Goal: Obtain resource: Download file/media

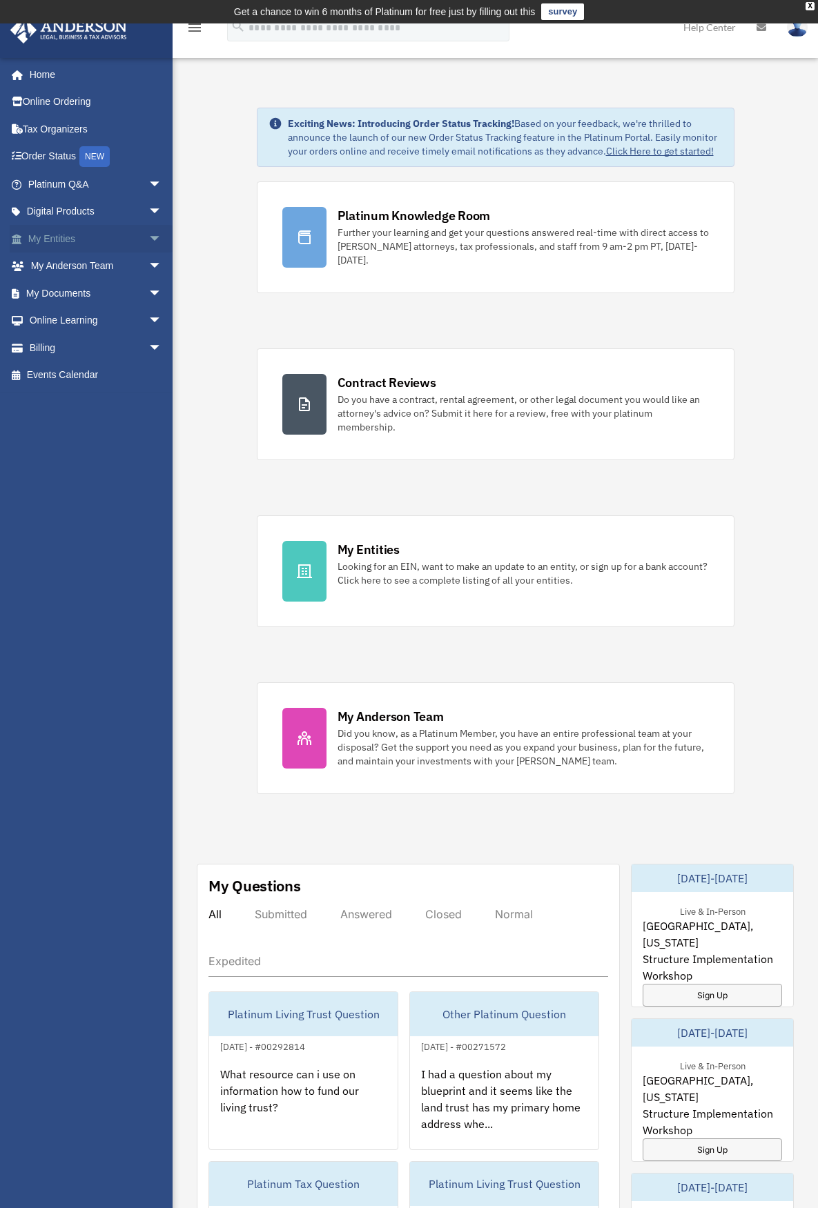
click at [88, 236] on link "My Entities arrow_drop_down" at bounding box center [96, 239] width 173 height 28
click at [148, 241] on span "arrow_drop_down" at bounding box center [162, 239] width 28 height 28
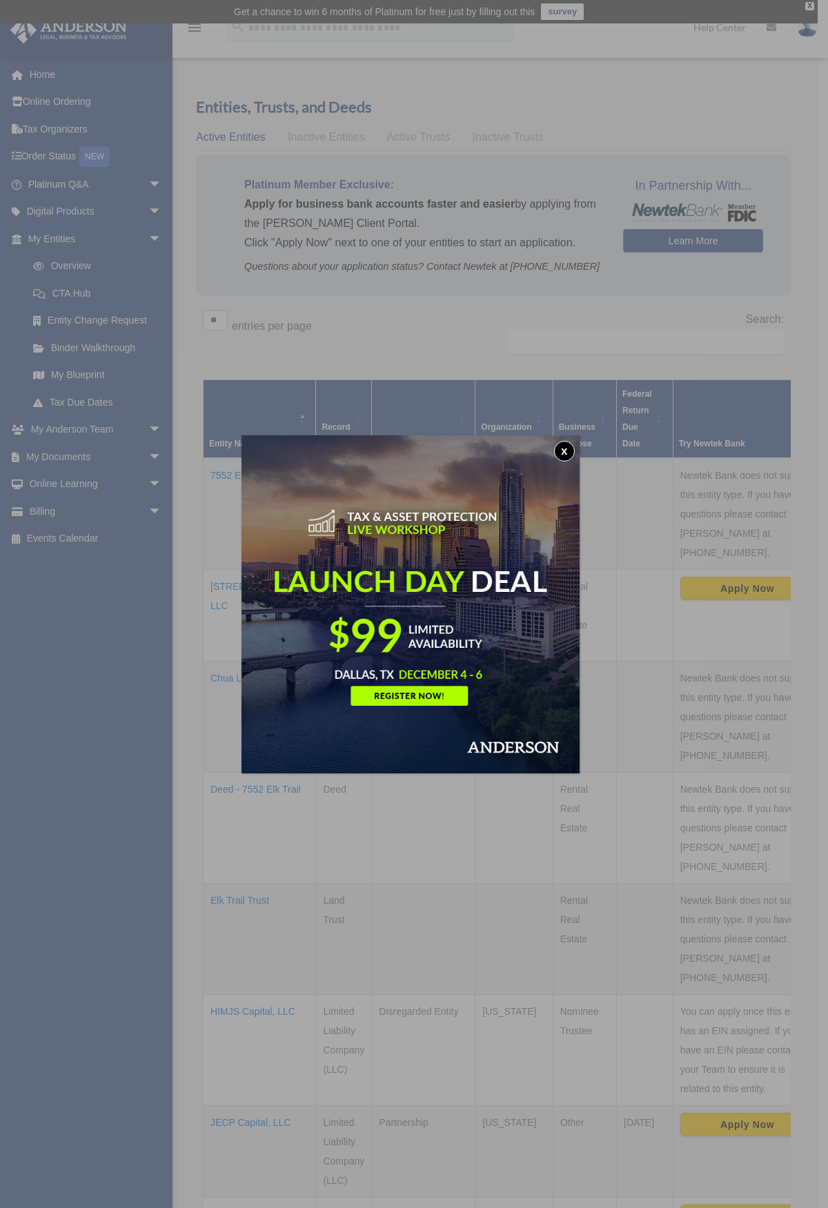
click at [563, 455] on button "x" at bounding box center [564, 451] width 21 height 21
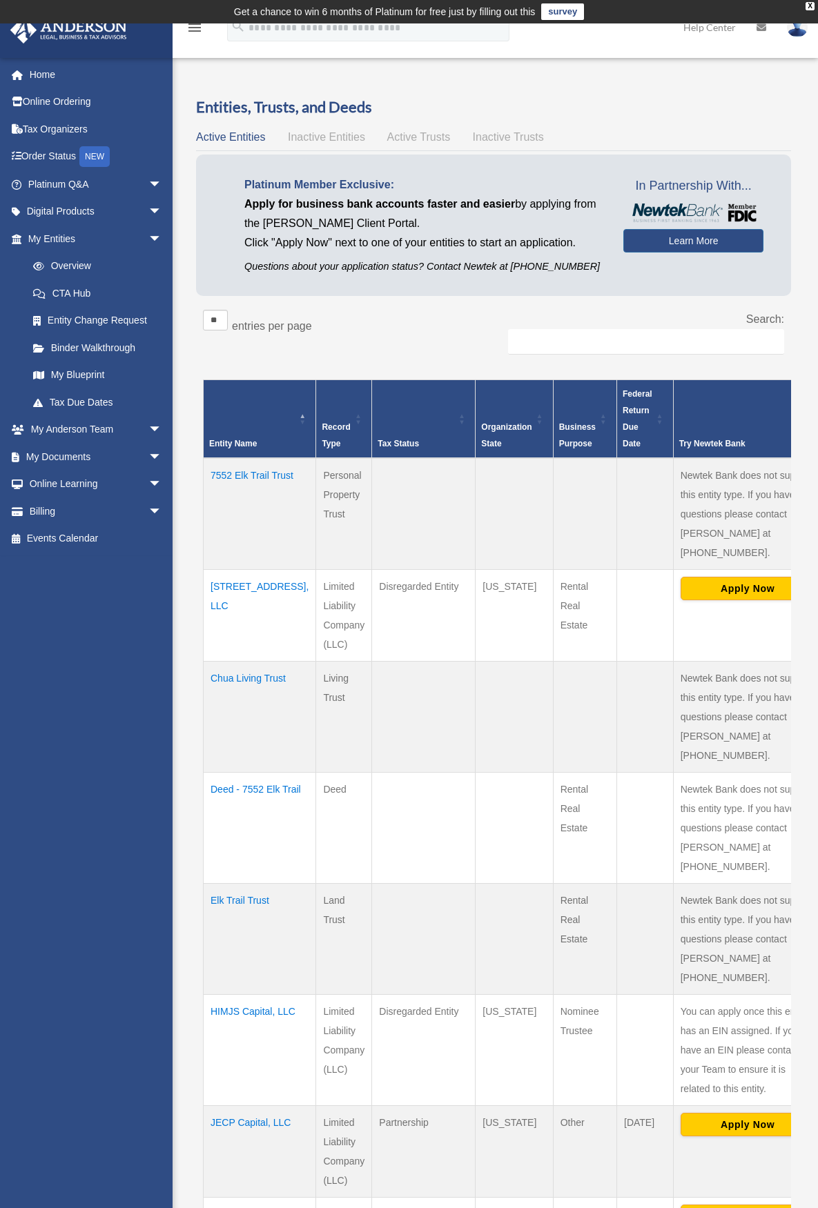
click at [217, 773] on td "Deed - 7552 Elk Trail" at bounding box center [260, 828] width 112 height 111
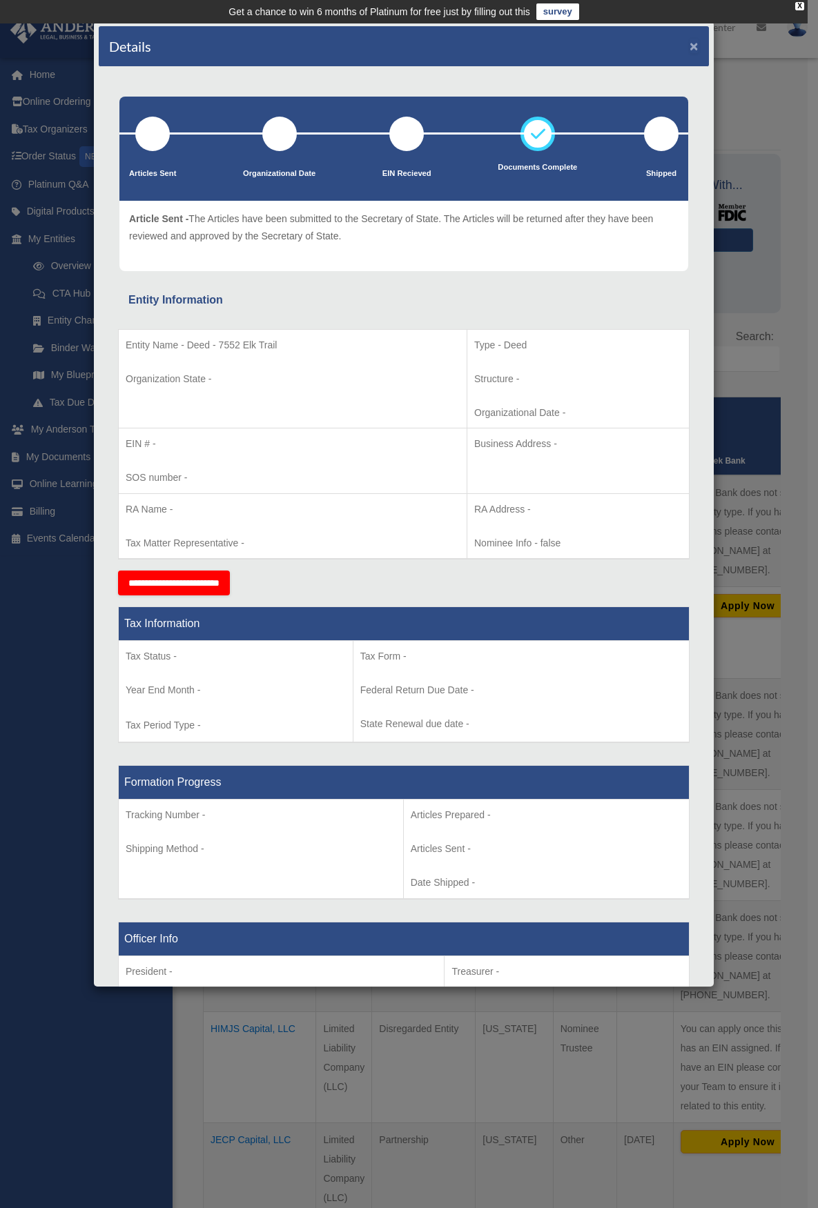
click at [689, 45] on button "×" at bounding box center [693, 46] width 9 height 14
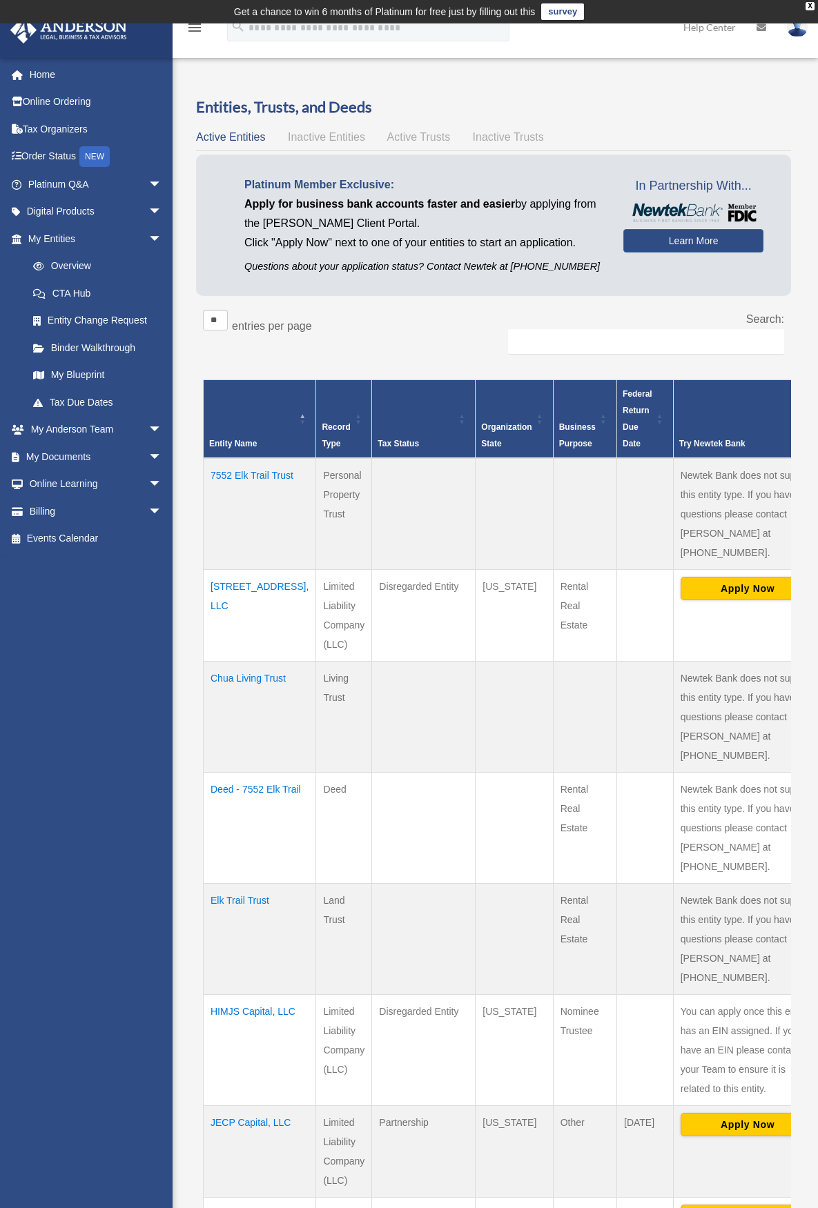
click at [227, 884] on td "Elk Trail Trust" at bounding box center [260, 939] width 112 height 111
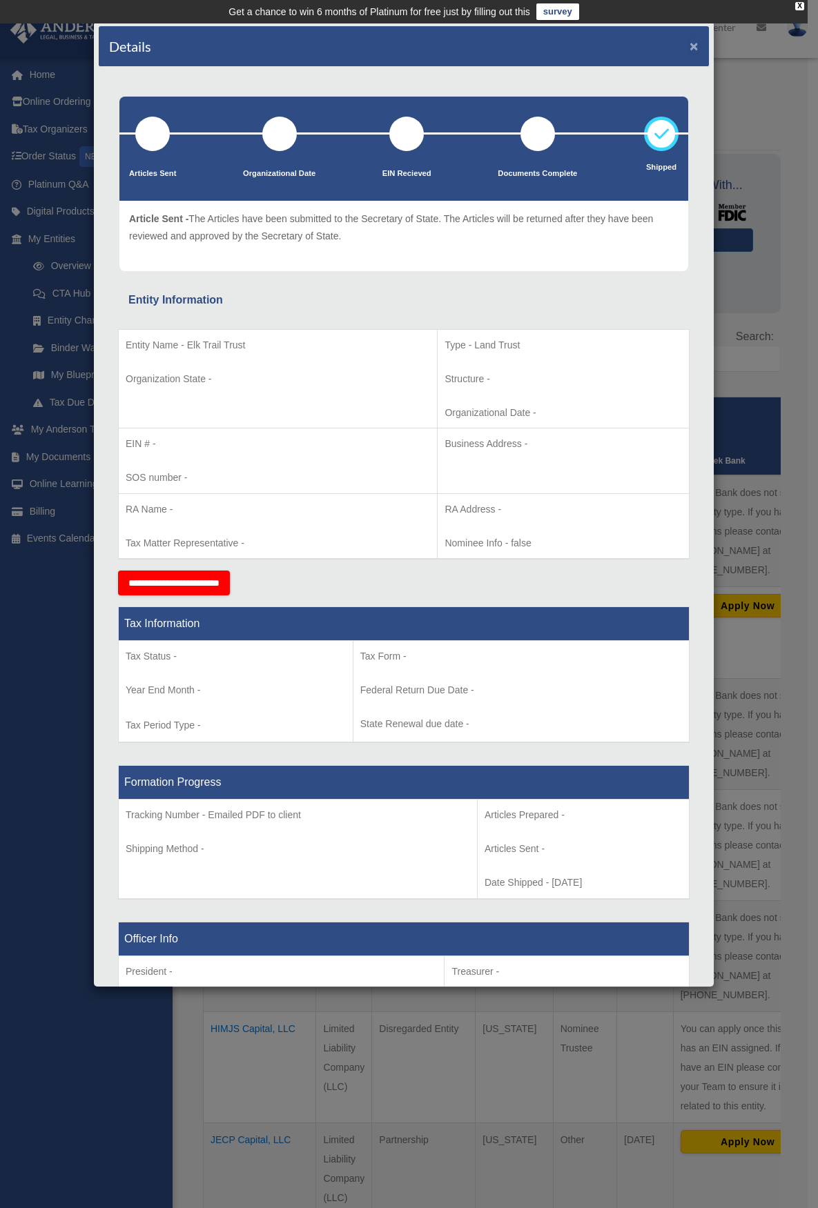
click at [689, 45] on button "×" at bounding box center [693, 46] width 9 height 14
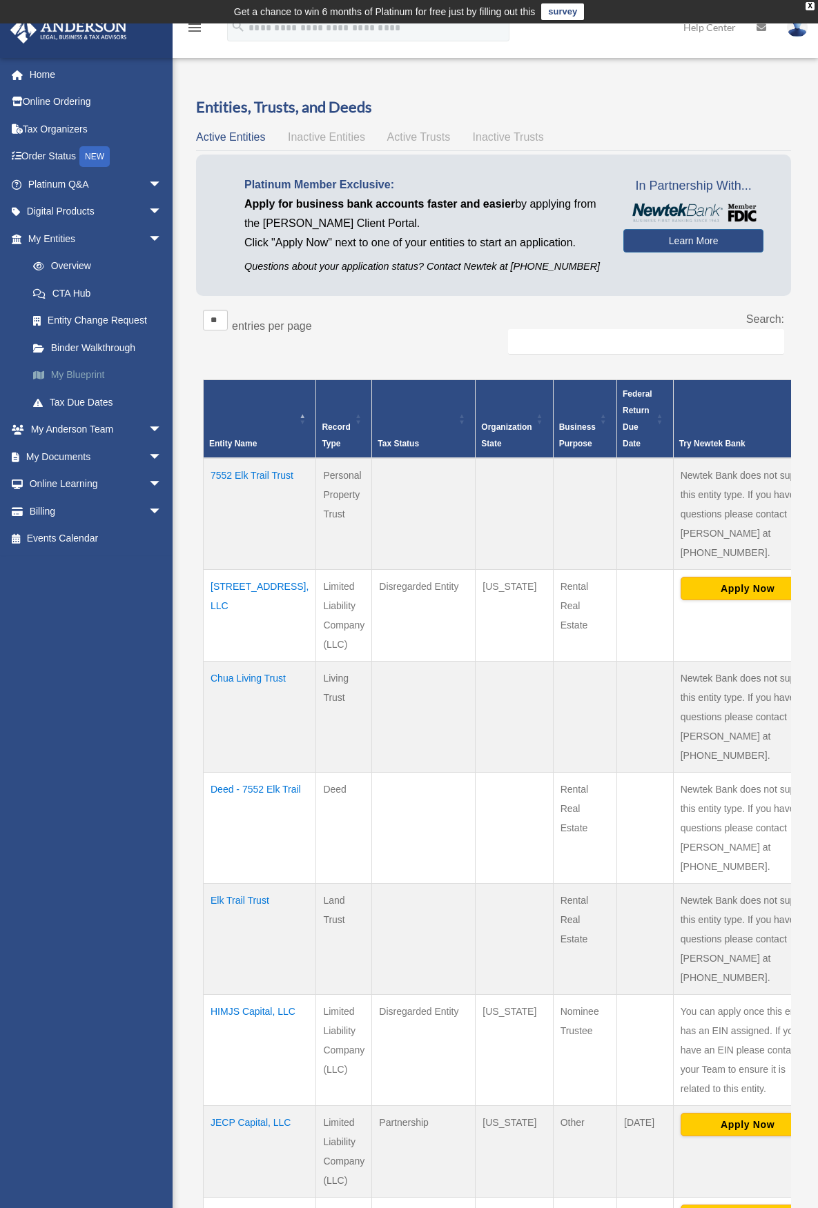
click at [83, 375] on link "My Blueprint" at bounding box center [101, 376] width 164 height 28
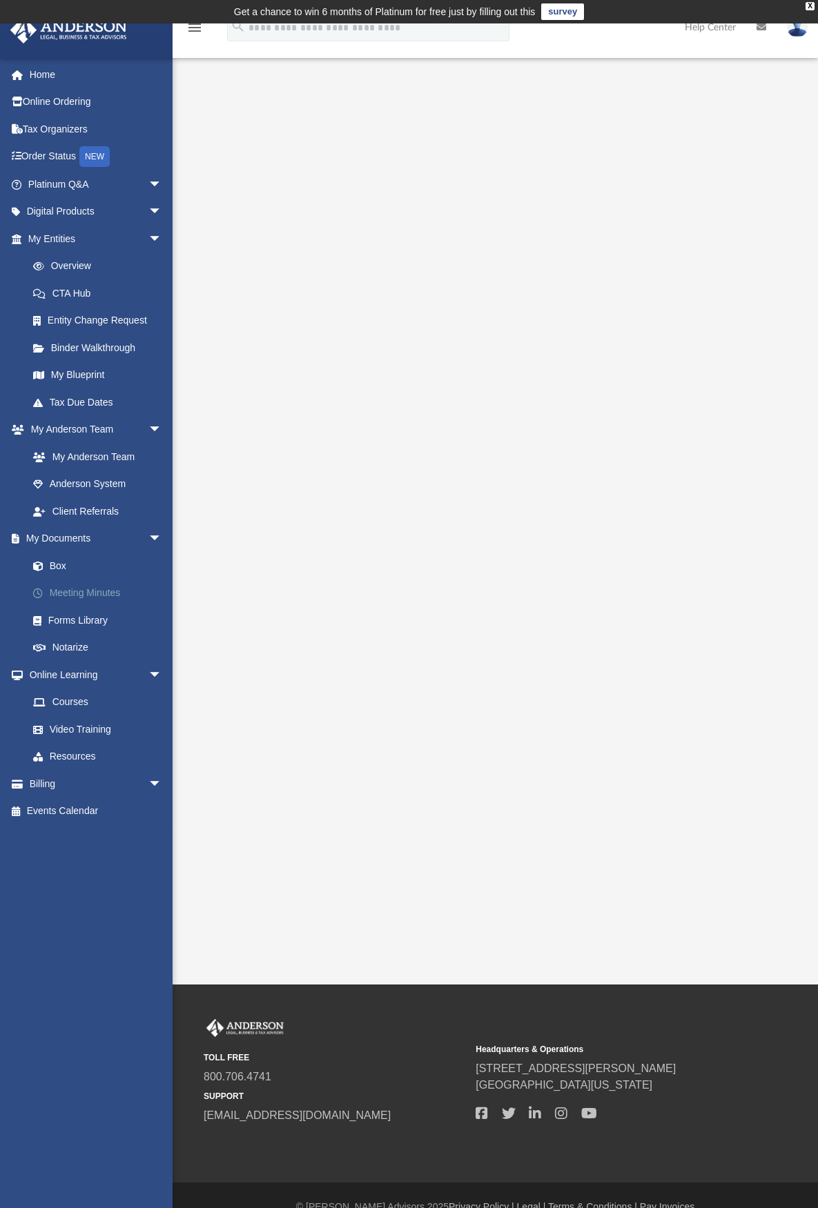
click at [109, 591] on link "Meeting Minutes" at bounding box center [101, 594] width 164 height 28
click at [110, 591] on link "Meeting Minutes" at bounding box center [101, 594] width 164 height 28
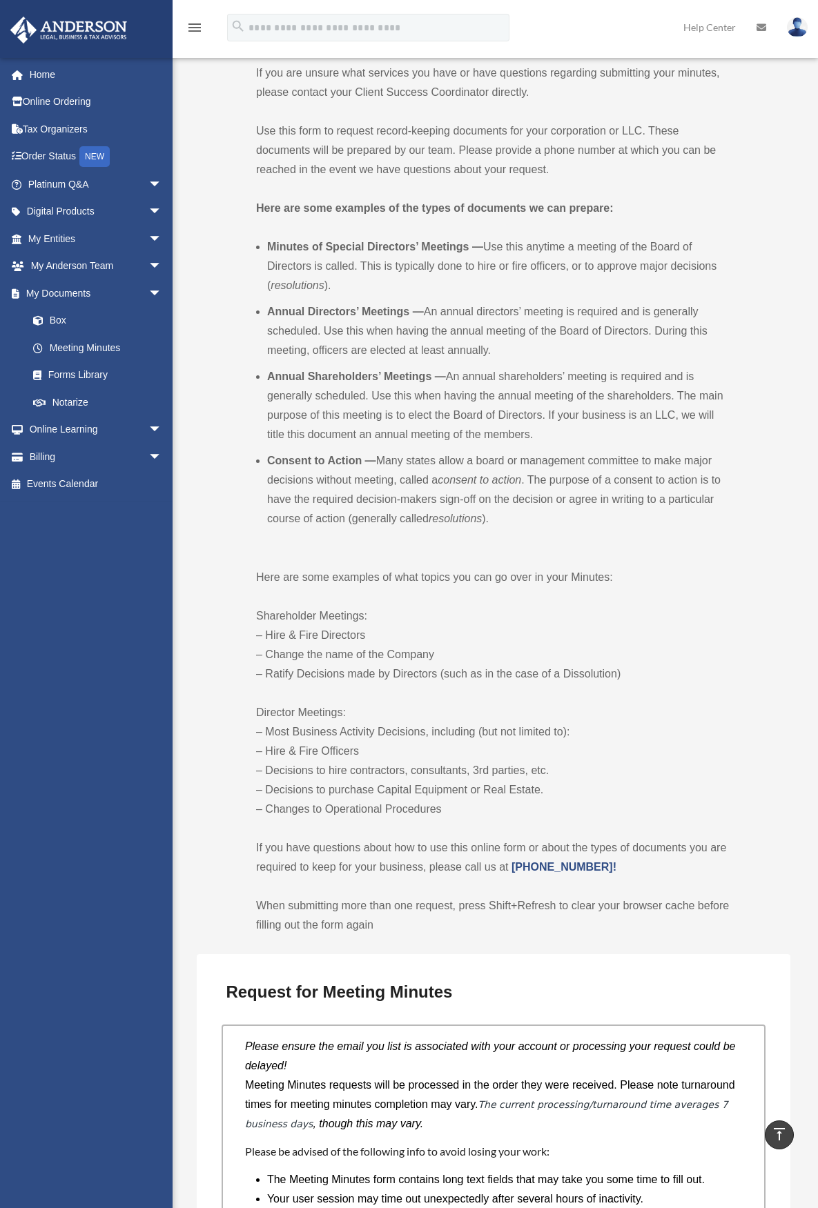
scroll to position [330, 0]
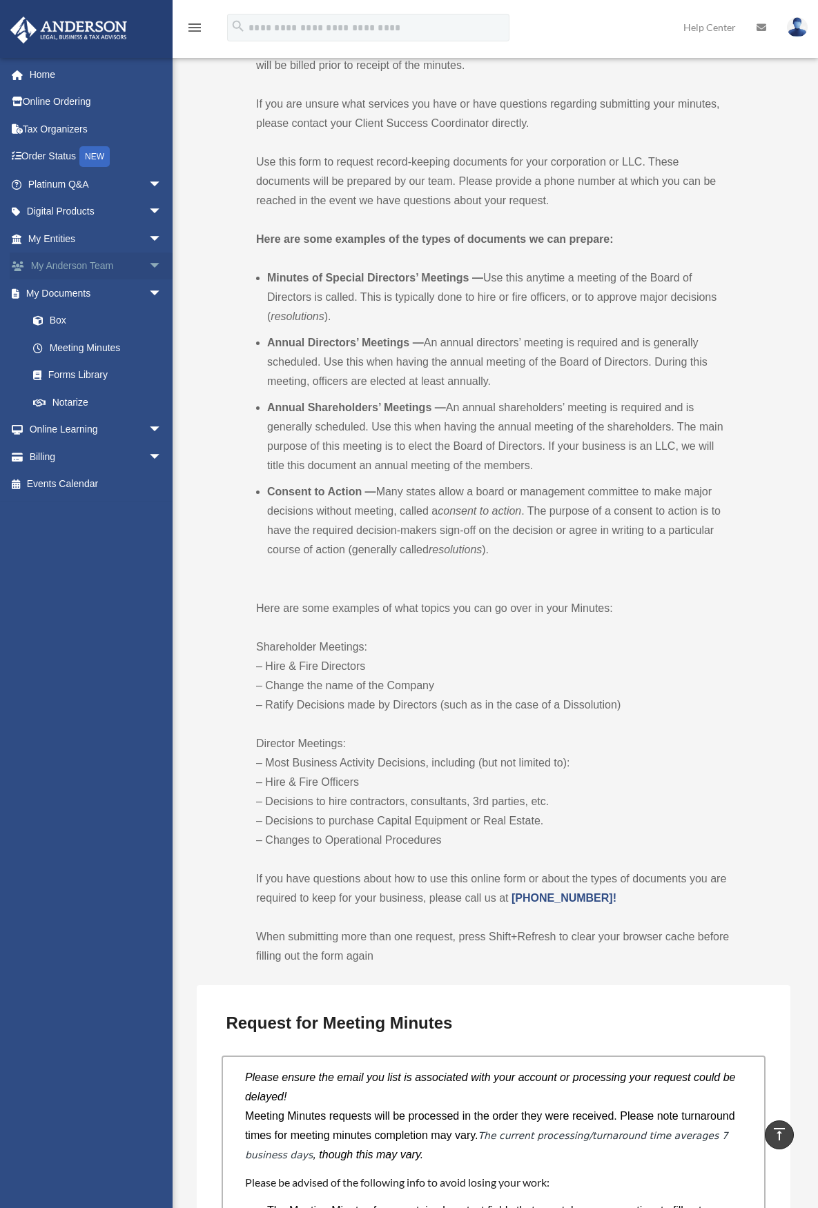
click at [148, 263] on span "arrow_drop_down" at bounding box center [162, 267] width 28 height 28
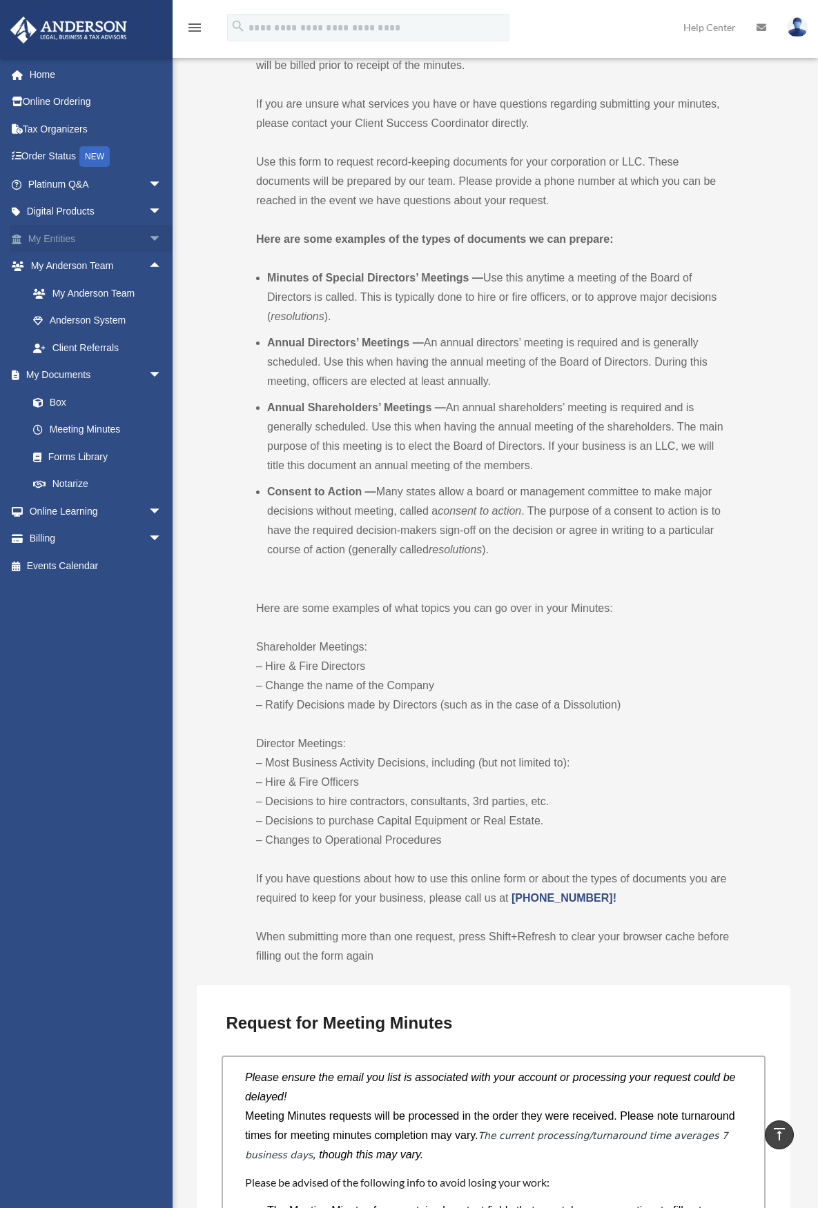
click at [149, 235] on span "arrow_drop_down" at bounding box center [162, 239] width 28 height 28
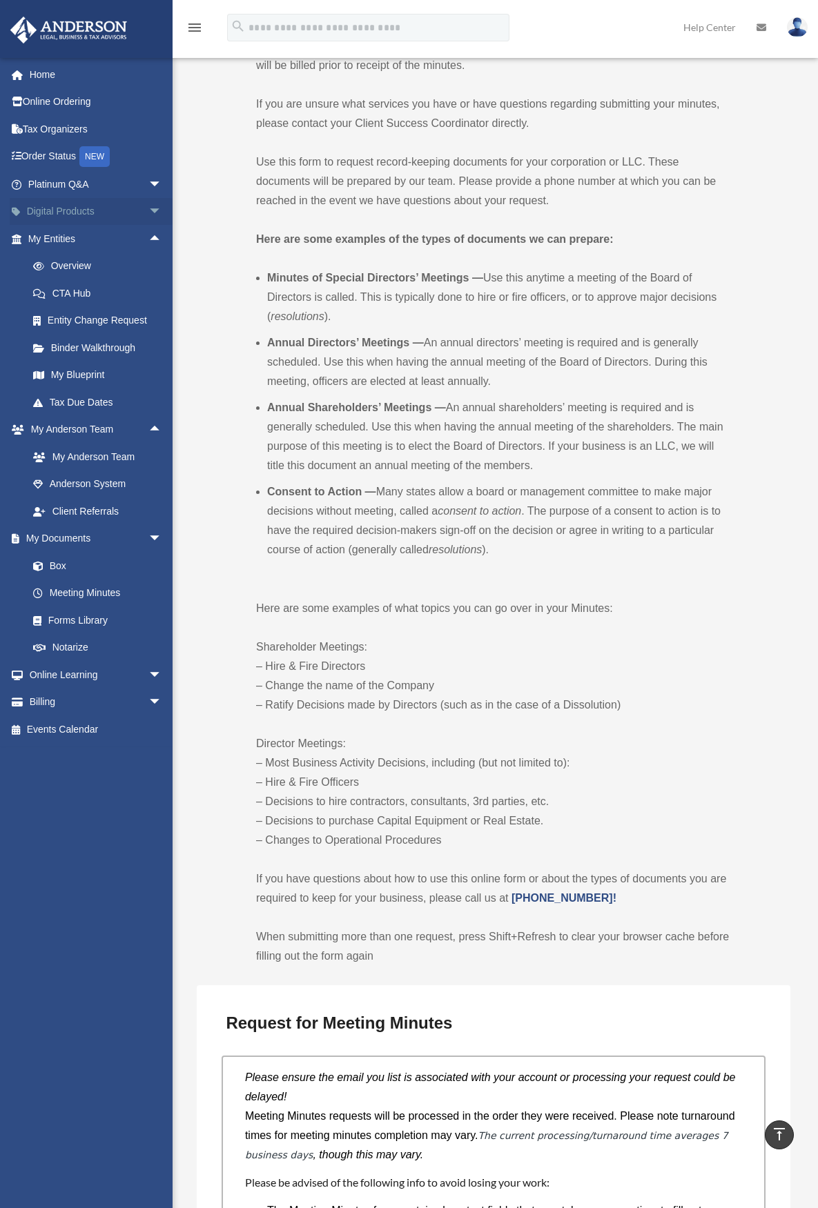
click at [152, 212] on span "arrow_drop_down" at bounding box center [162, 212] width 28 height 28
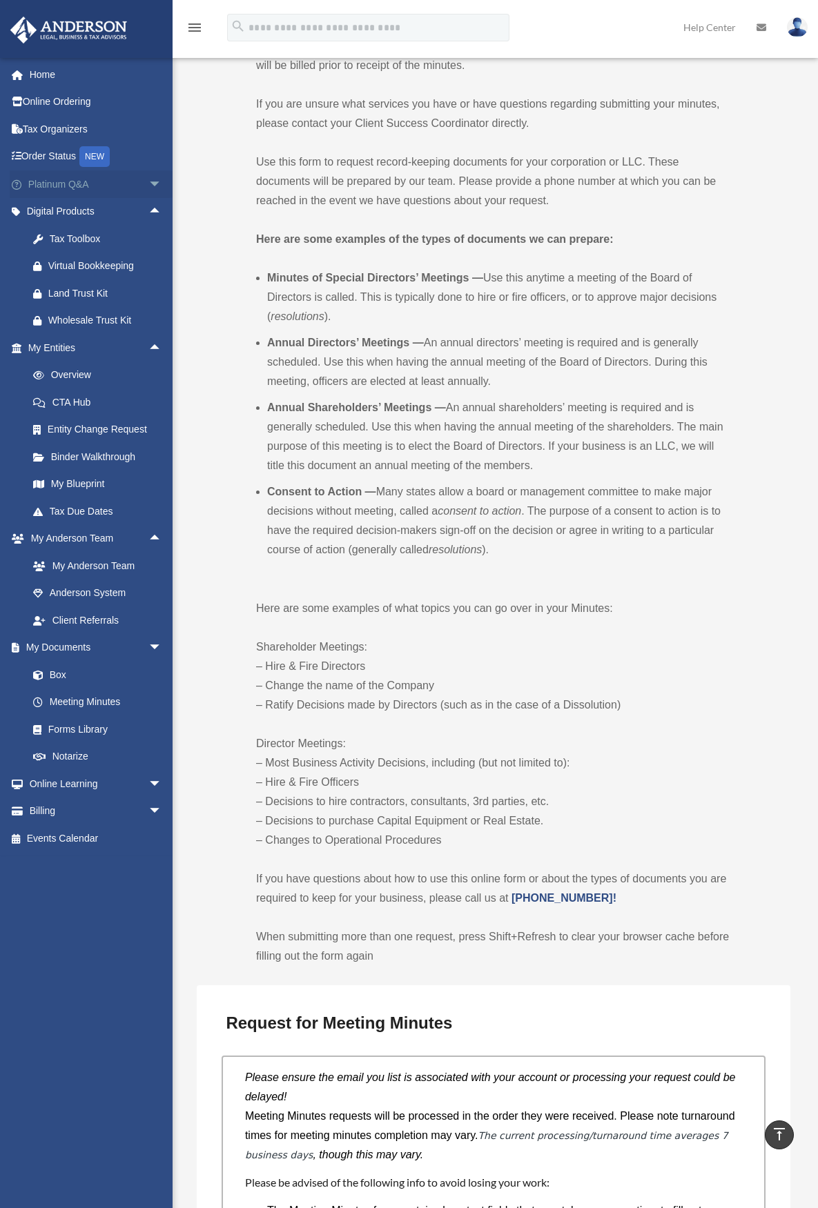
click at [152, 197] on span "arrow_drop_down" at bounding box center [162, 184] width 28 height 28
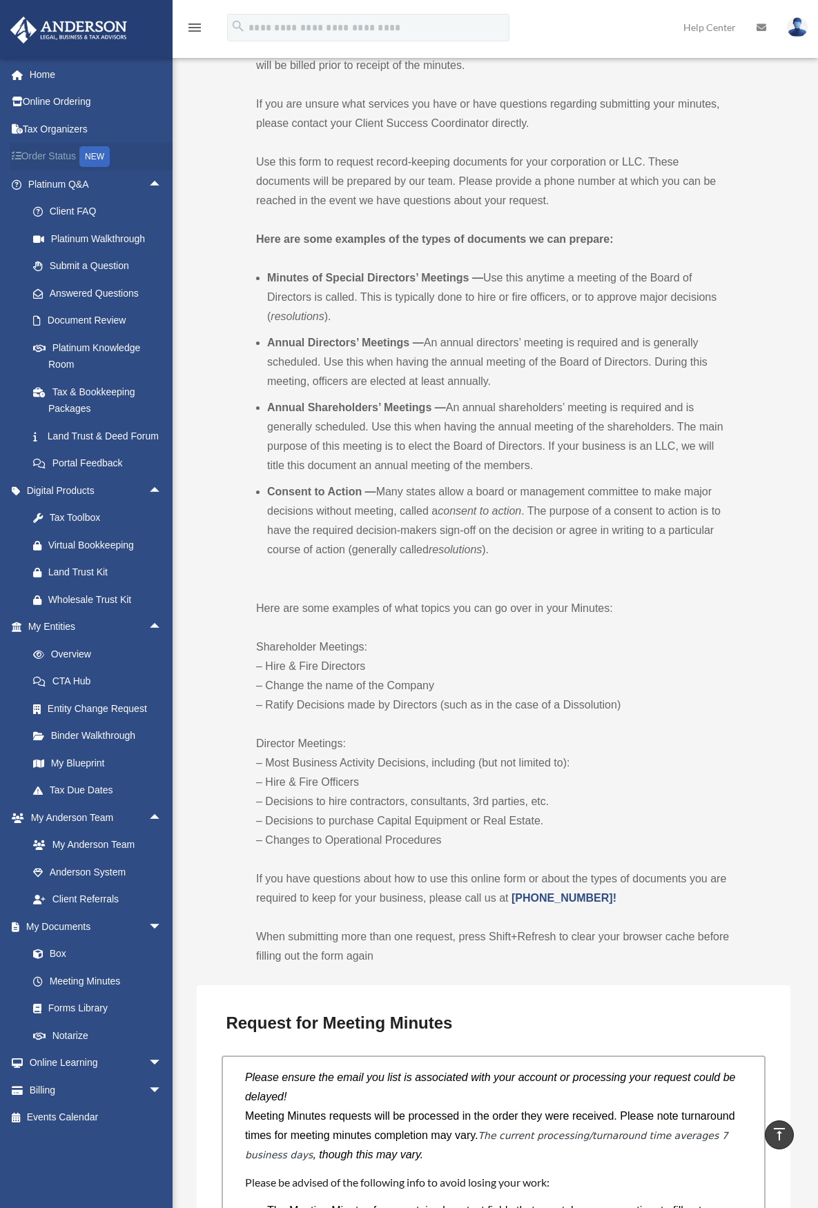
click at [56, 152] on link "Order Status NEW" at bounding box center [96, 157] width 173 height 28
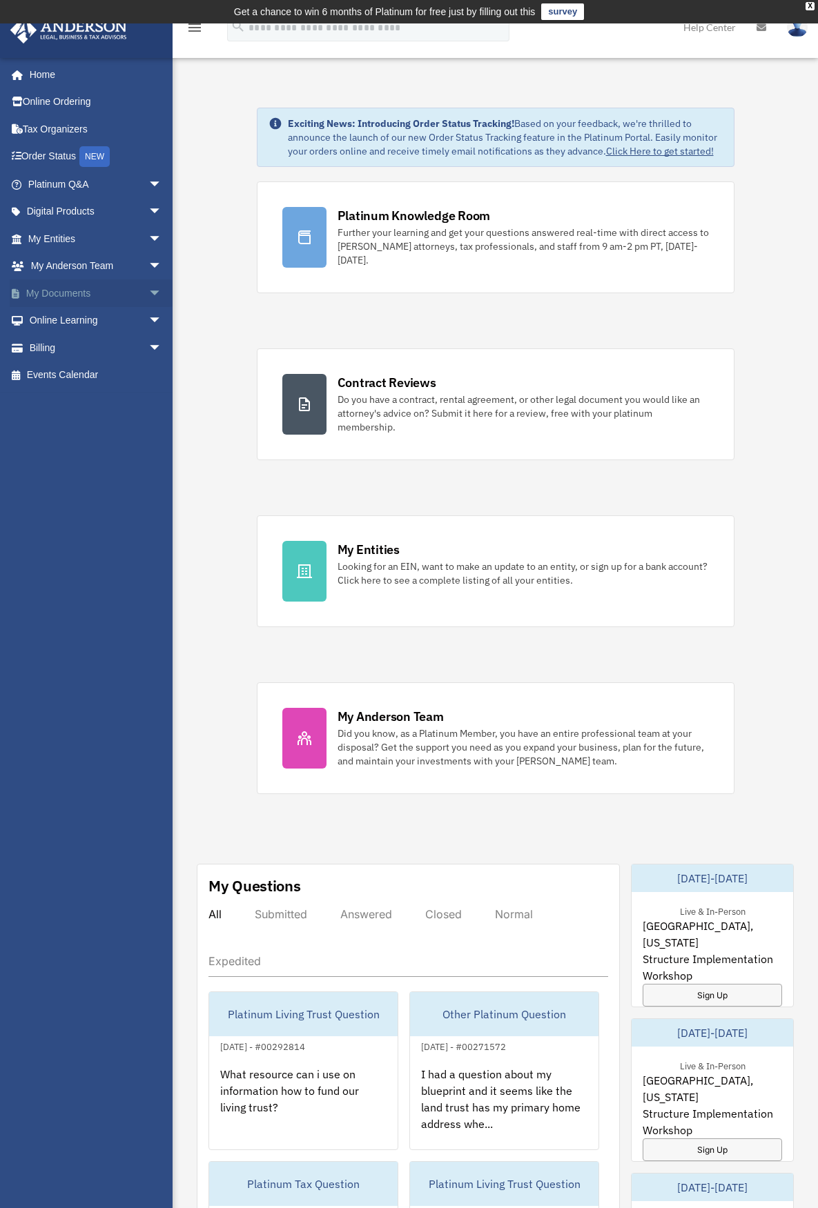
click at [117, 290] on link "My Documents arrow_drop_down" at bounding box center [96, 293] width 173 height 28
click at [148, 290] on span "arrow_drop_down" at bounding box center [162, 293] width 28 height 28
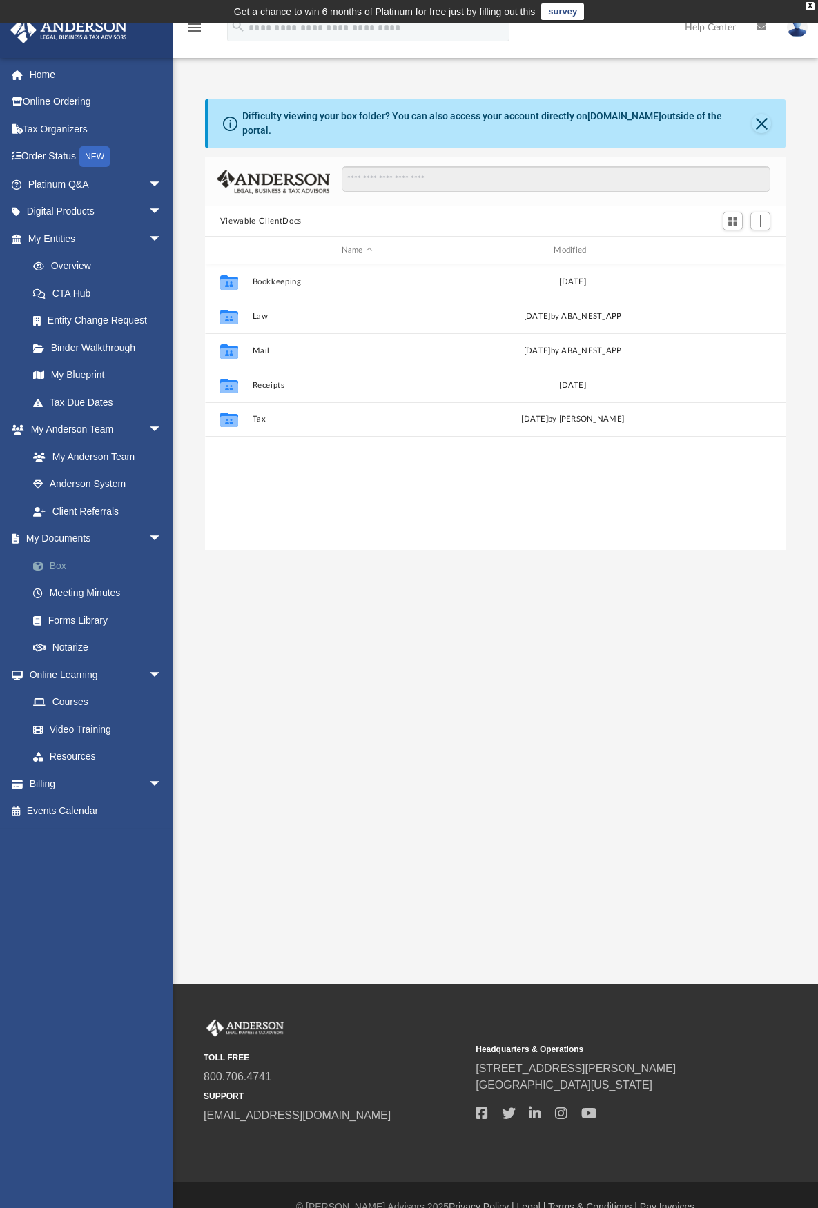
scroll to position [304, 570]
click at [55, 617] on link "Forms Library" at bounding box center [101, 620] width 164 height 28
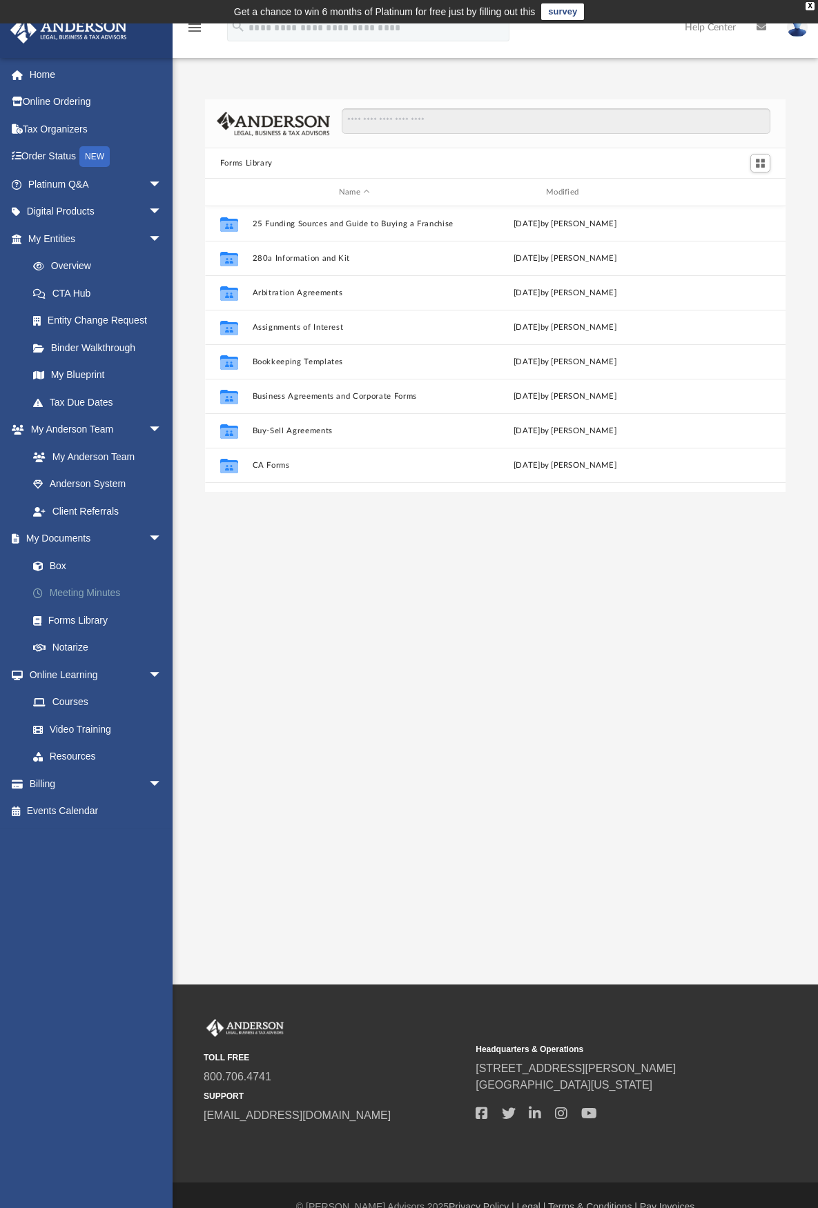
scroll to position [304, 570]
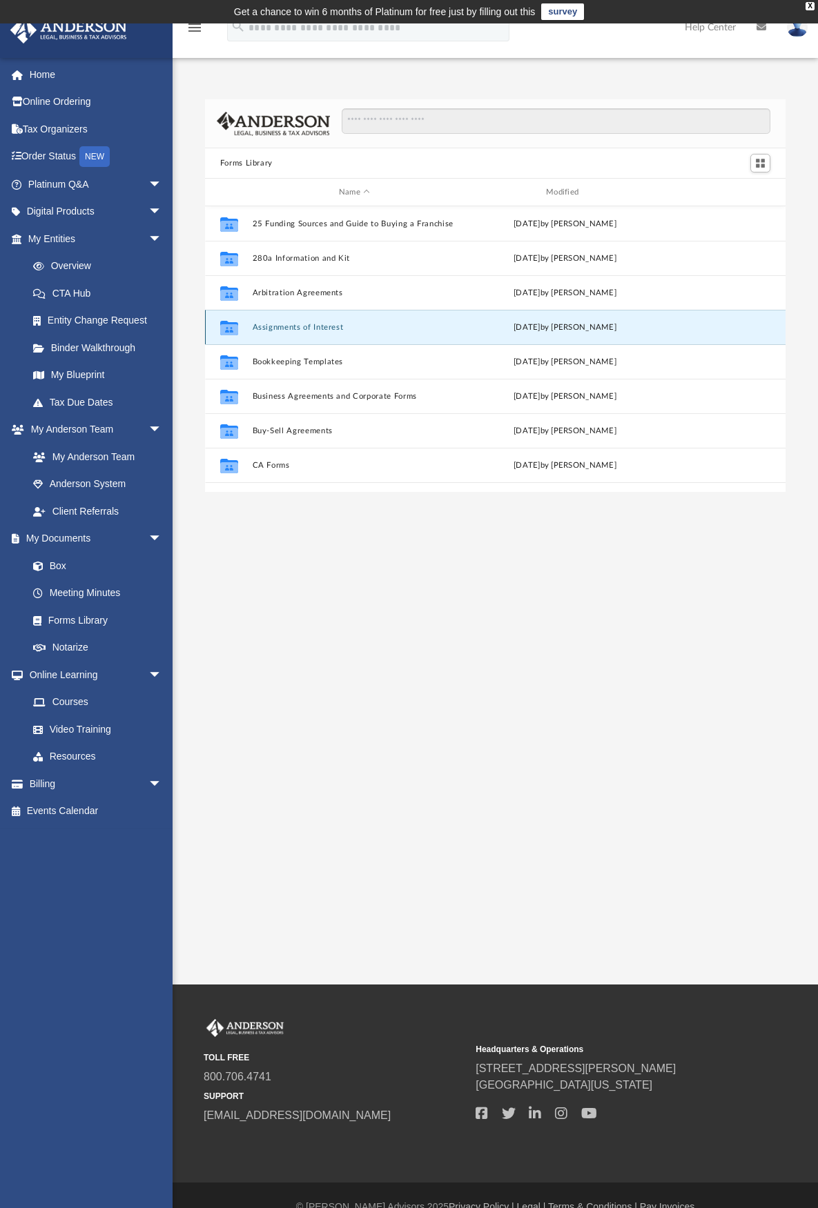
click at [305, 326] on button "Assignments of Interest" at bounding box center [354, 327] width 204 height 9
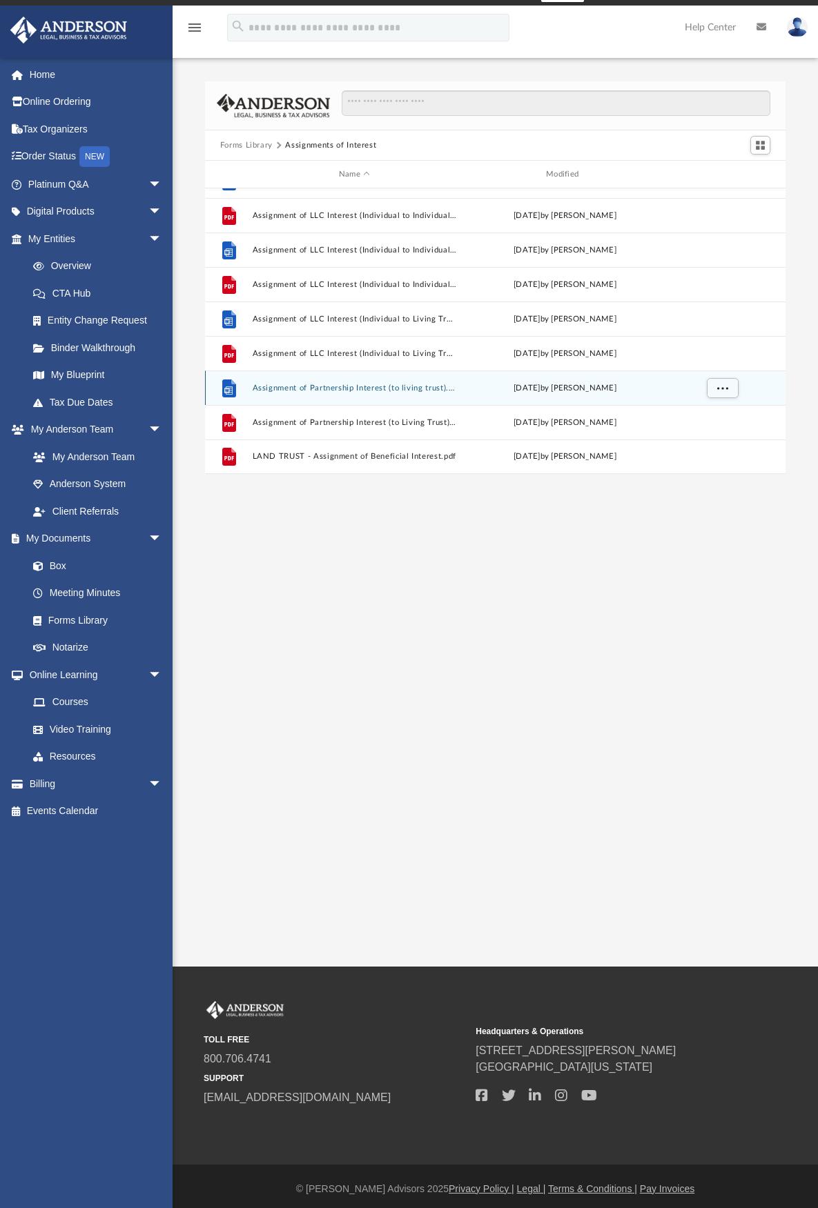
scroll to position [23, 0]
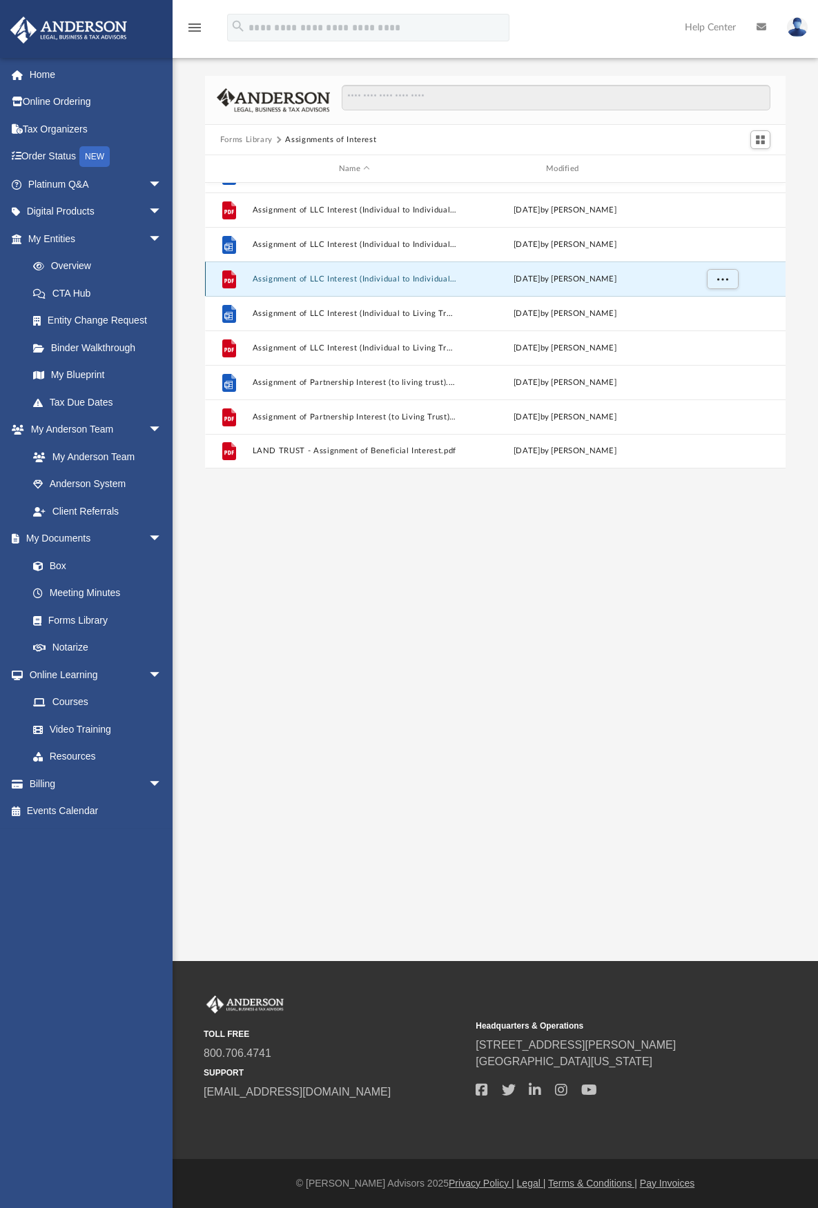
click at [365, 279] on button "Assignment of LLC Interest (Individual to Individual - Partial Allocation).pdf" at bounding box center [354, 279] width 204 height 9
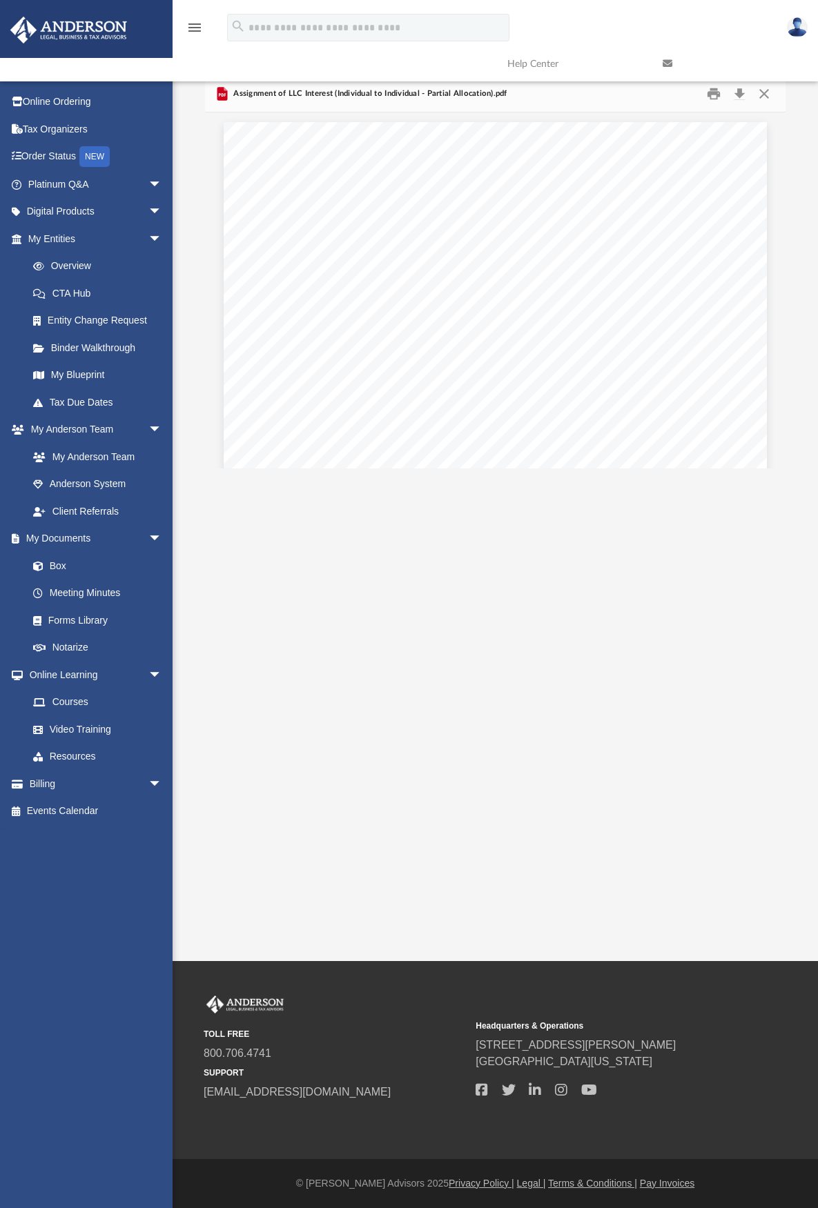
scroll to position [0, 0]
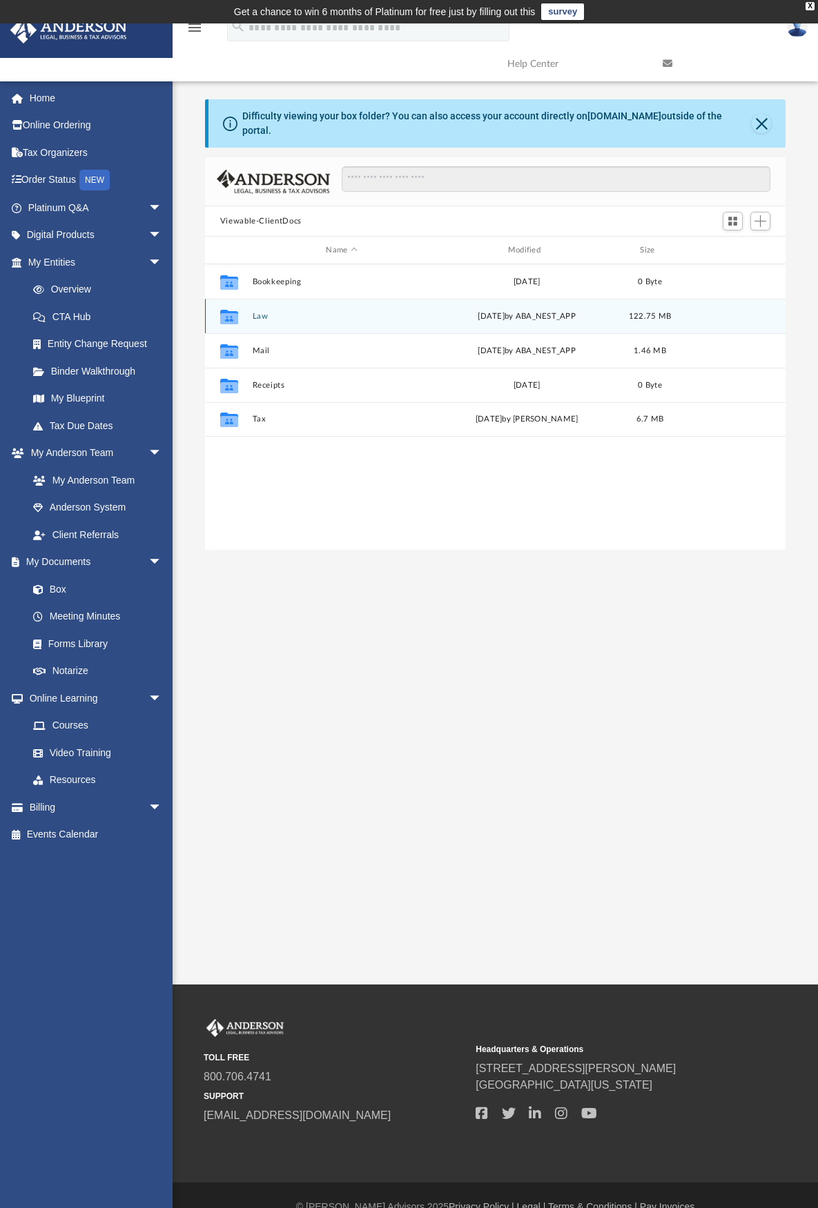
scroll to position [304, 570]
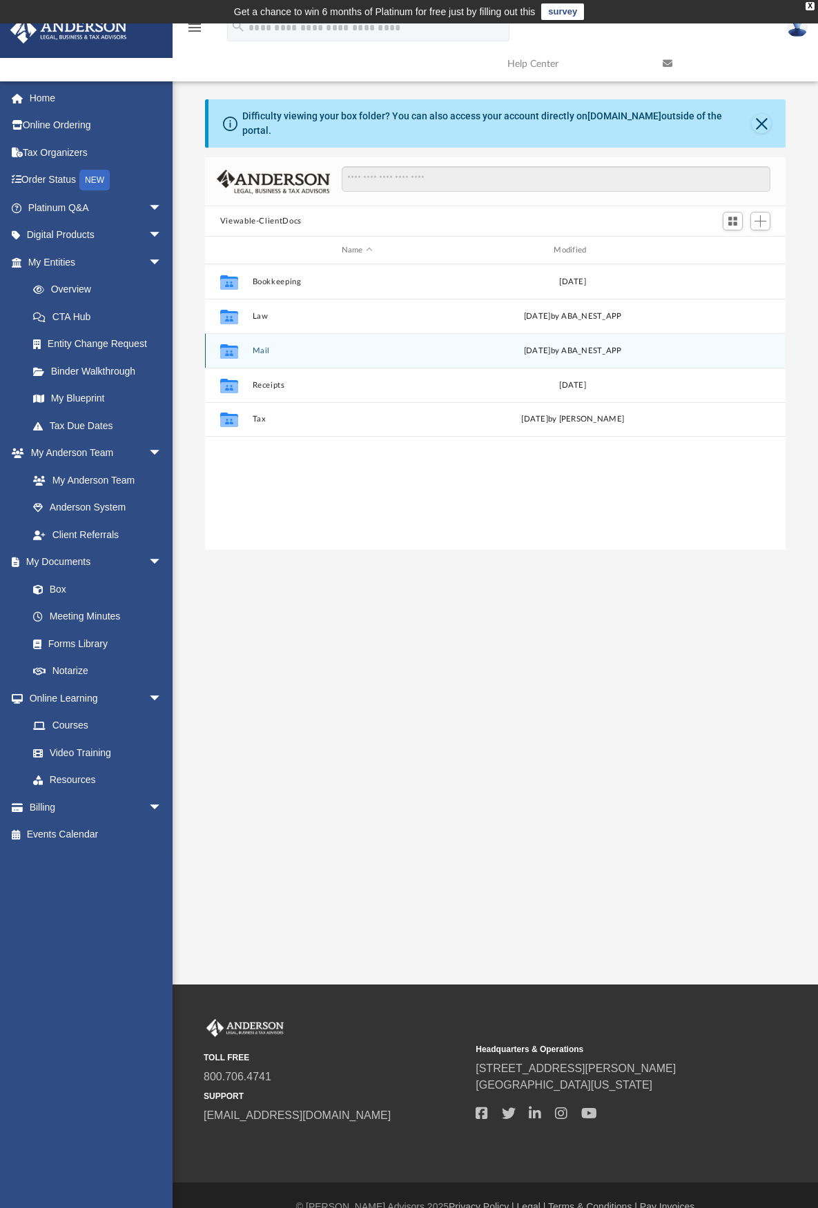
click at [257, 333] on div "Collaborated Folder Mail Tue May 13 2025 by ABA_NEST_APP" at bounding box center [495, 350] width 581 height 34
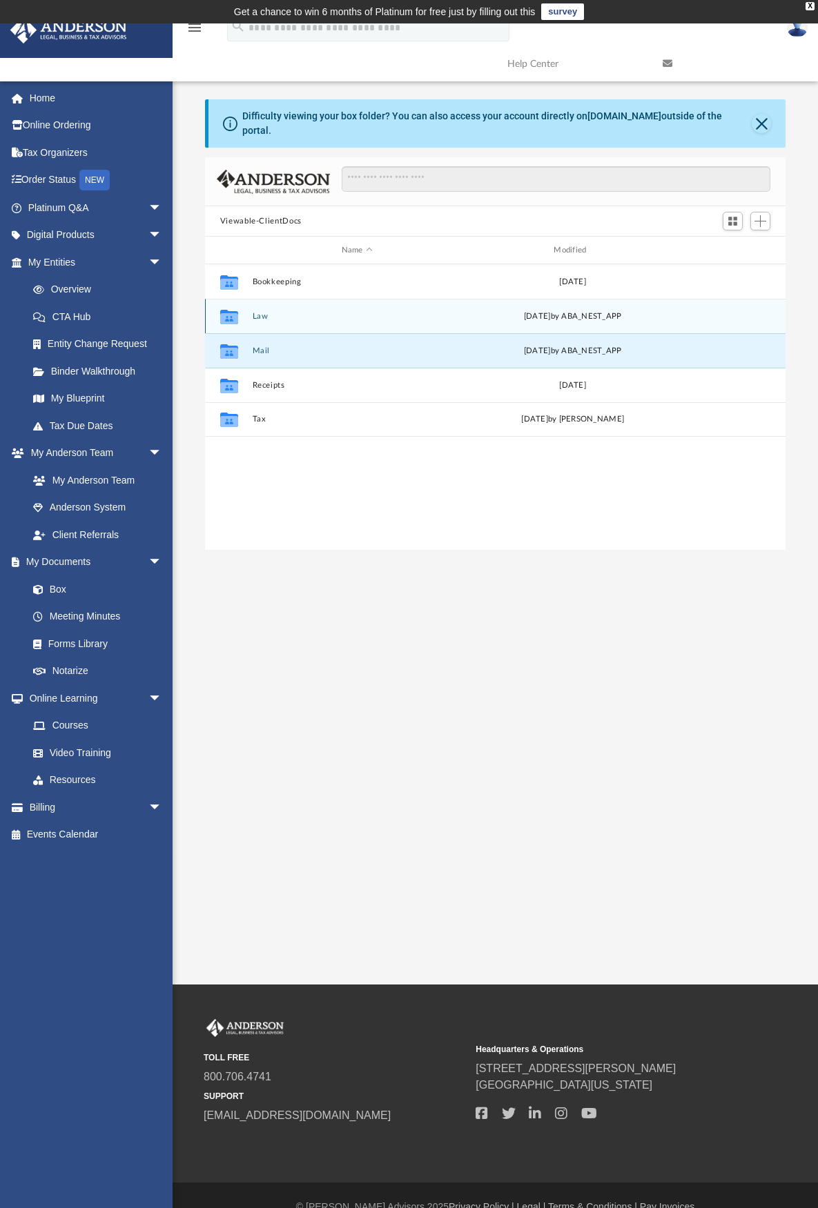
click at [264, 301] on div "Collaborated Folder Law Mon Aug 4 2025 by ABA_NEST_APP" at bounding box center [495, 316] width 581 height 34
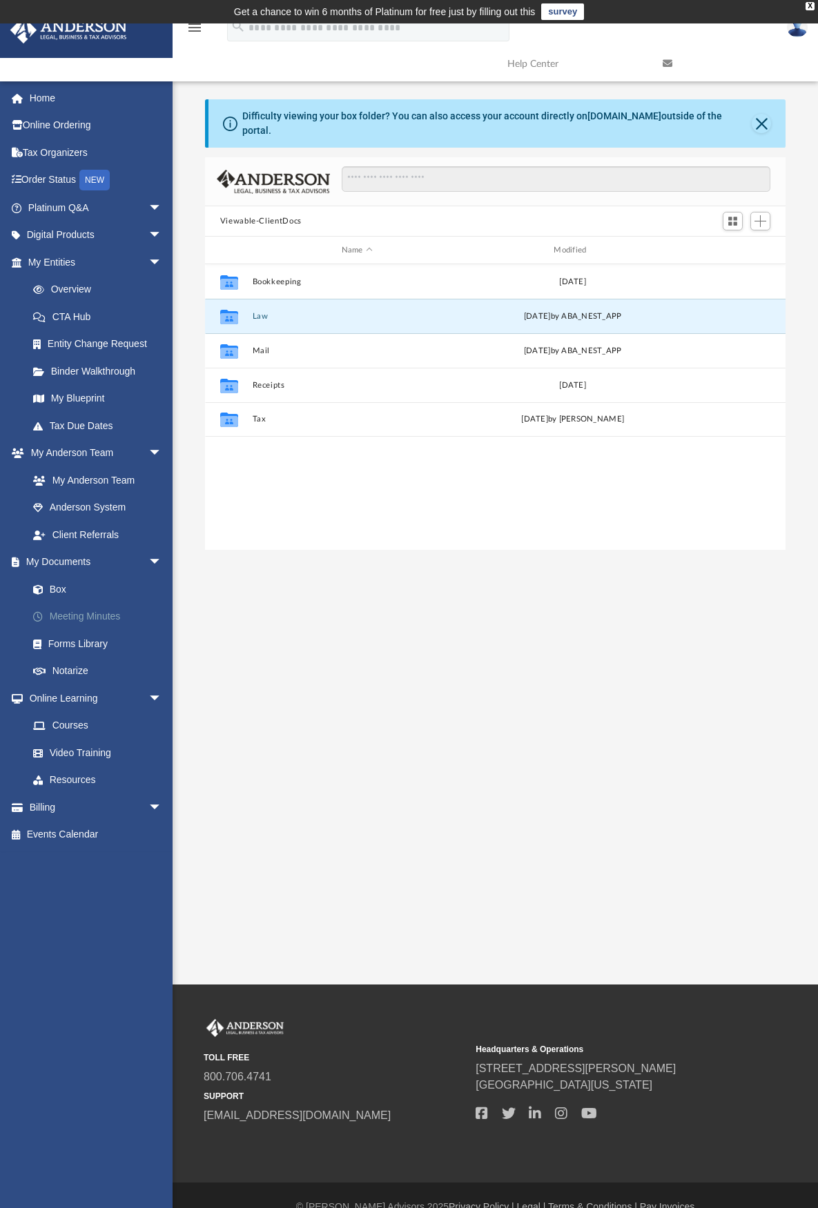
click at [89, 618] on link "Meeting Minutes" at bounding box center [101, 617] width 164 height 28
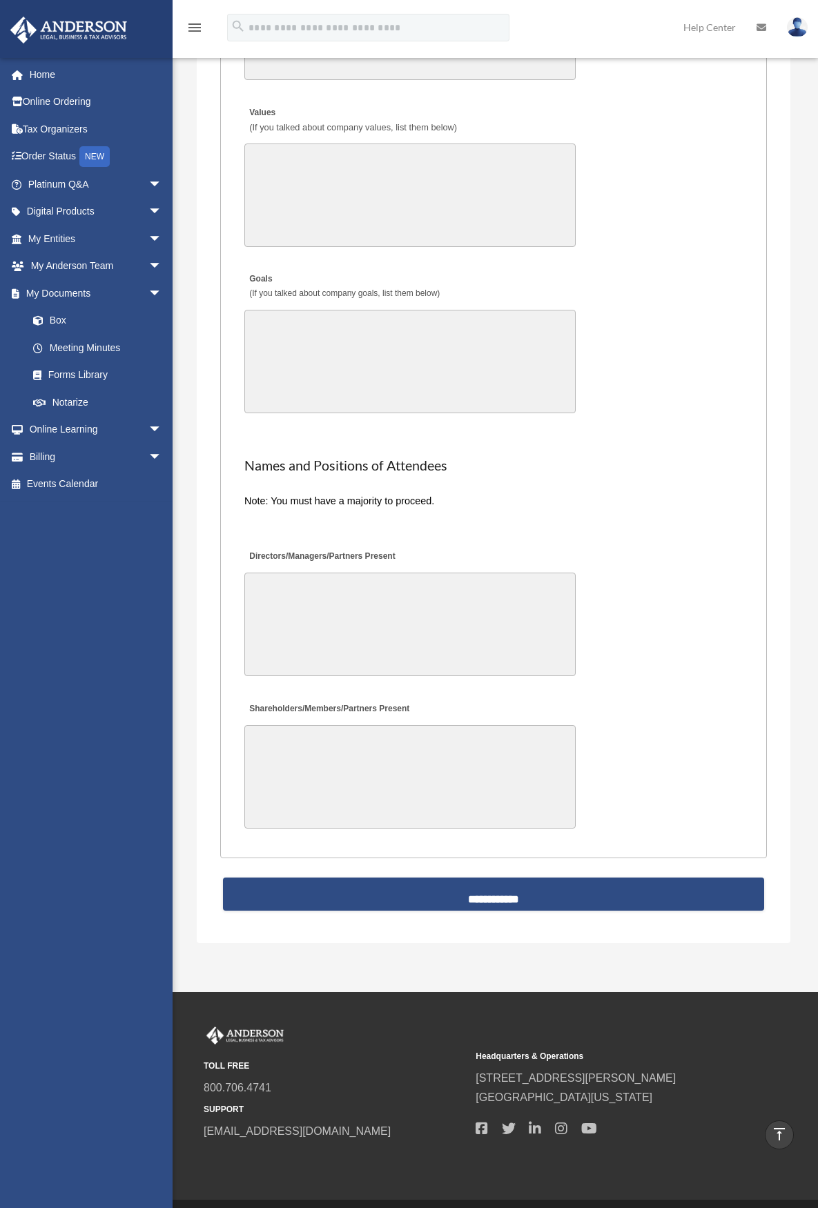
scroll to position [2745, 0]
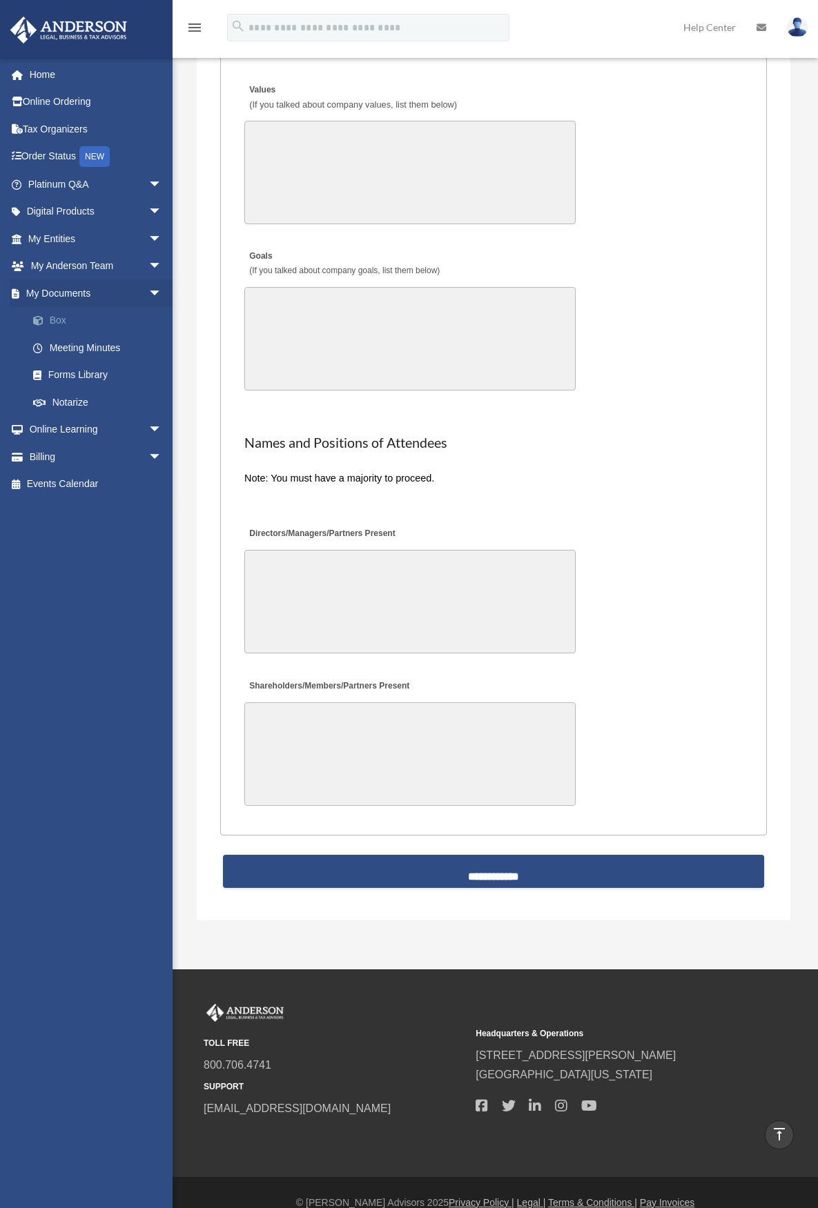
click at [55, 317] on link "Box" at bounding box center [101, 321] width 164 height 28
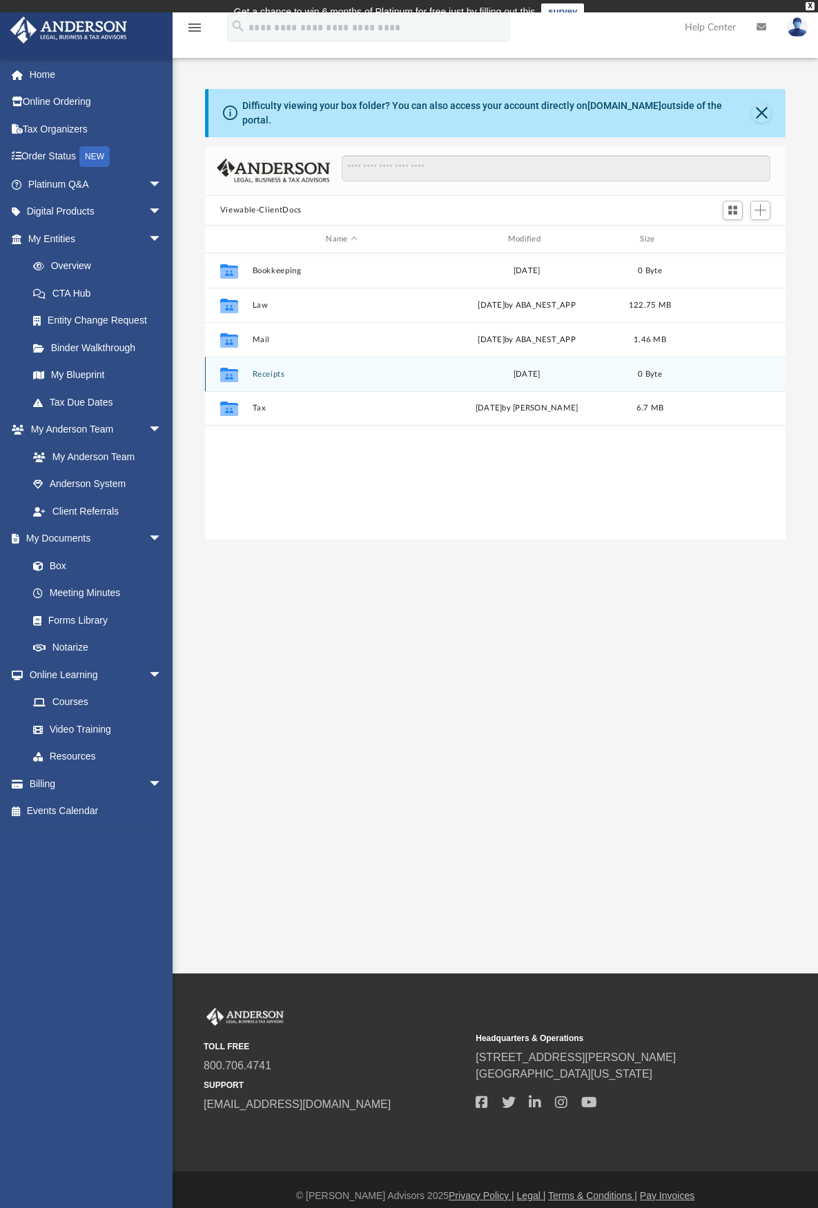
scroll to position [304, 570]
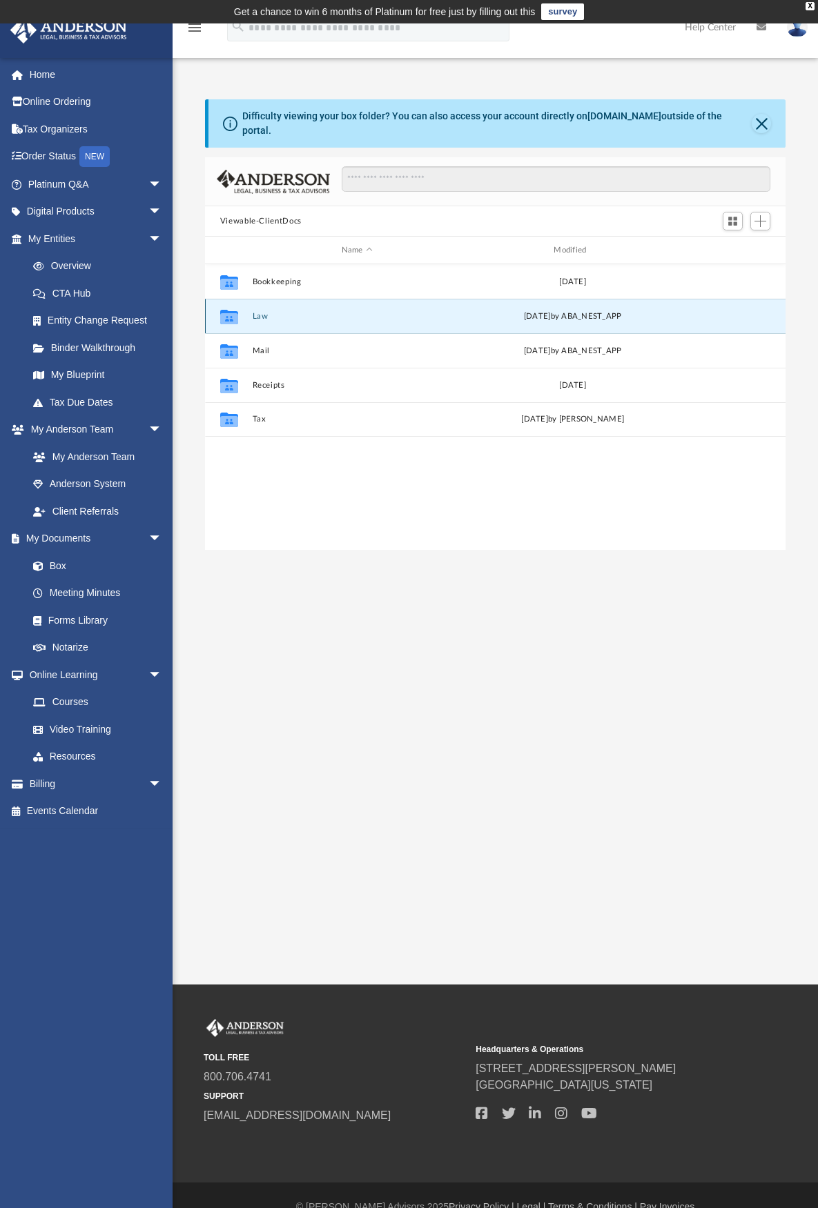
click at [260, 312] on button "Law" at bounding box center [357, 316] width 210 height 9
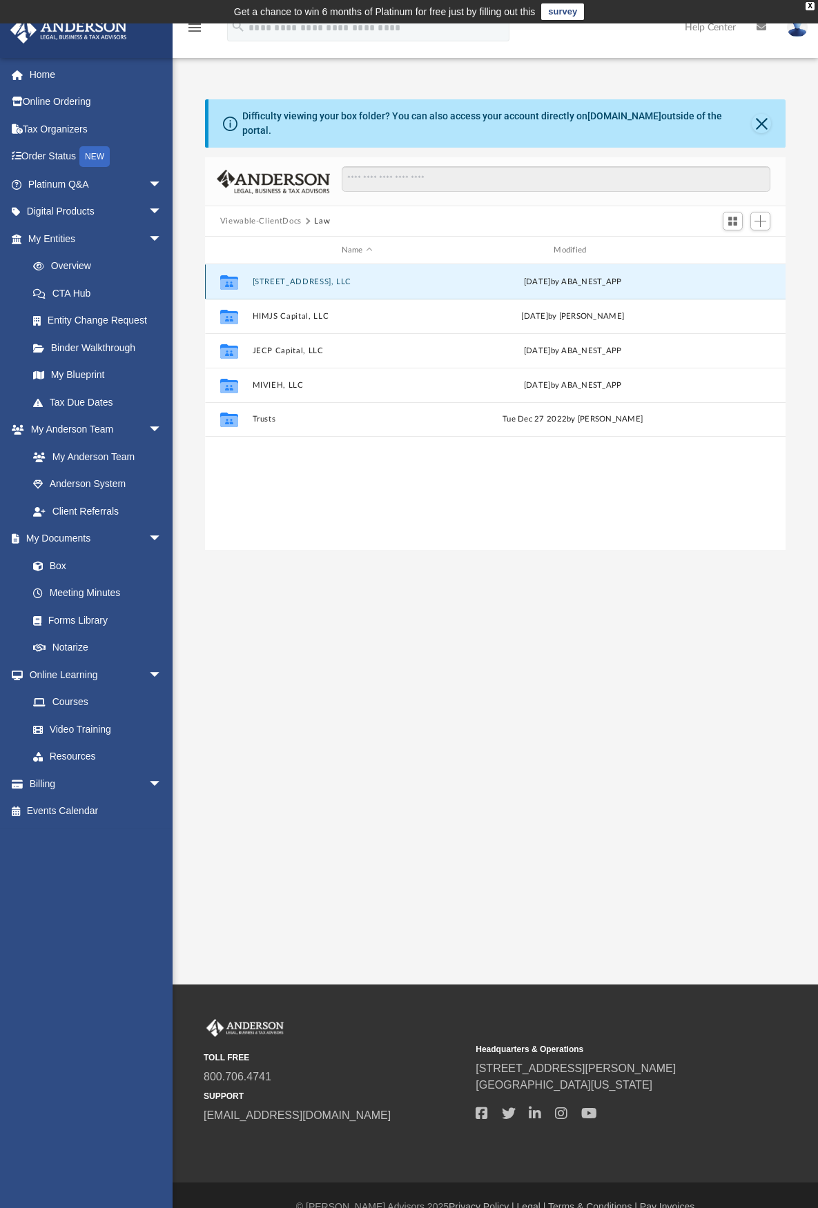
click at [317, 277] on button "7552 Elk Trail, LLC" at bounding box center [357, 281] width 210 height 9
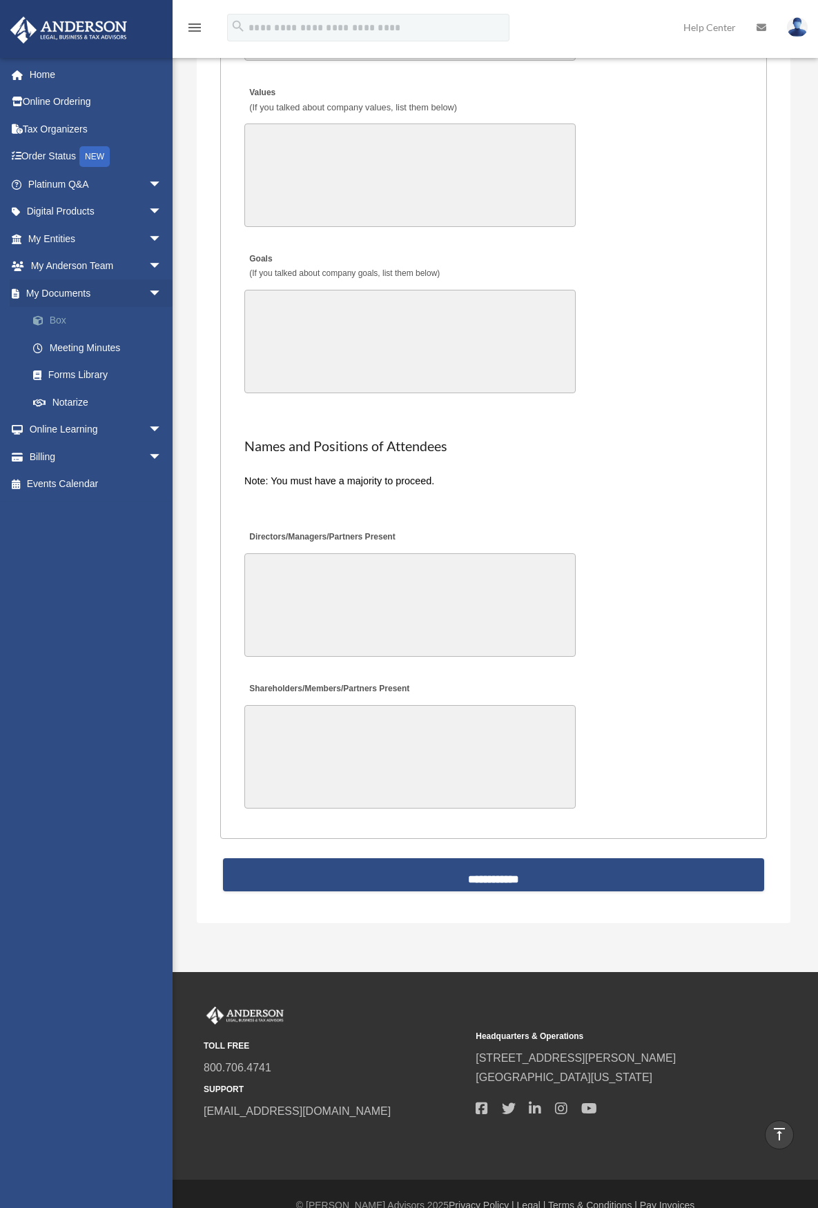
scroll to position [2745, 0]
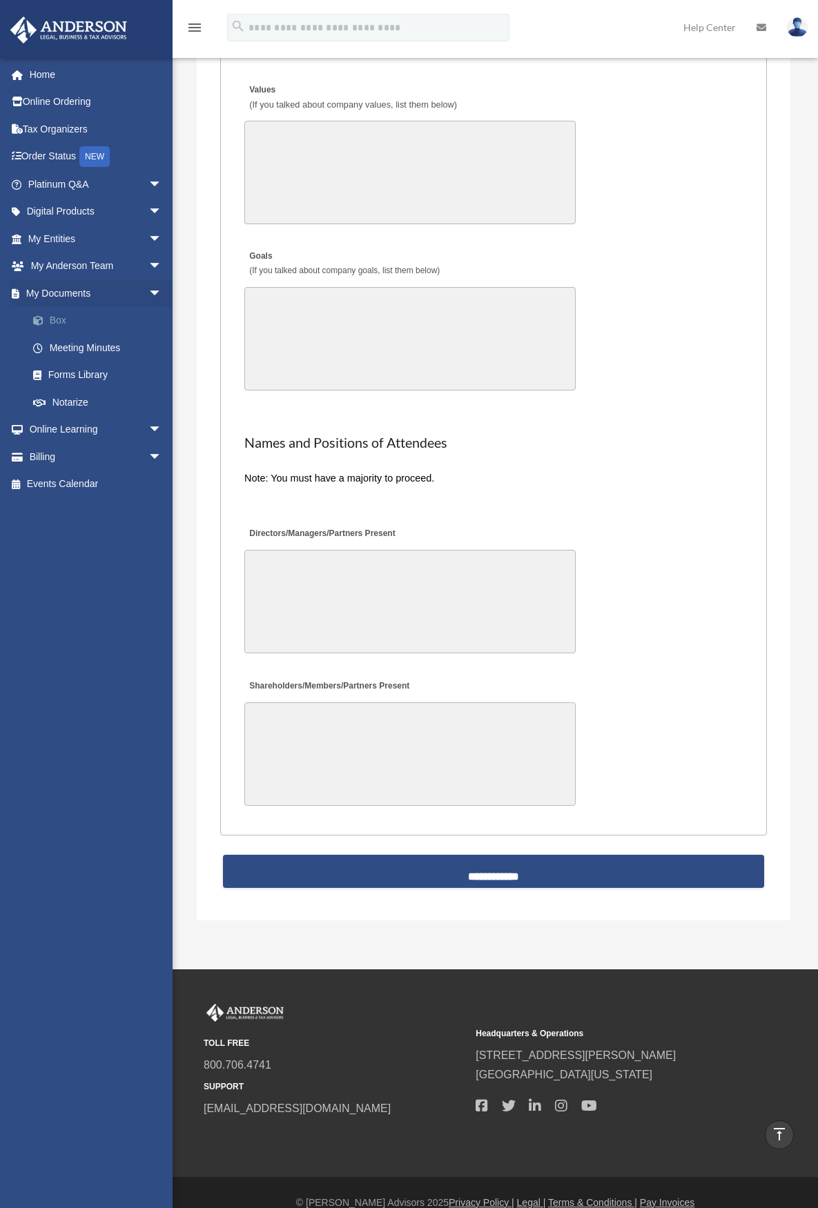
click at [53, 315] on link "Box" at bounding box center [101, 321] width 164 height 28
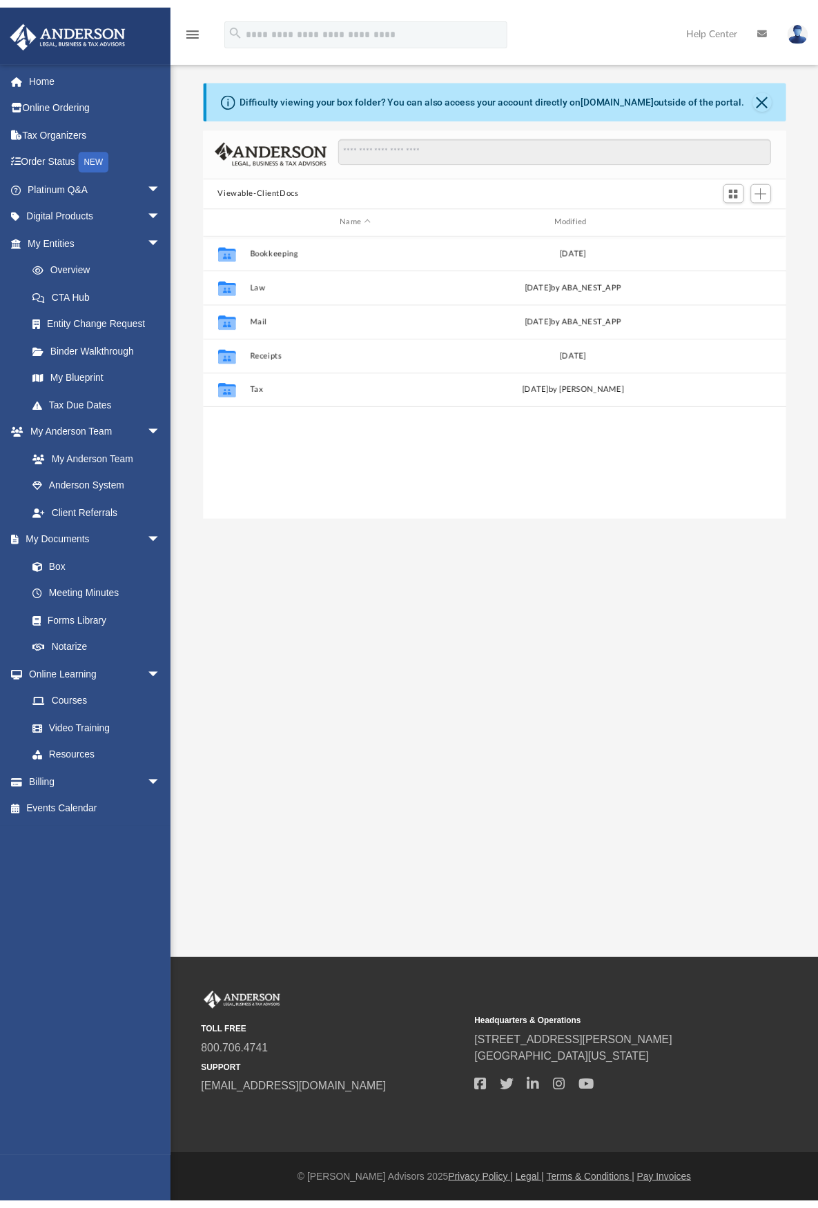
scroll to position [304, 570]
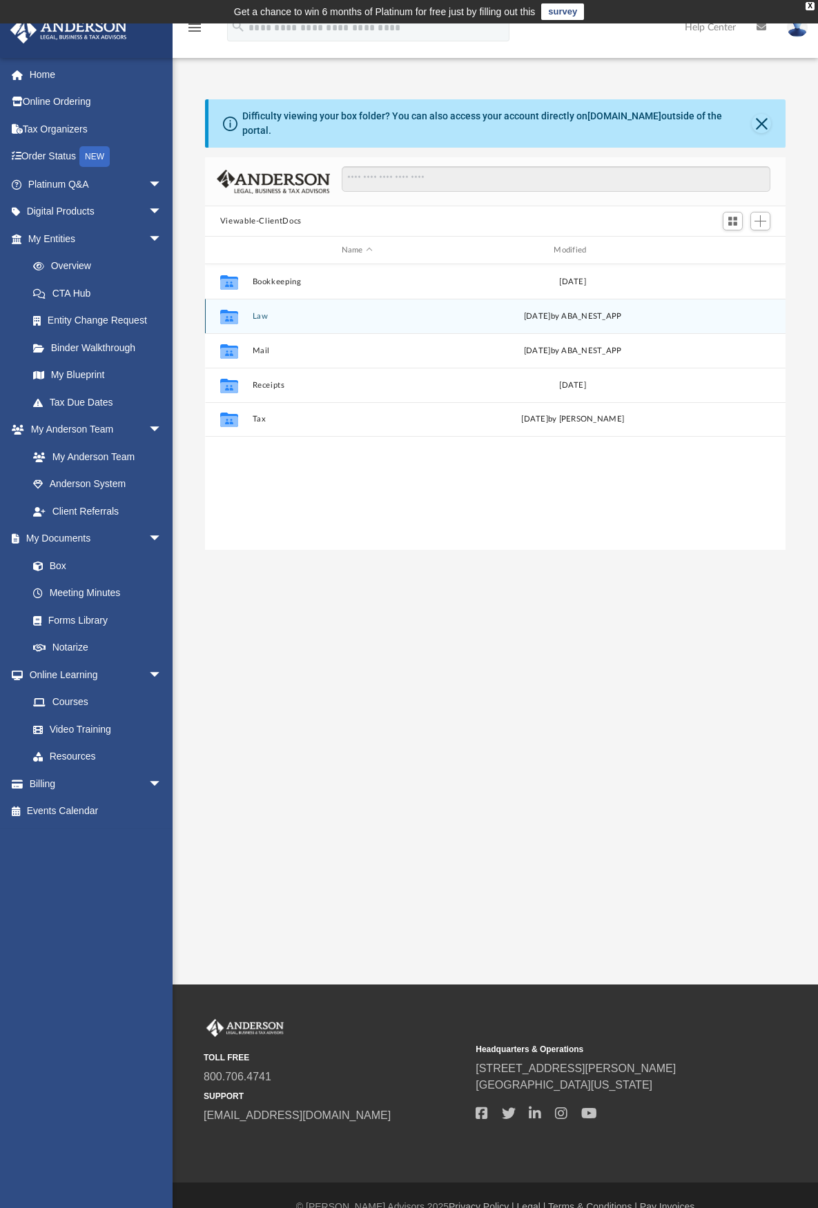
click at [265, 312] on button "Law" at bounding box center [357, 316] width 210 height 9
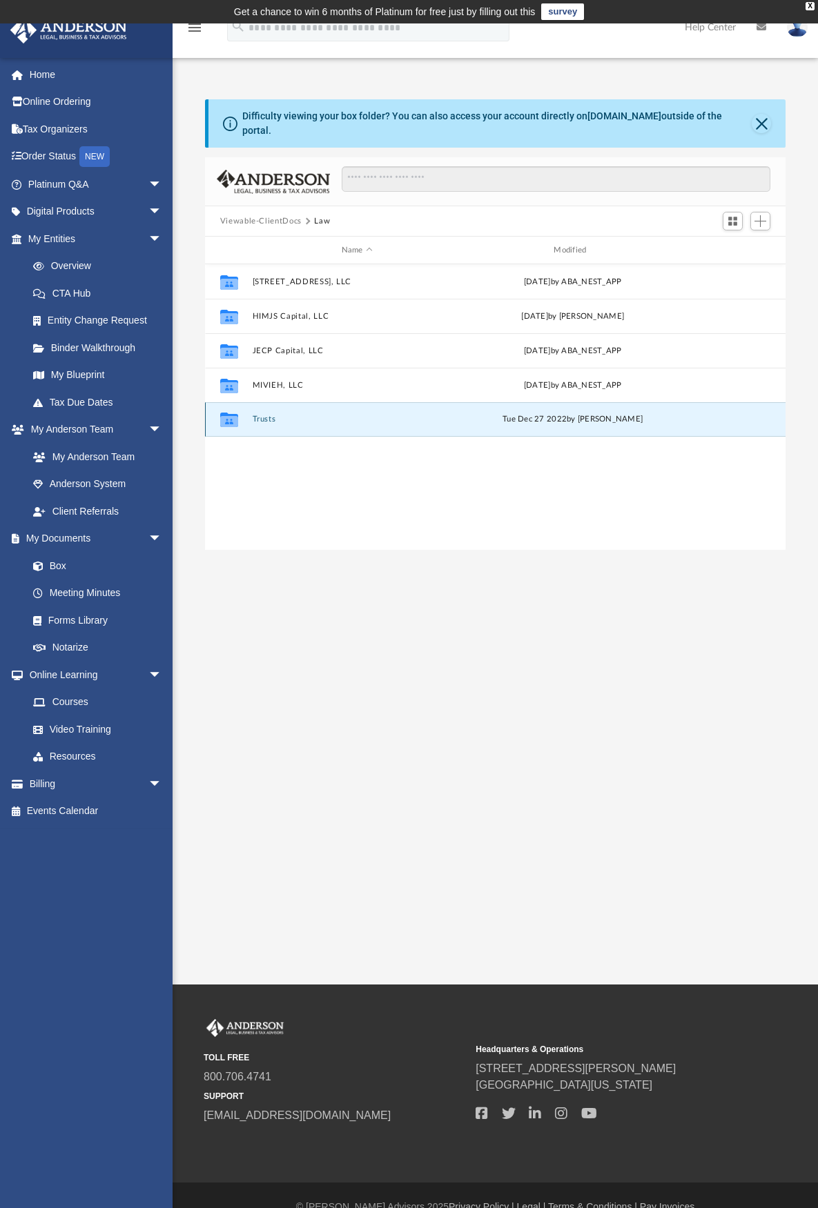
click at [266, 415] on button "Trusts" at bounding box center [357, 419] width 210 height 9
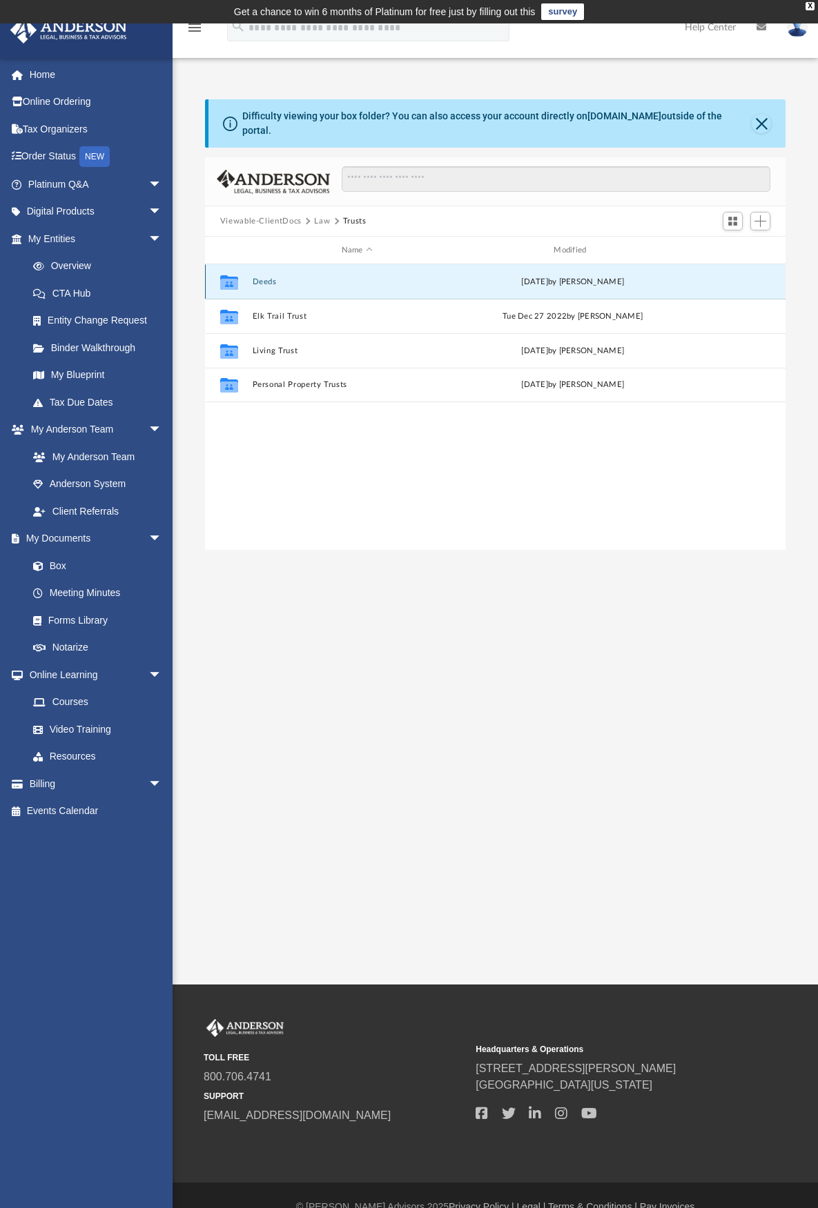
click at [268, 277] on button "Deeds" at bounding box center [357, 281] width 210 height 9
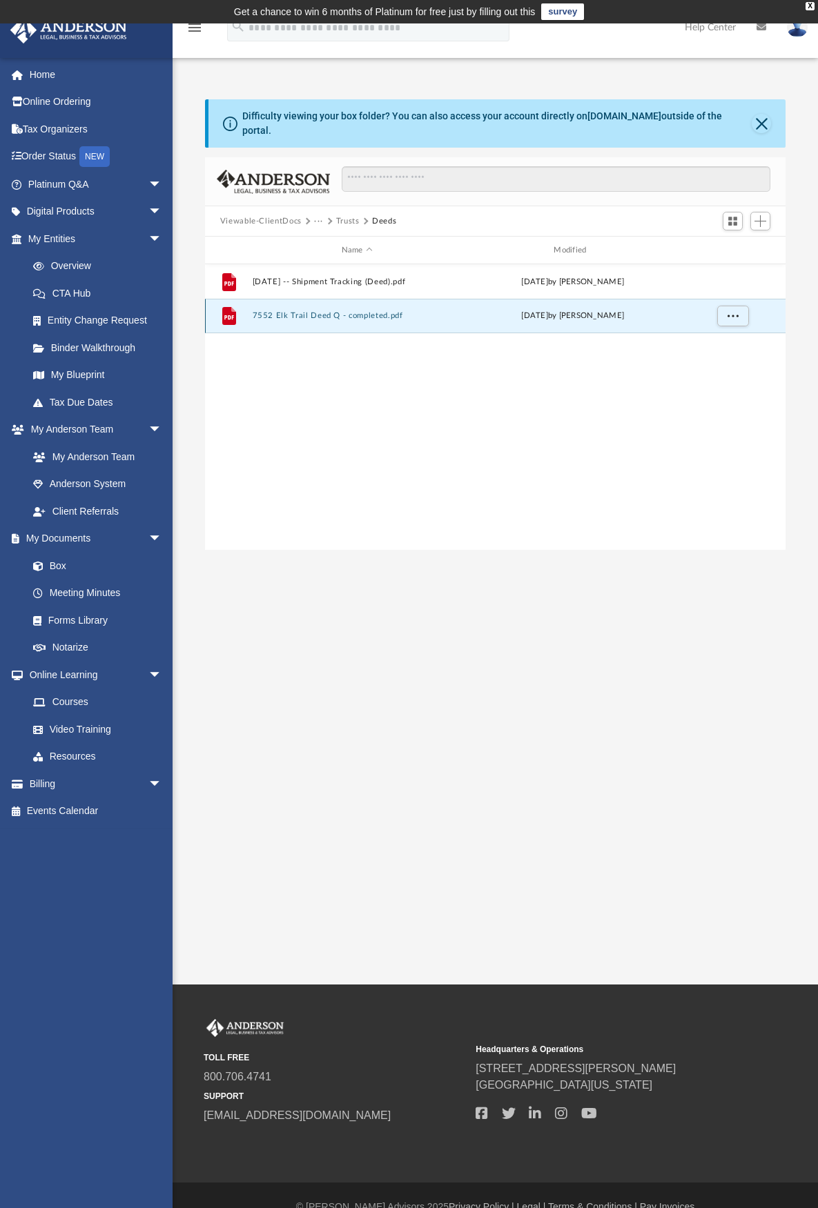
click at [375, 311] on button "7552 Elk Trail Deed Q - completed.pdf" at bounding box center [357, 315] width 210 height 9
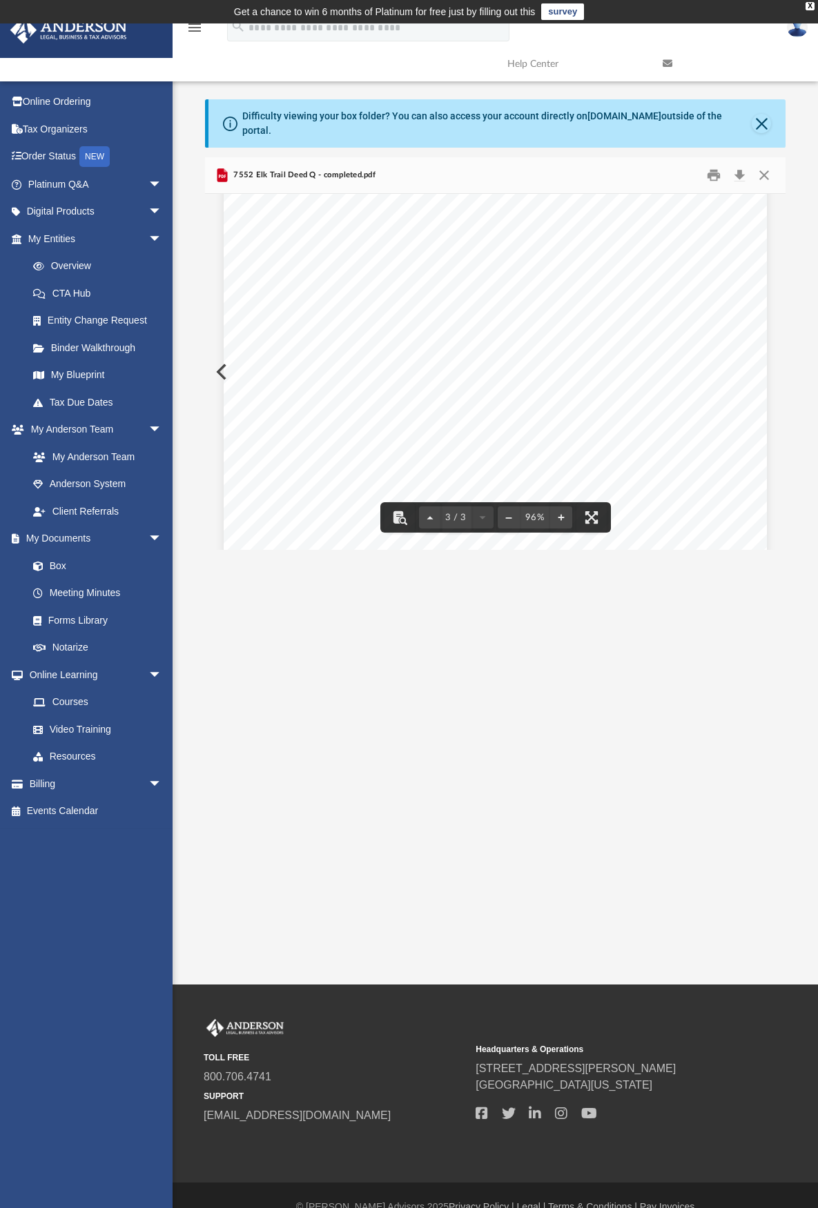
scroll to position [1814, 0]
click at [758, 115] on button "Close" at bounding box center [760, 123] width 19 height 19
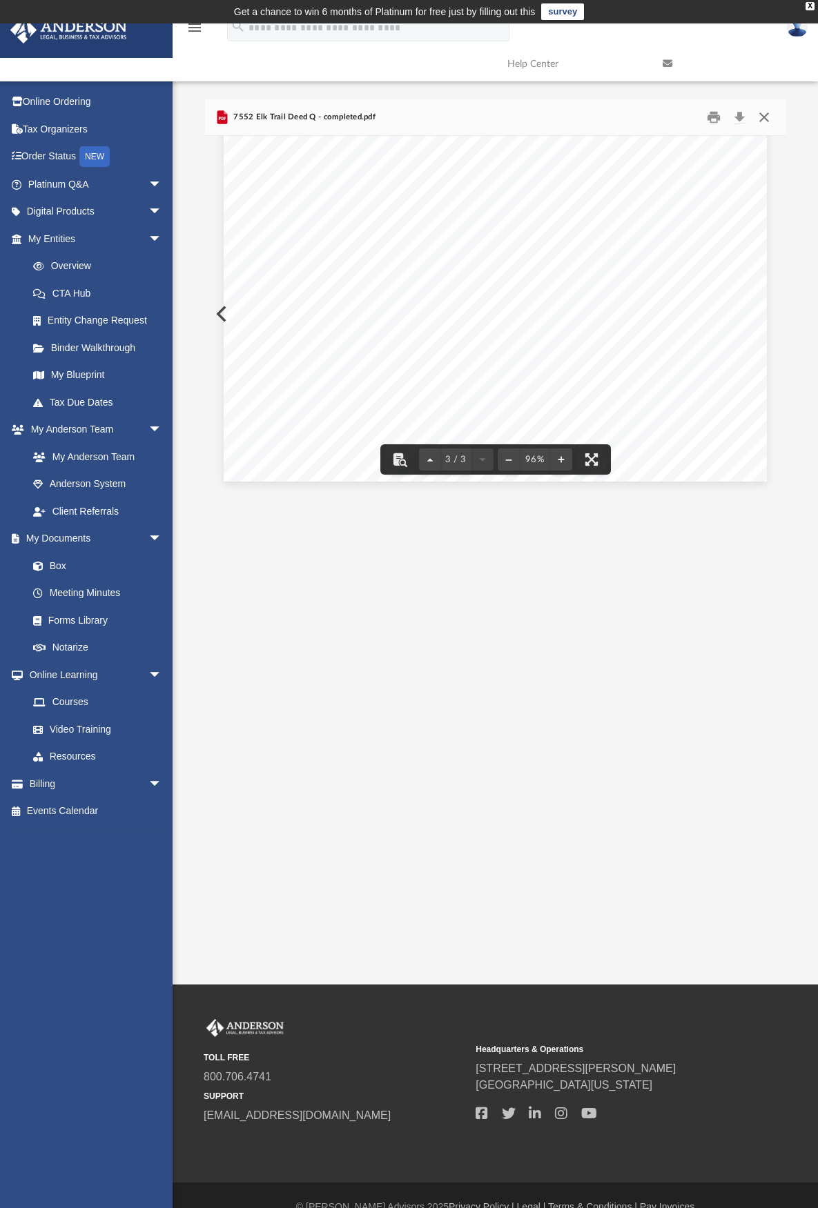
click at [764, 115] on button "Close" at bounding box center [763, 117] width 25 height 21
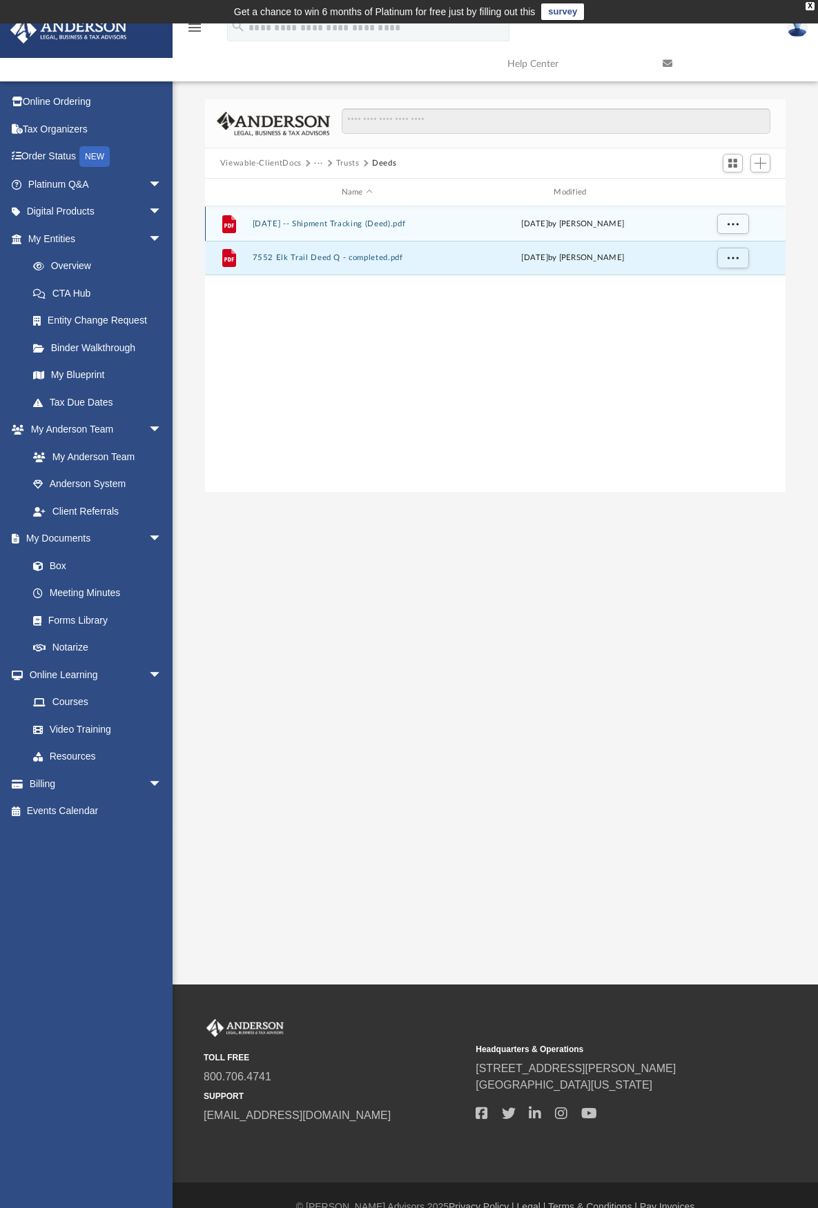
click at [258, 224] on button "2022.11.21 -- Shipment Tracking (Deed).pdf" at bounding box center [357, 223] width 210 height 9
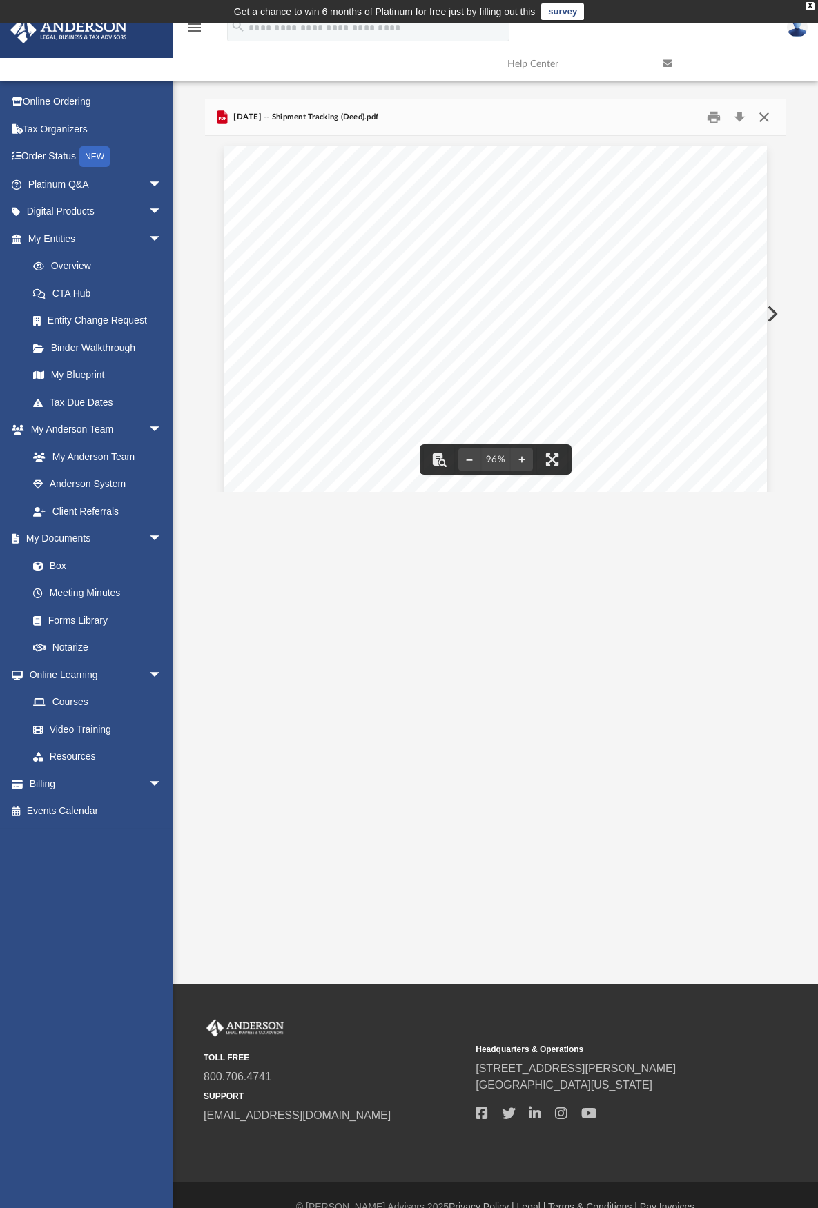
click at [764, 119] on button "Close" at bounding box center [763, 117] width 25 height 21
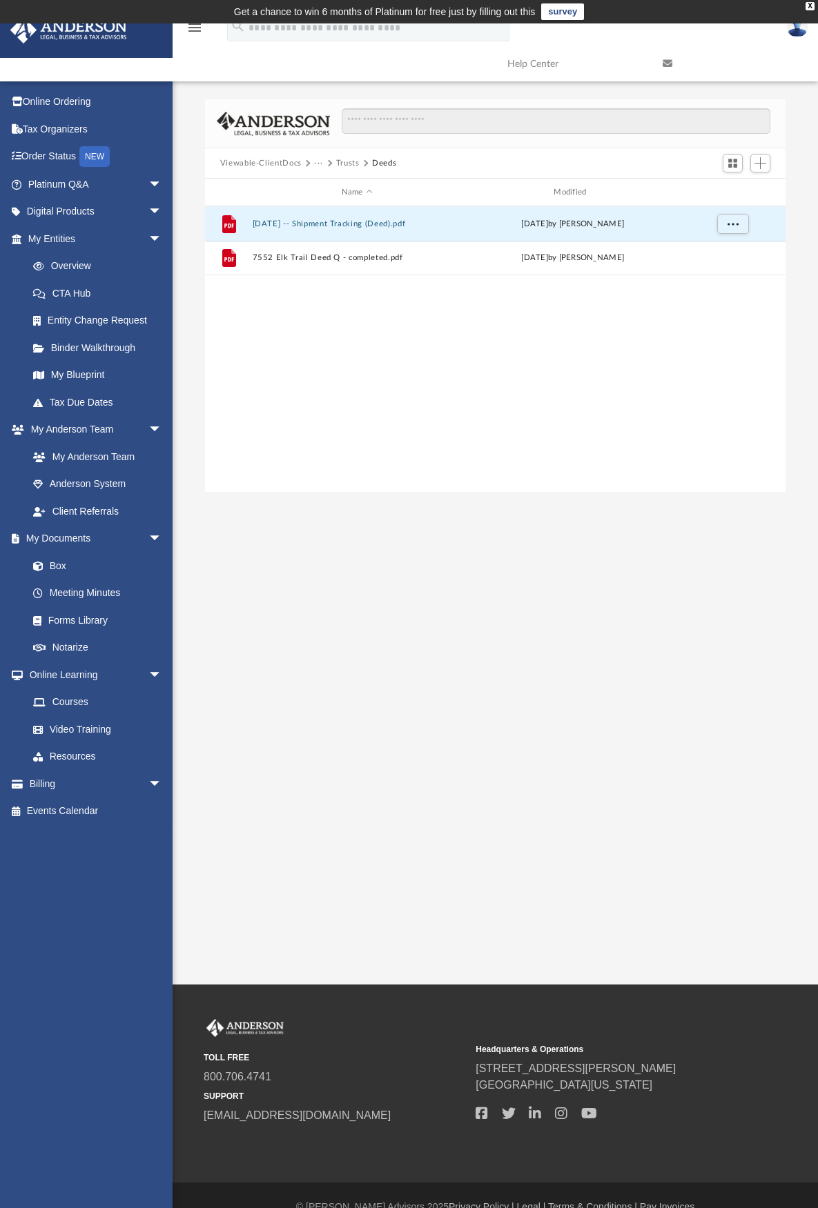
click at [351, 165] on button "Trusts" at bounding box center [347, 163] width 23 height 12
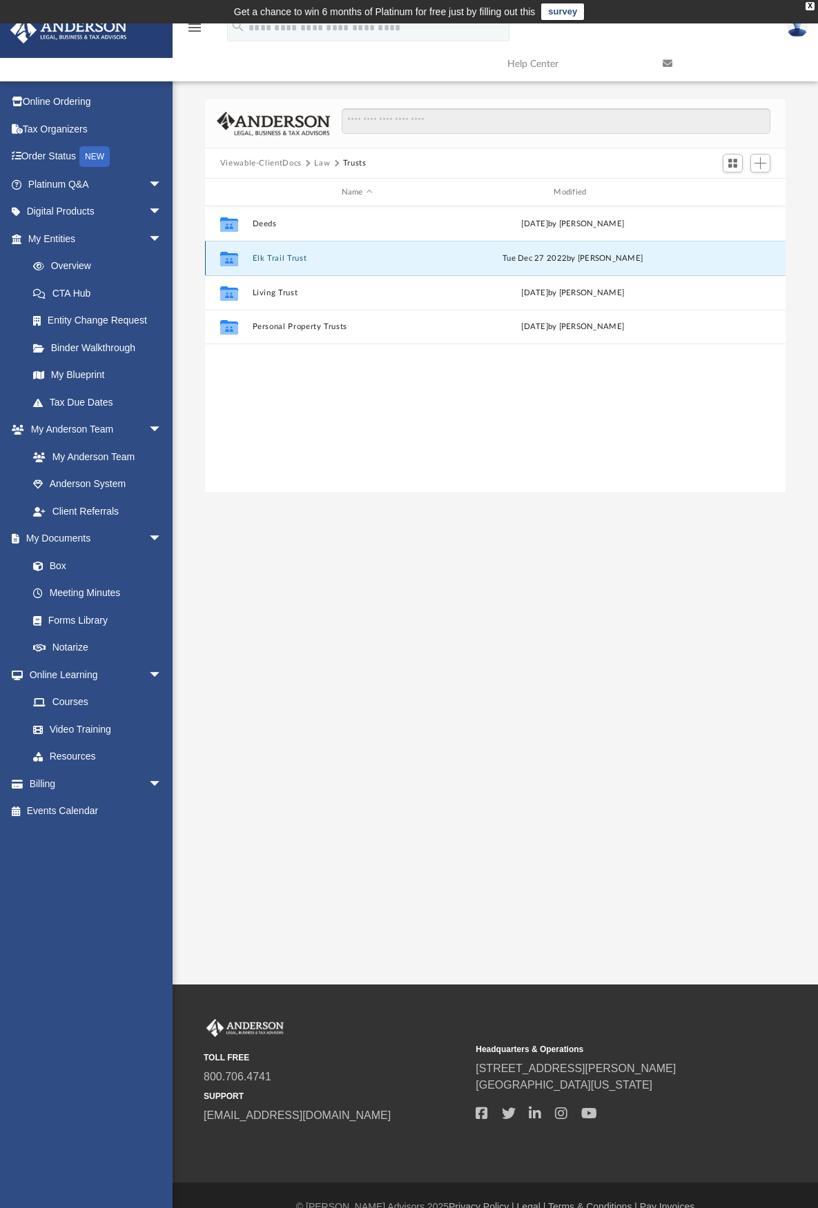
click at [292, 254] on button "Elk Trail Trust" at bounding box center [357, 258] width 210 height 9
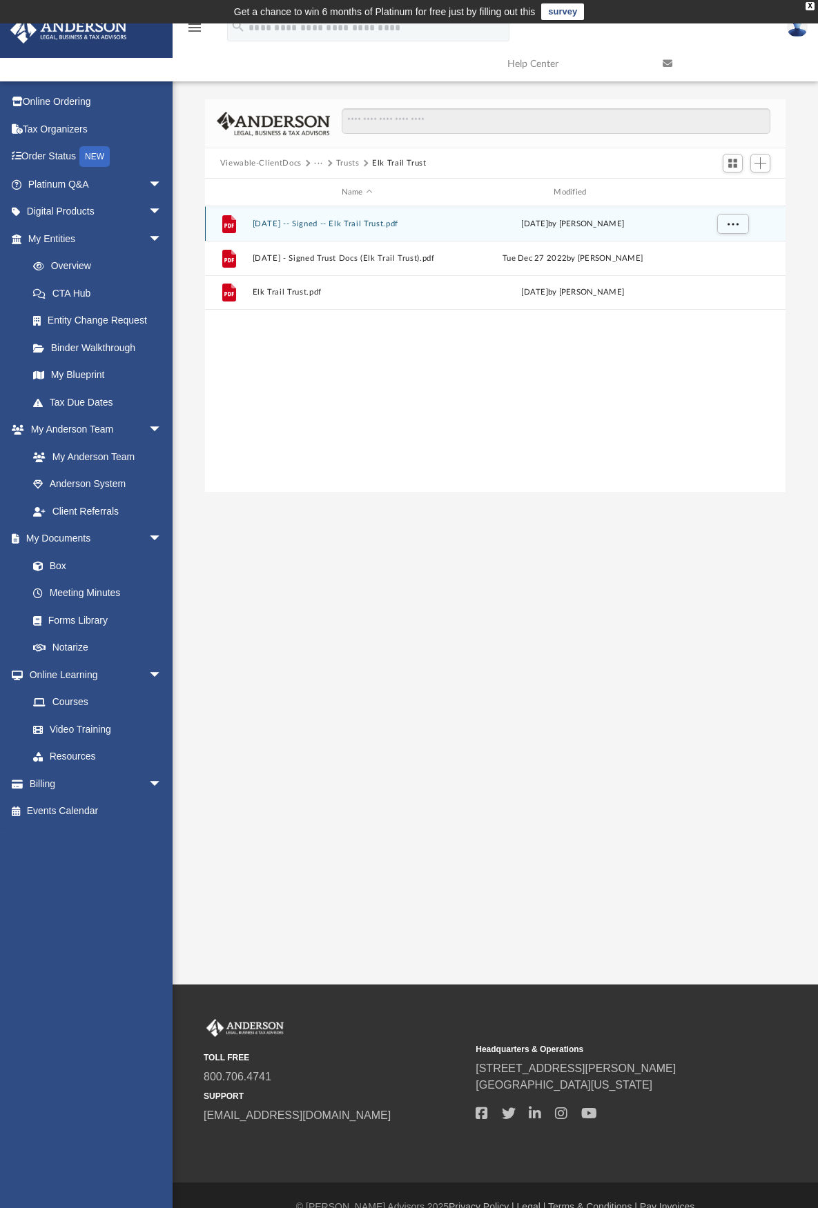
click at [393, 219] on button "[DATE] -- Signed -- Elk Trail Trust.pdf" at bounding box center [357, 223] width 210 height 9
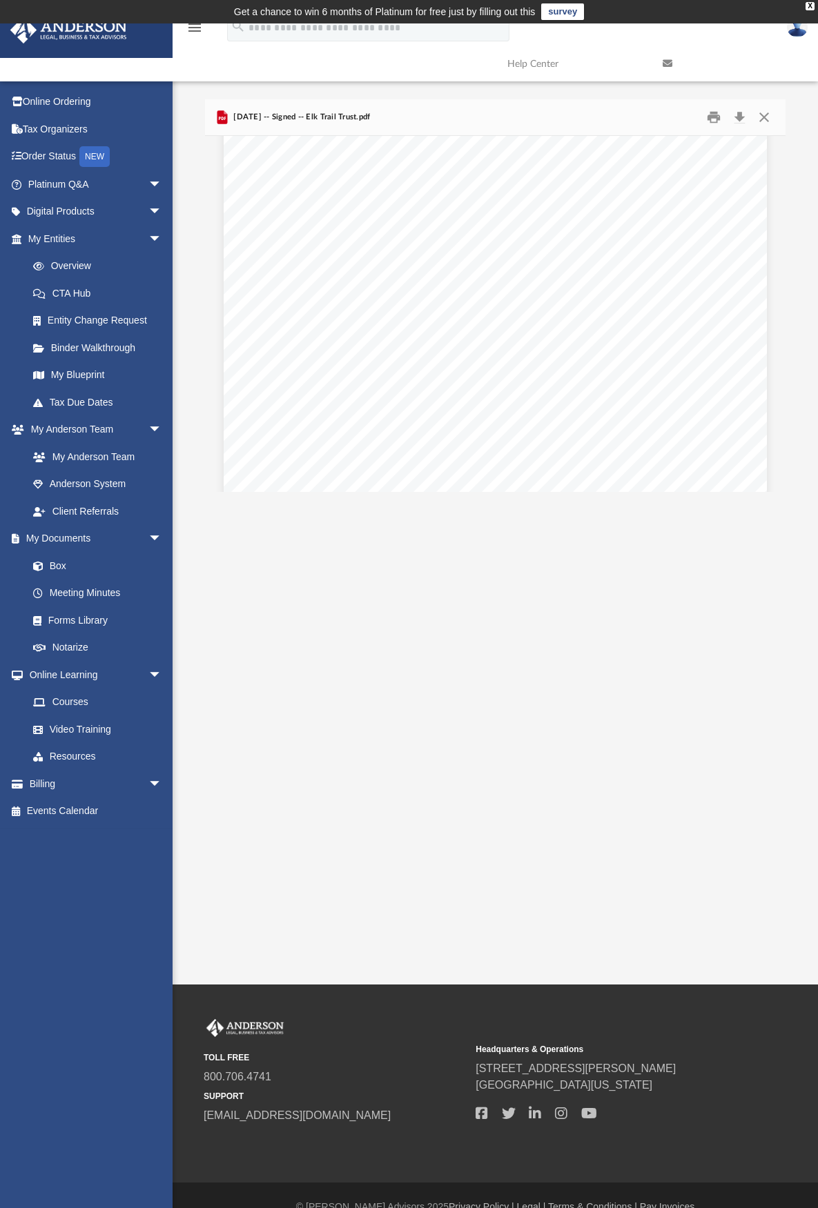
scroll to position [0, 0]
click at [66, 571] on link "Box" at bounding box center [101, 566] width 164 height 28
click at [57, 564] on link "Box" at bounding box center [101, 566] width 164 height 28
click at [124, 458] on link "My Anderson Team" at bounding box center [101, 457] width 164 height 28
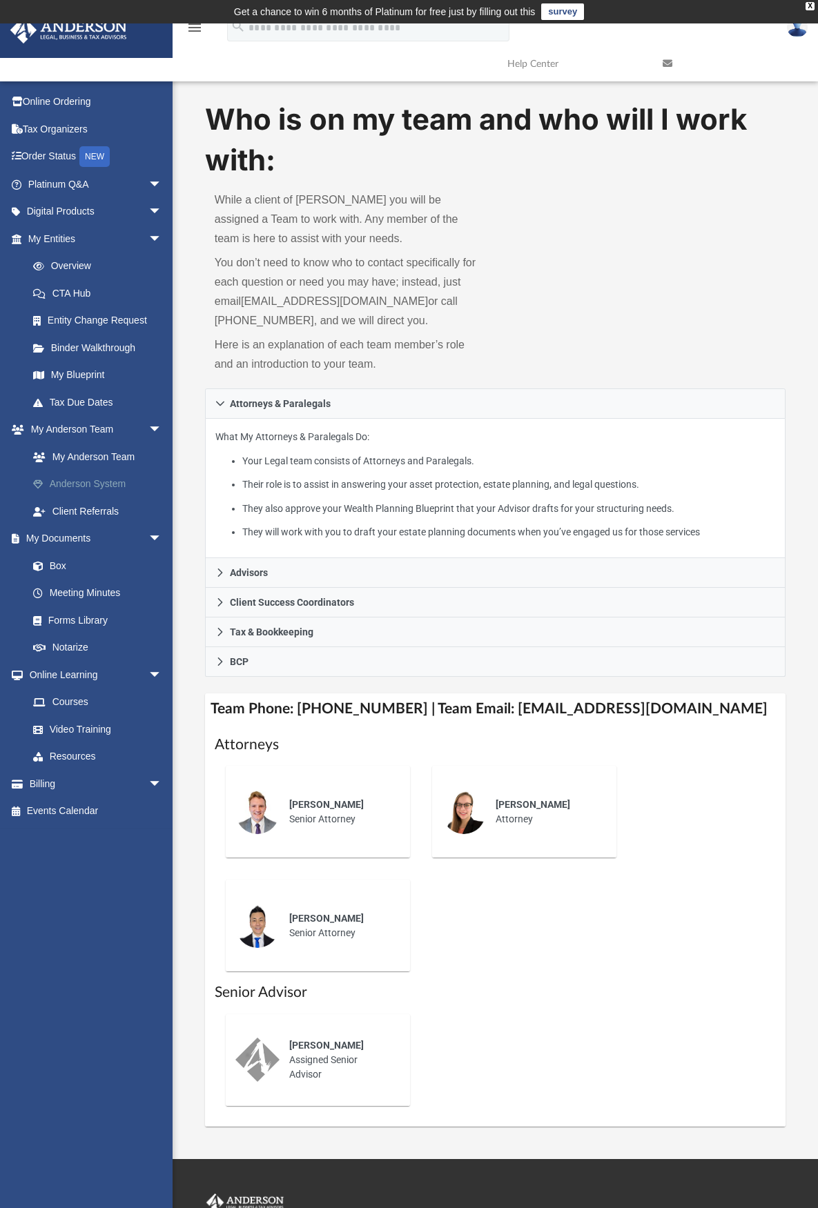
click at [108, 480] on link "Anderson System" at bounding box center [101, 485] width 164 height 28
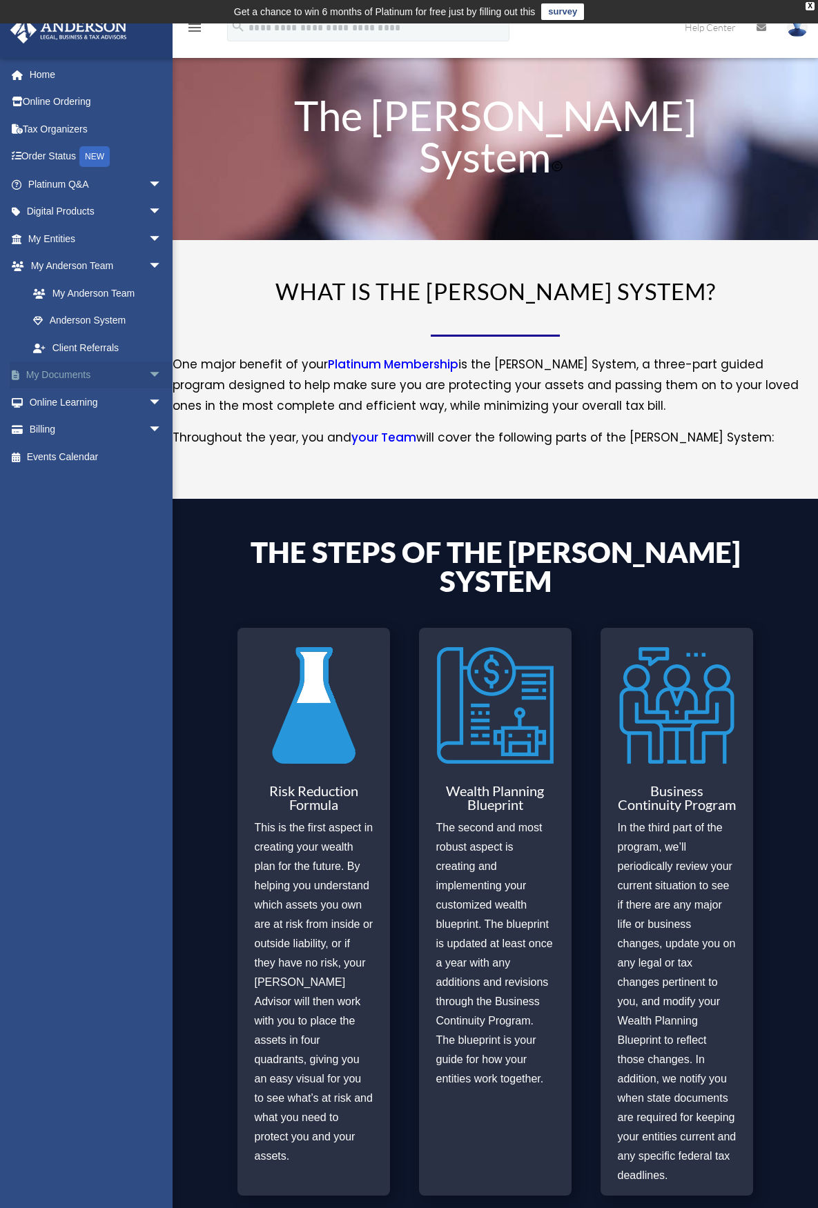
click at [148, 371] on span "arrow_drop_down" at bounding box center [162, 376] width 28 height 28
click at [52, 399] on link "Box" at bounding box center [101, 402] width 164 height 28
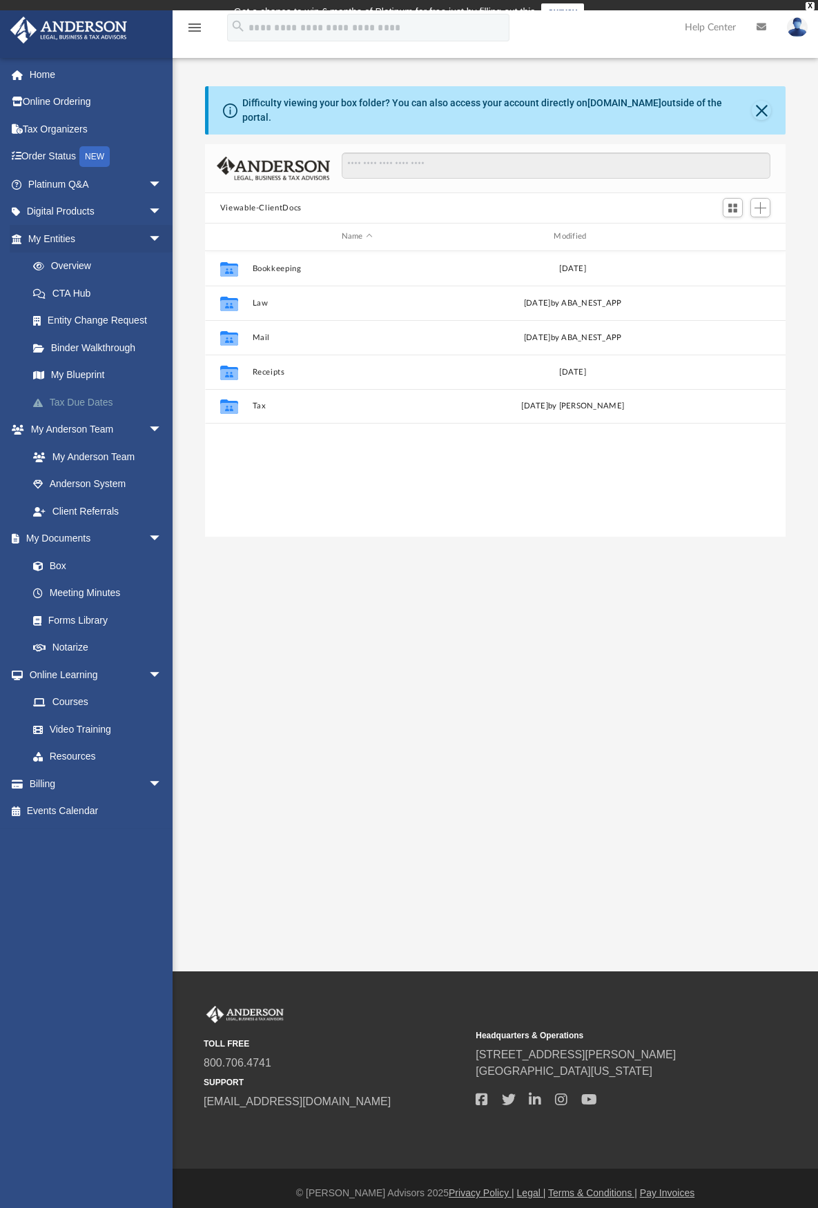
scroll to position [304, 570]
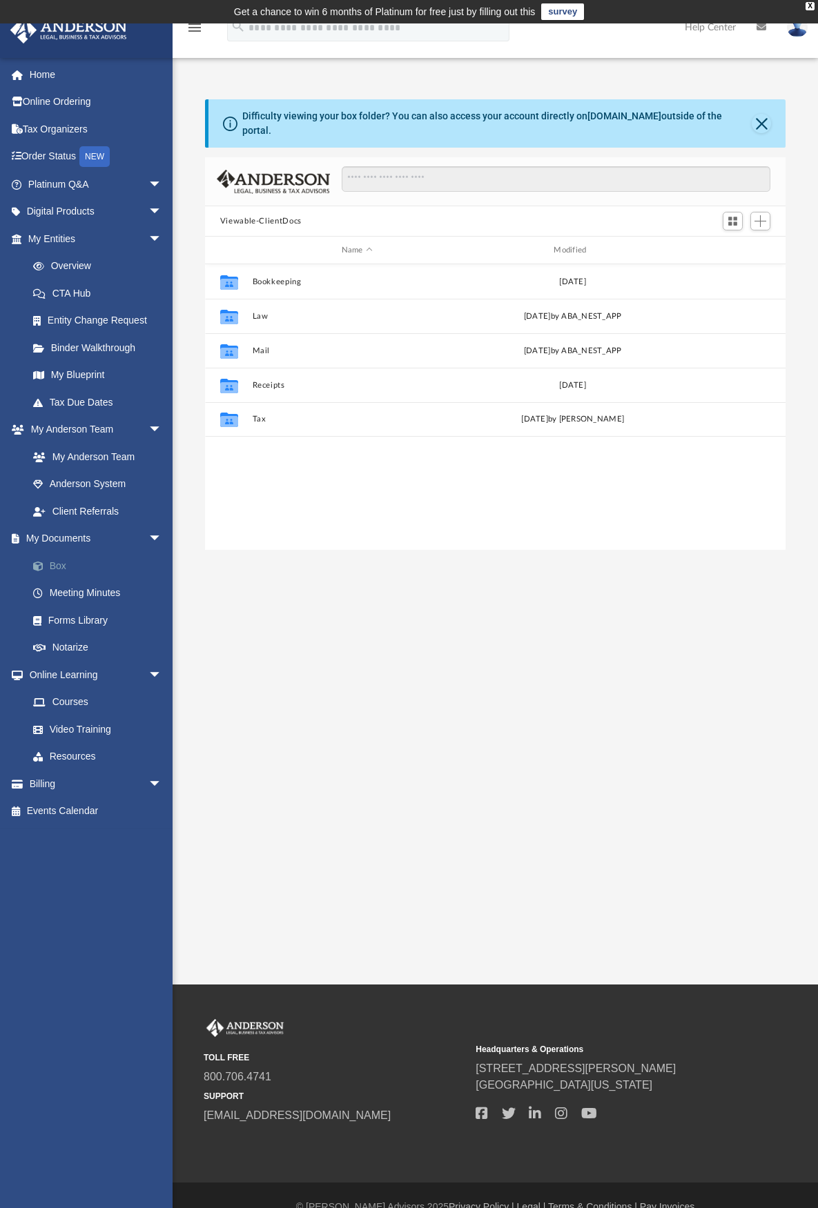
click at [91, 559] on link "Box" at bounding box center [101, 566] width 164 height 28
click at [54, 569] on link "Box" at bounding box center [101, 566] width 164 height 28
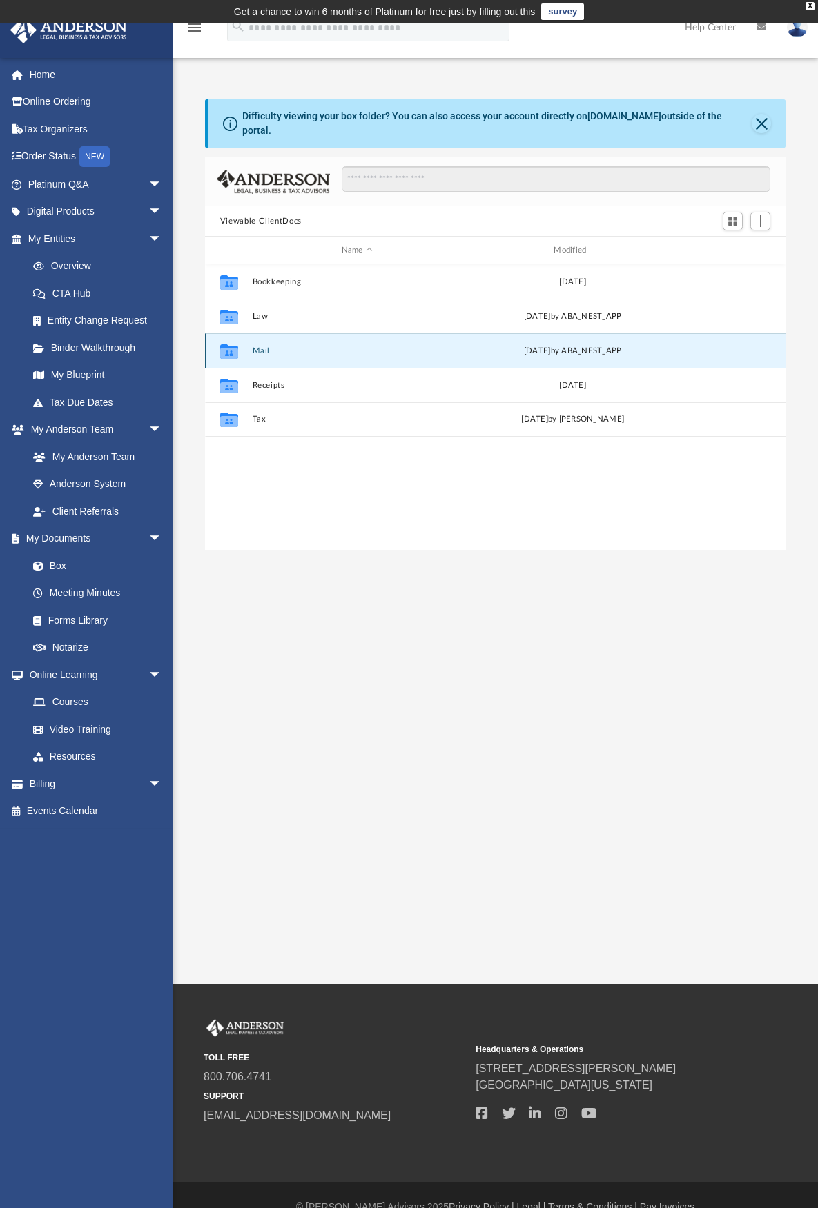
click at [261, 346] on button "Mail" at bounding box center [357, 350] width 210 height 9
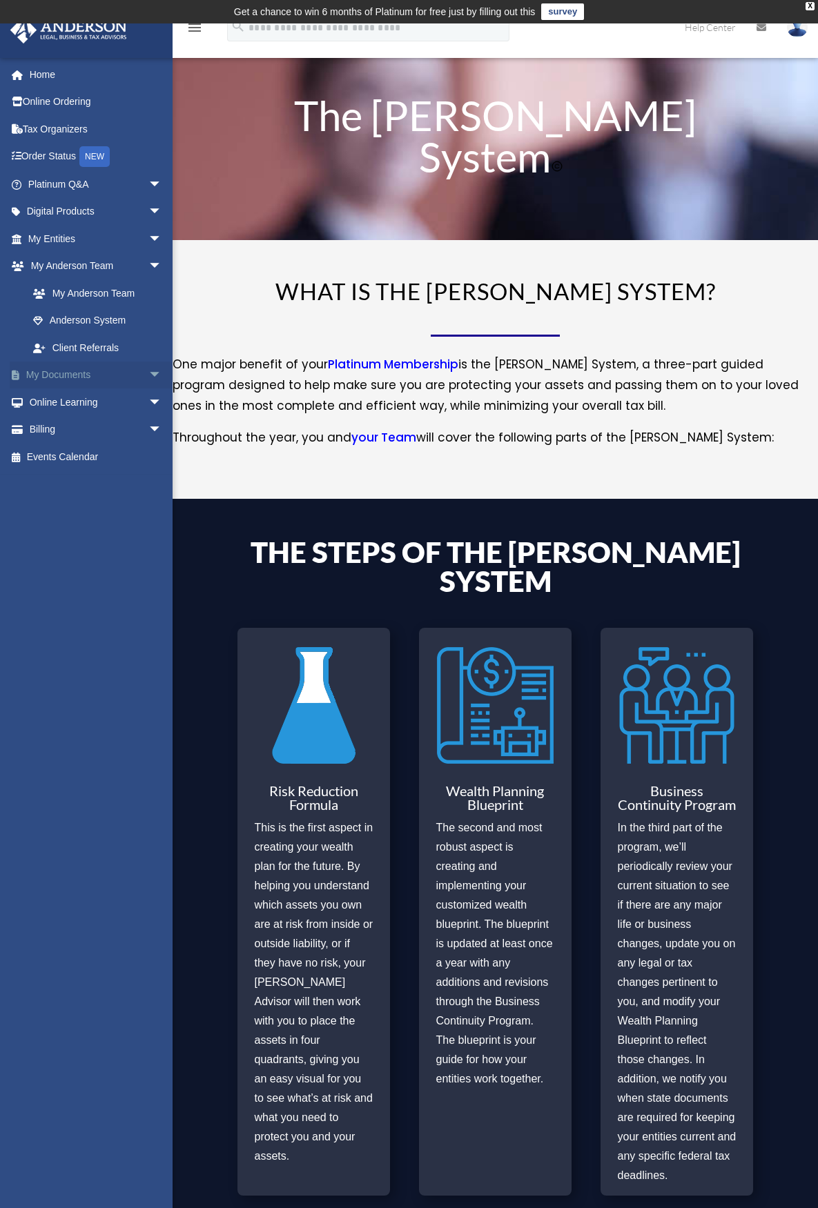
click at [148, 372] on span "arrow_drop_down" at bounding box center [162, 376] width 28 height 28
click at [63, 404] on link "Box" at bounding box center [101, 402] width 164 height 28
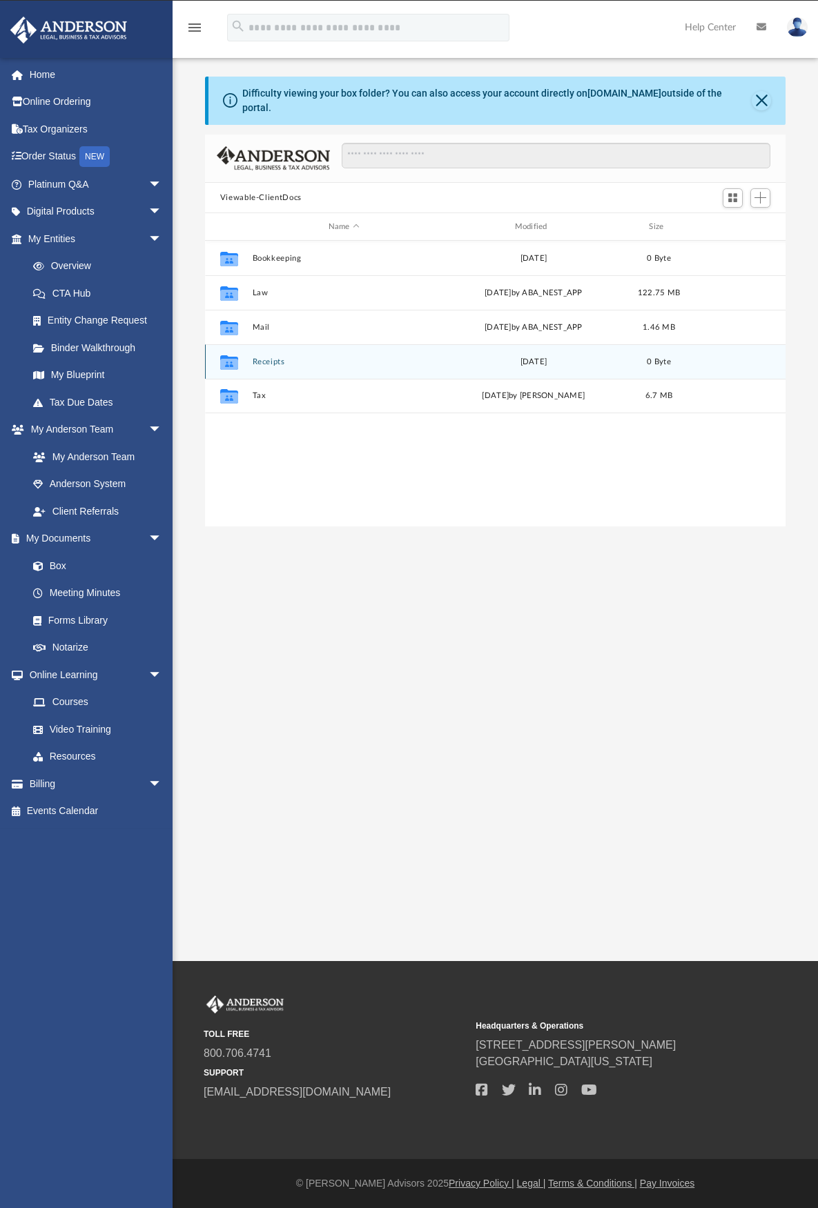
scroll to position [11, 11]
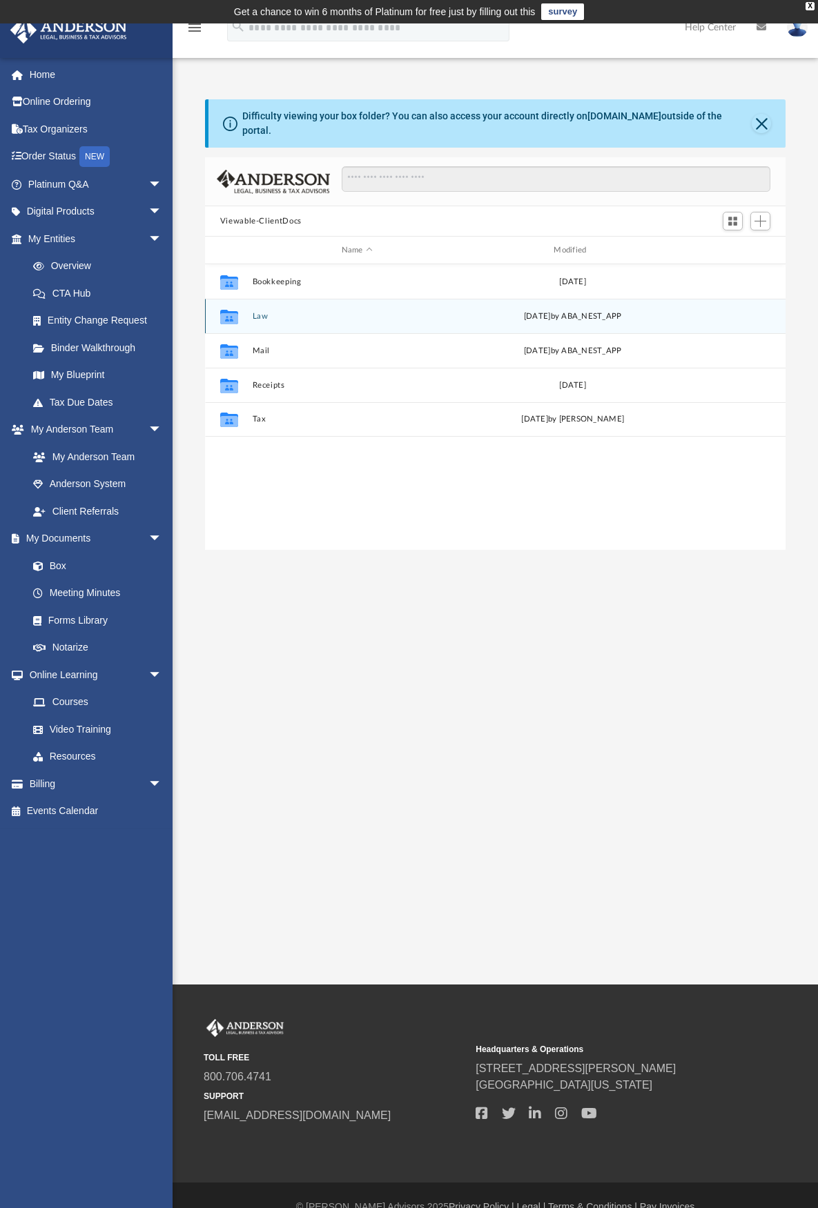
click at [264, 312] on button "Law" at bounding box center [357, 316] width 210 height 9
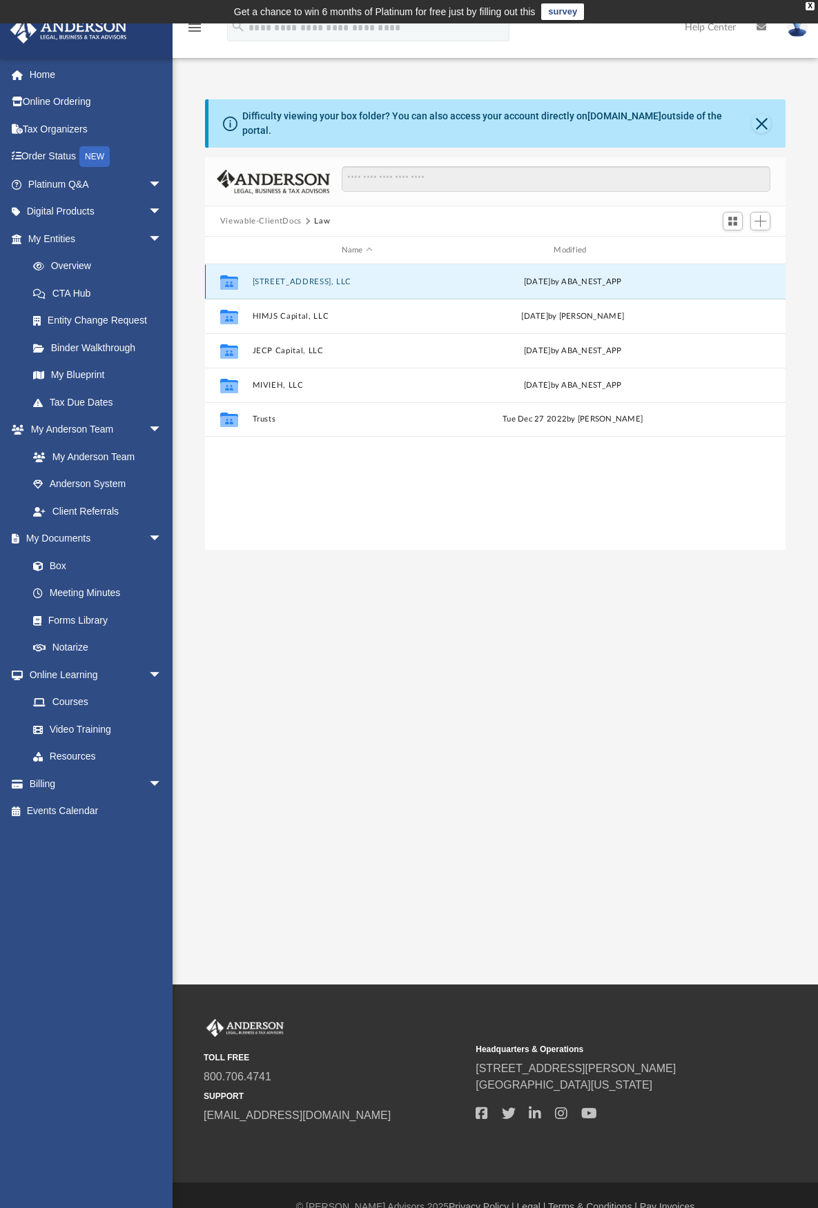
click at [291, 277] on button "7552 Elk Trail, LLC" at bounding box center [357, 281] width 210 height 9
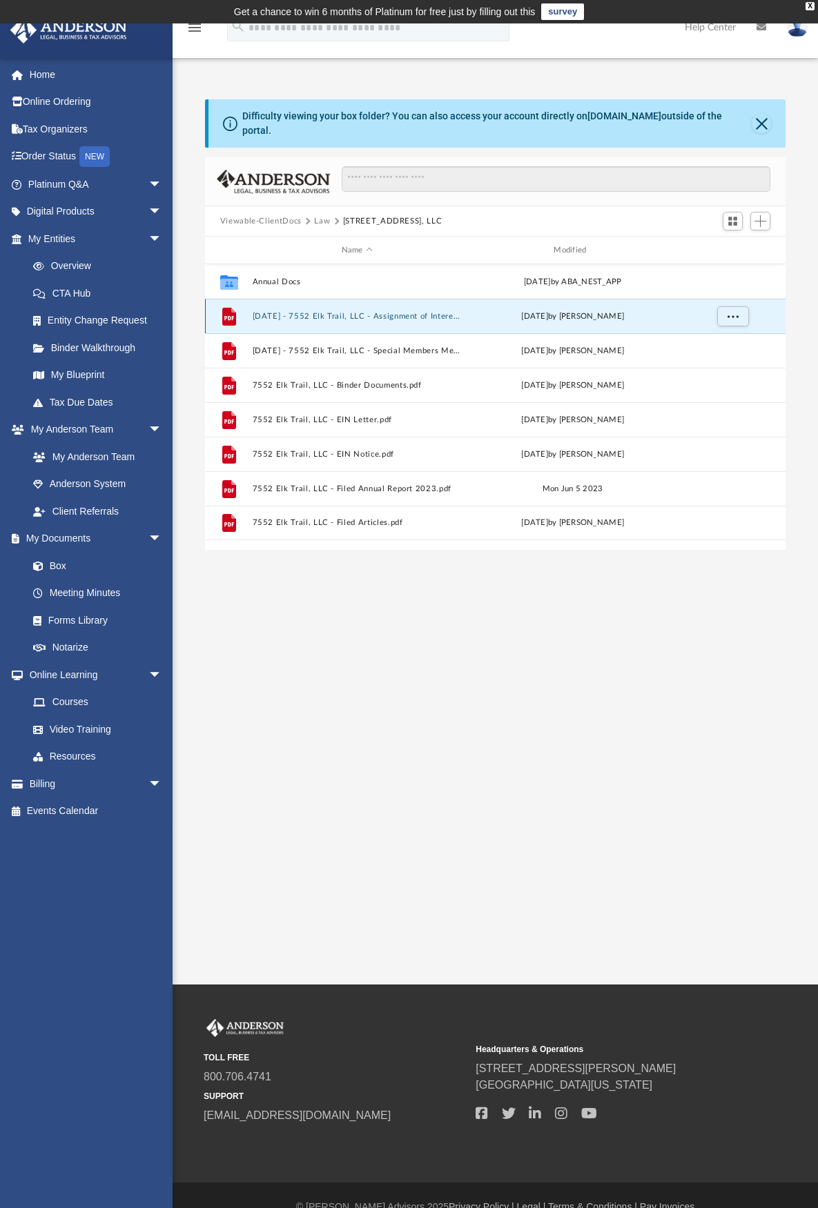
click at [437, 312] on button "2022.07.27 - 7552 Elk Trail, LLC - Assignment of Interest.pdf" at bounding box center [357, 316] width 210 height 9
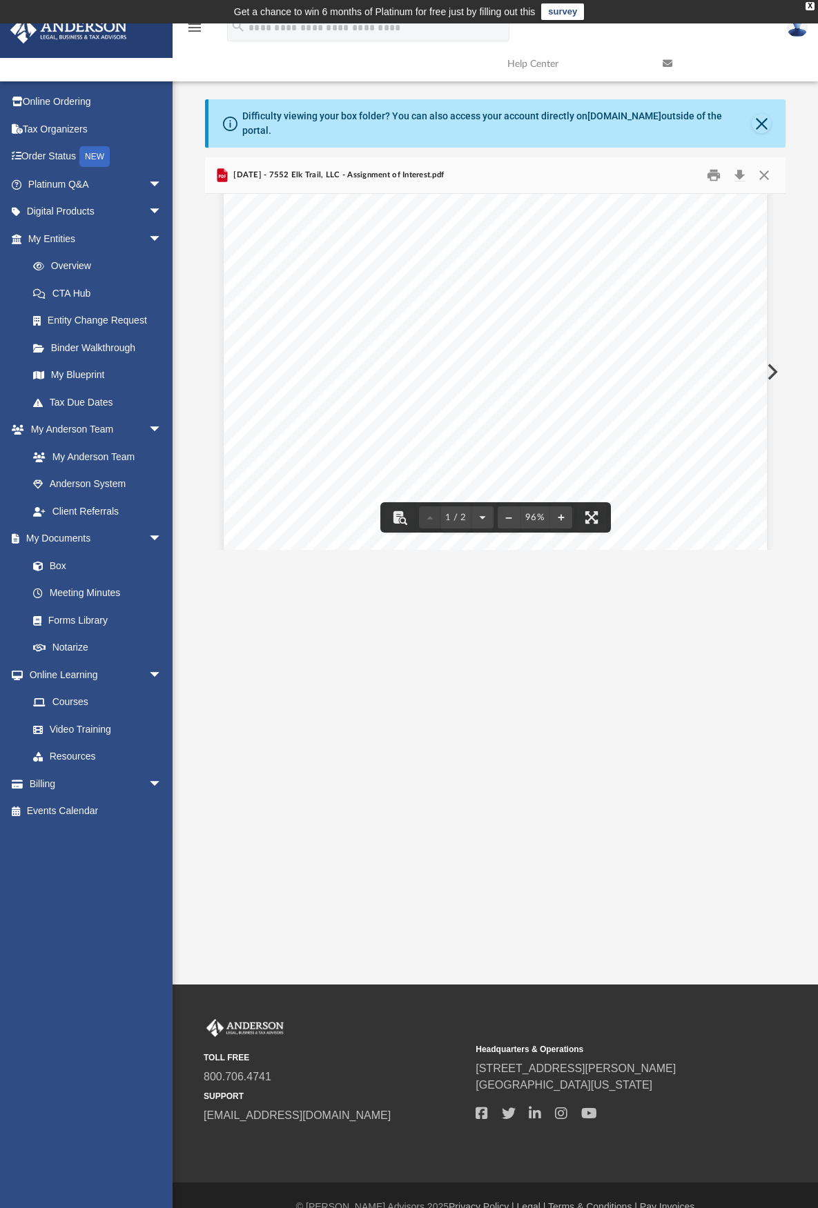
scroll to position [0, 0]
click at [111, 456] on link "My Anderson Team" at bounding box center [101, 457] width 164 height 28
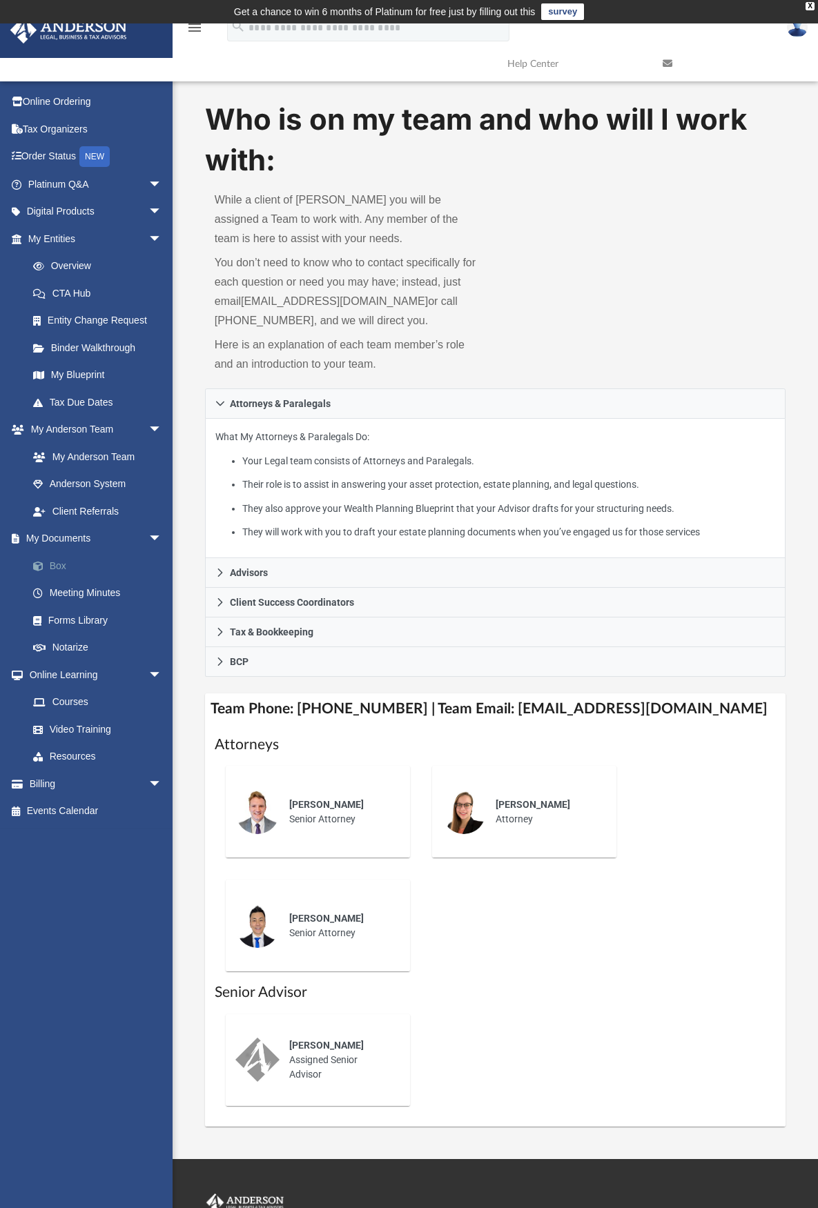
click at [62, 569] on link "Box" at bounding box center [101, 566] width 164 height 28
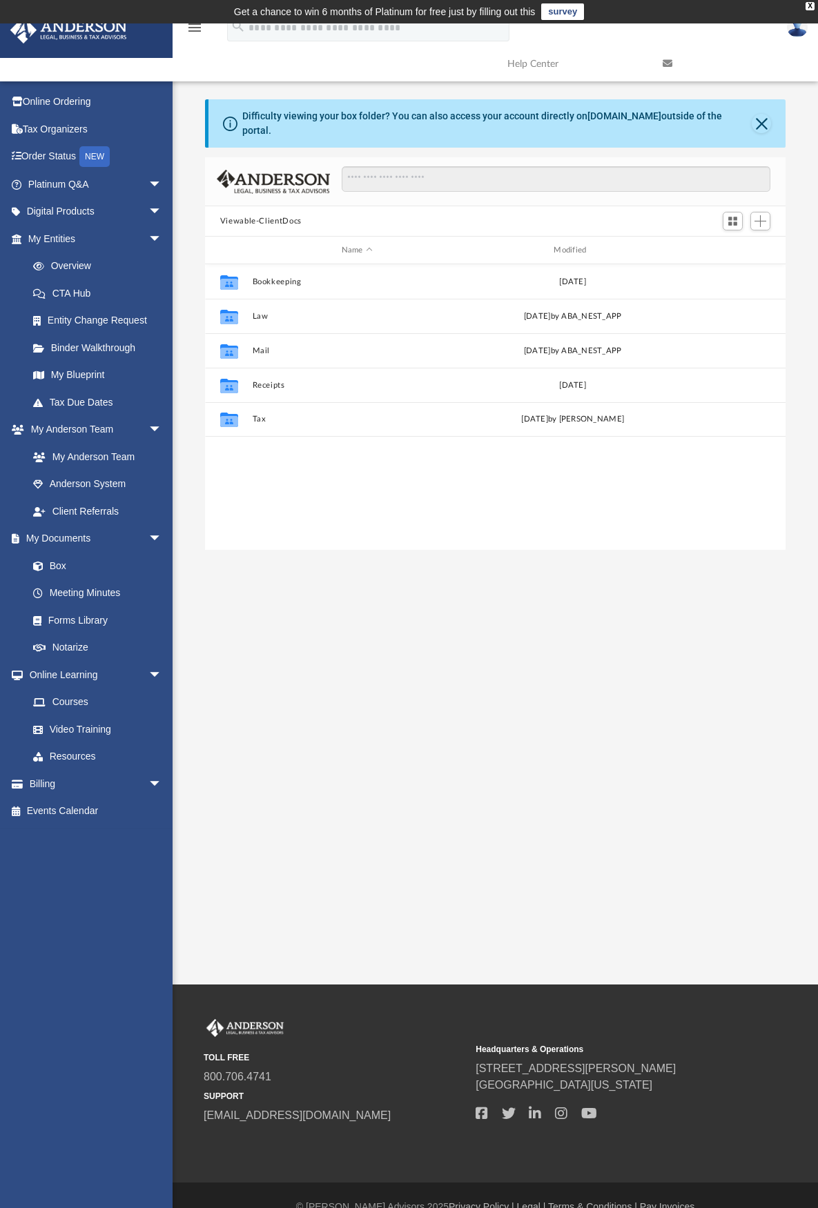
scroll to position [304, 570]
click at [257, 312] on button "Law" at bounding box center [357, 316] width 210 height 9
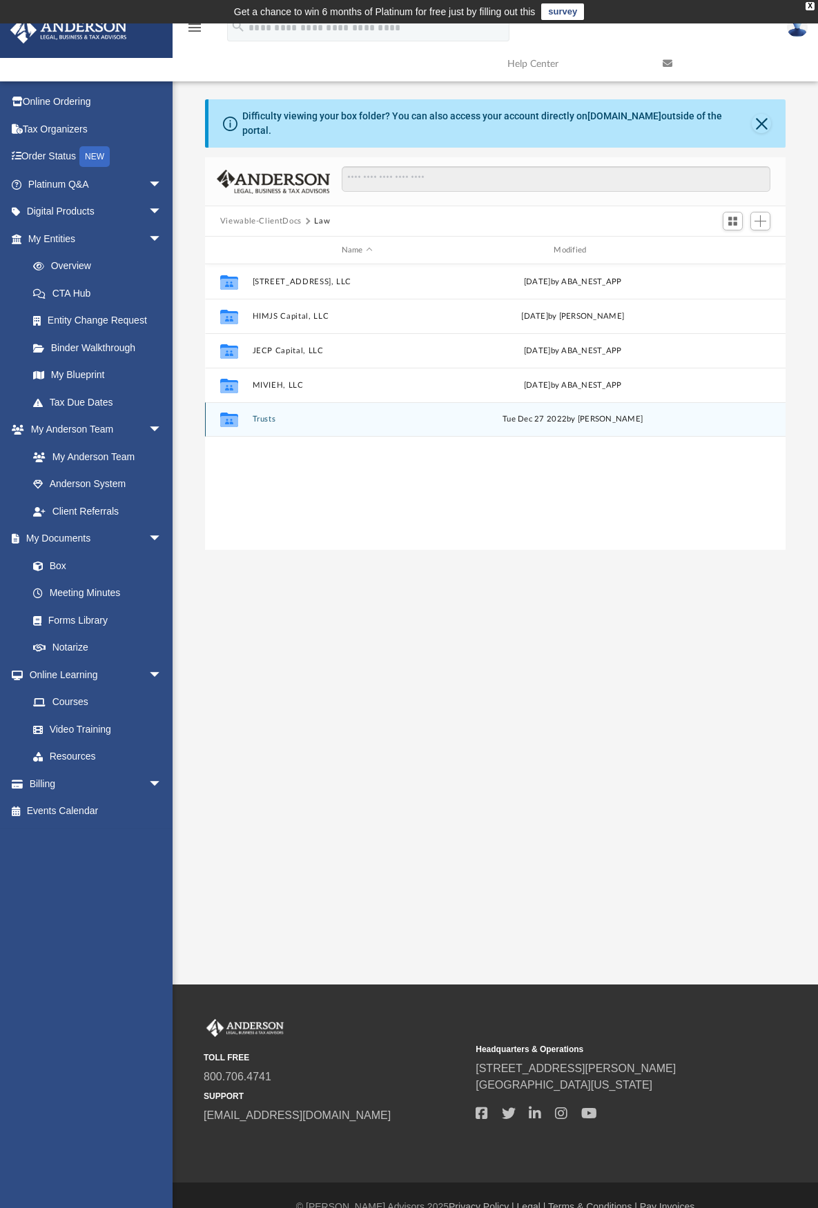
click at [274, 415] on button "Trusts" at bounding box center [357, 419] width 210 height 9
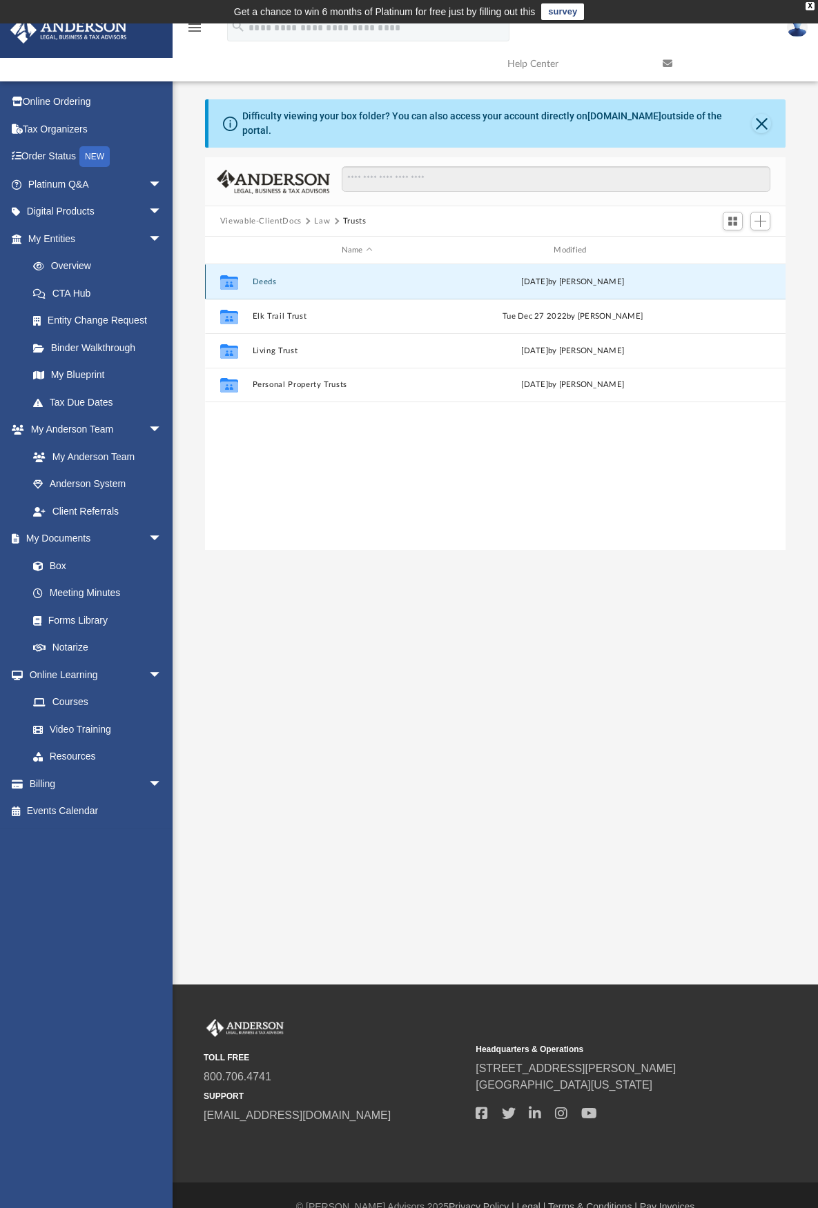
click at [270, 277] on button "Deeds" at bounding box center [357, 281] width 210 height 9
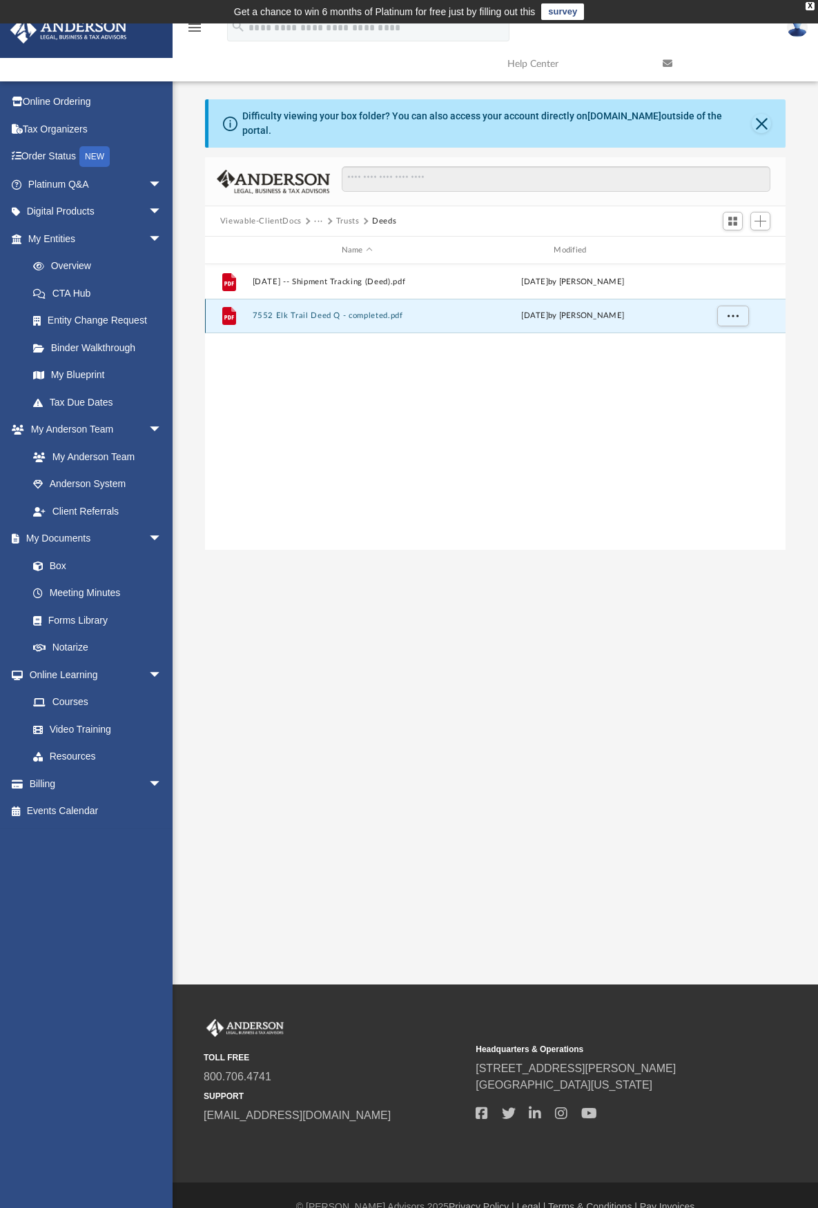
click at [364, 311] on button "7552 Elk Trail Deed Q - completed.pdf" at bounding box center [357, 315] width 210 height 9
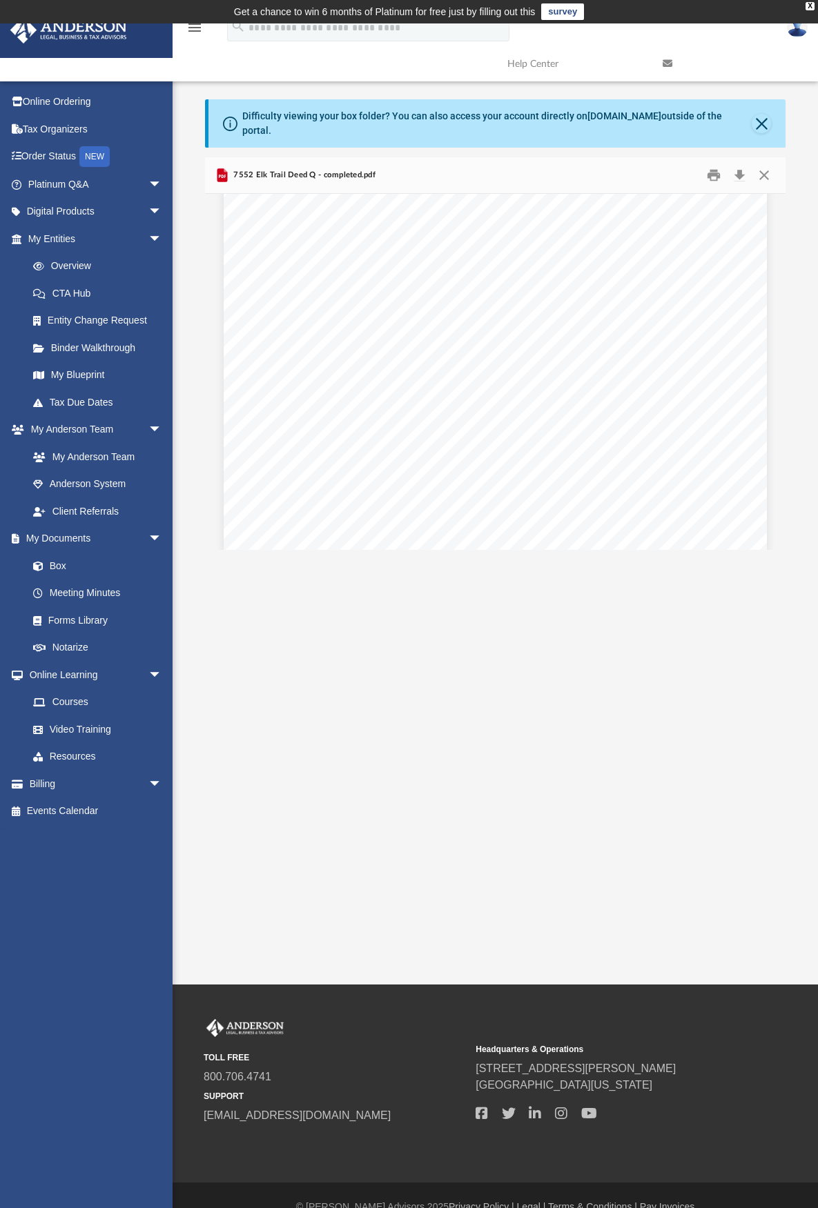
scroll to position [920, 0]
click at [761, 165] on button "Close" at bounding box center [763, 175] width 25 height 21
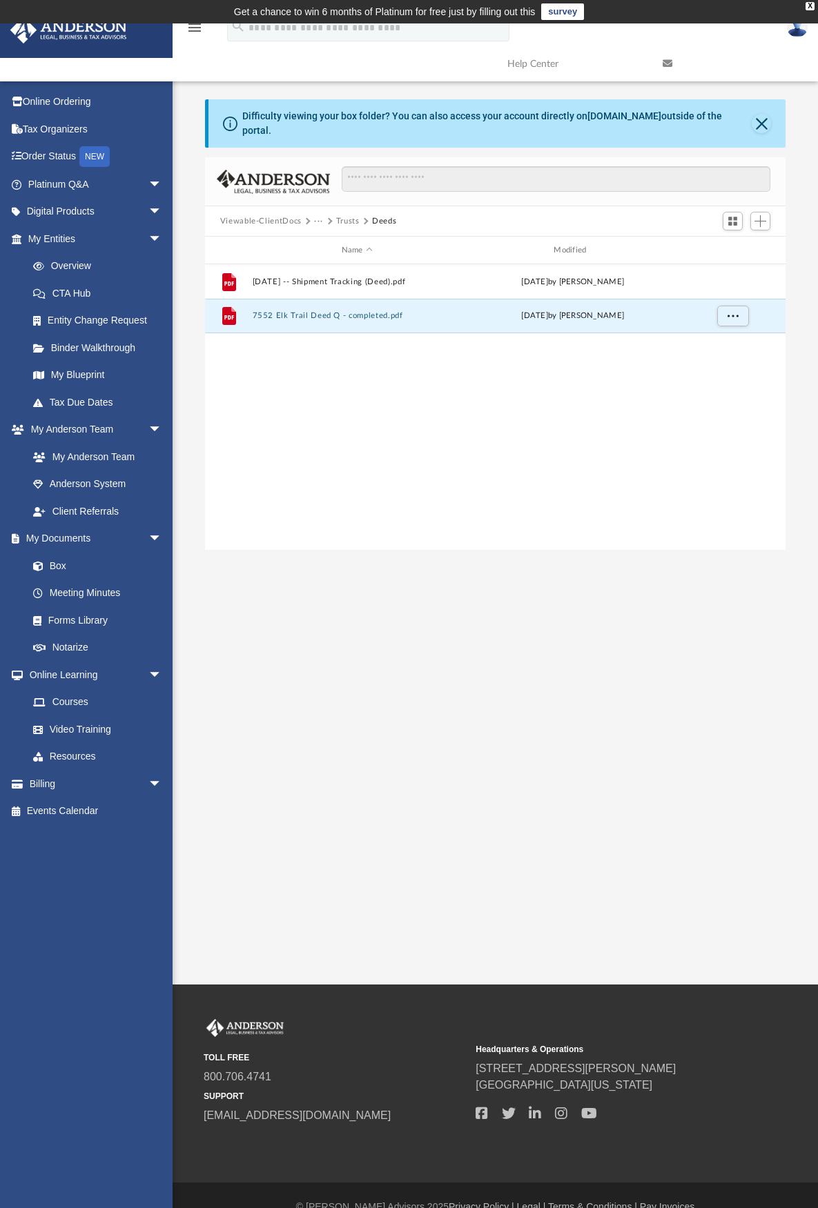
click at [345, 215] on button "Trusts" at bounding box center [347, 221] width 23 height 12
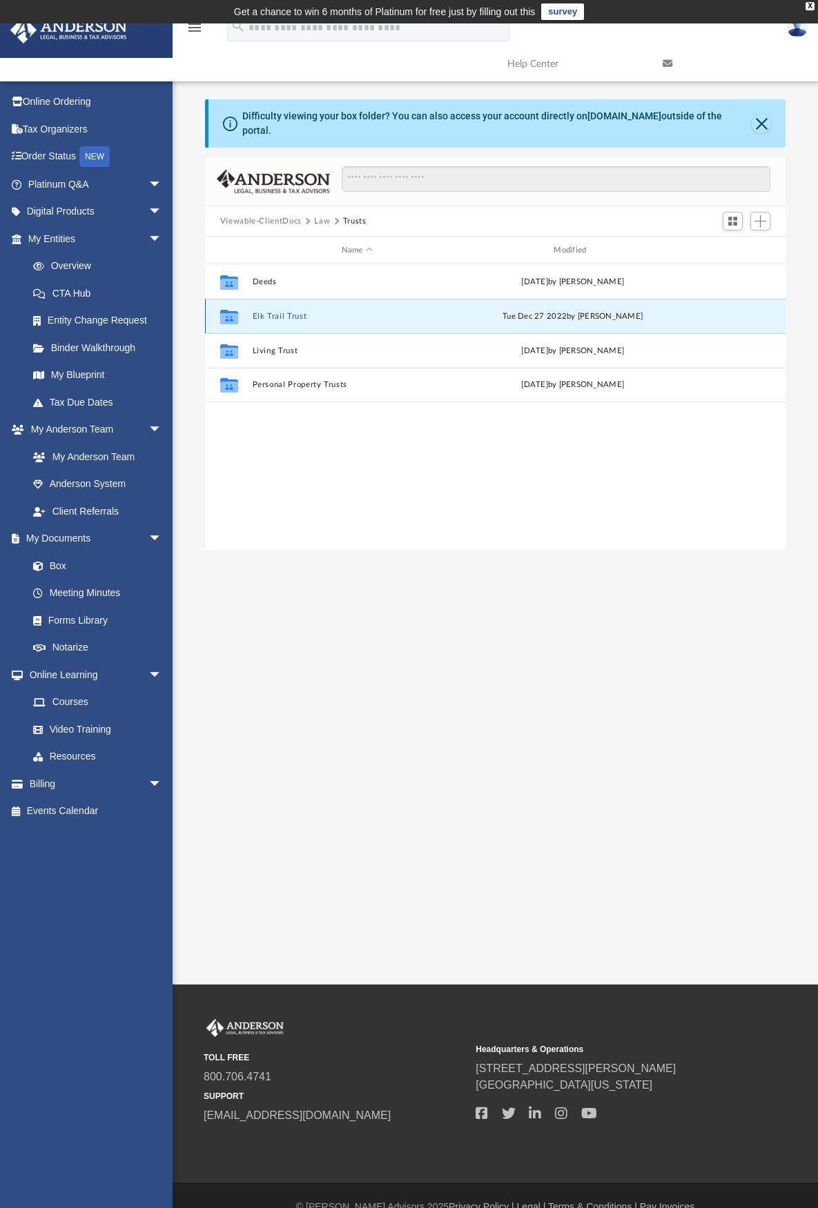
click at [290, 312] on button "Elk Trail Trust" at bounding box center [357, 316] width 210 height 9
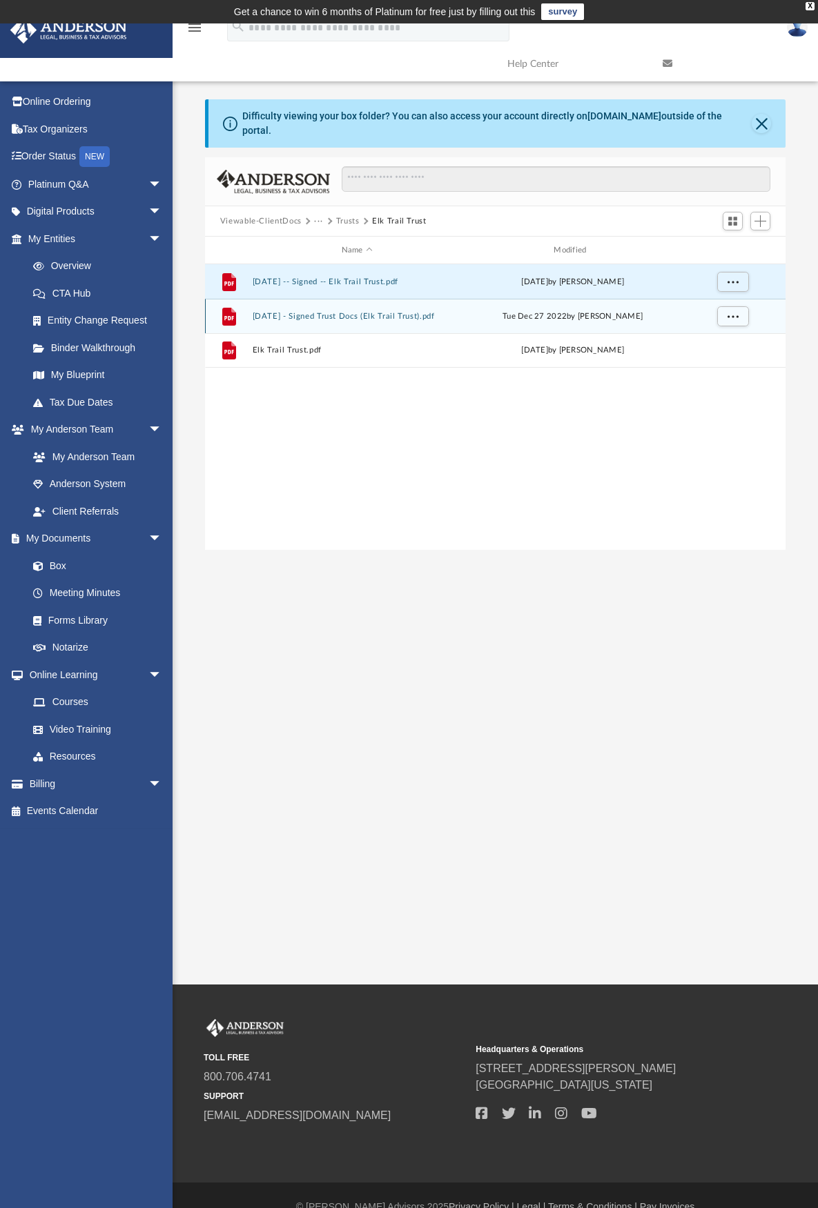
drag, startPoint x: 358, startPoint y: 270, endPoint x: 366, endPoint y: 299, distance: 30.1
click at [366, 299] on div "File 2022.09.23 -- Signed -- Elk Trail Trust.pdf Thu Oct 6 2022 by Eduardo A Ch…" at bounding box center [495, 315] width 581 height 103
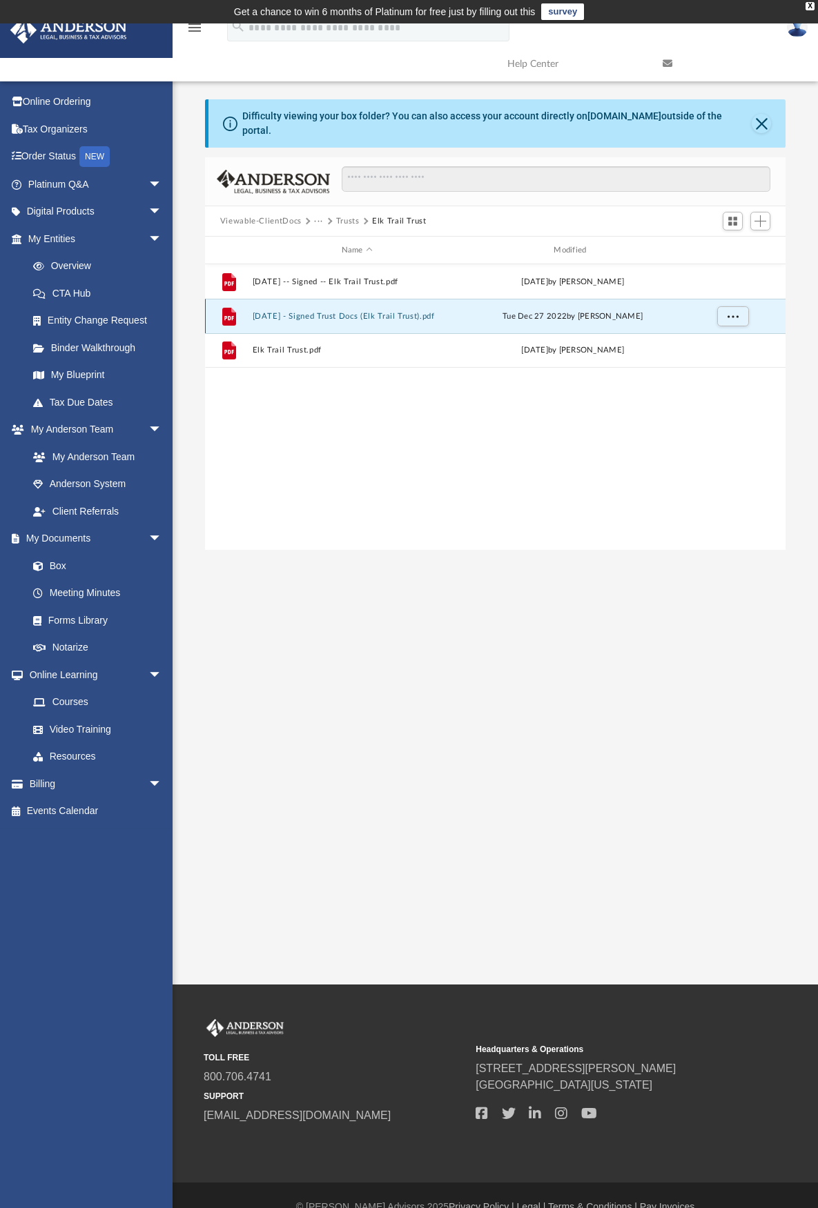
click at [368, 312] on button "2022.12.27 - Signed Trust Docs (Elk Trail Trust).pdf" at bounding box center [357, 316] width 210 height 9
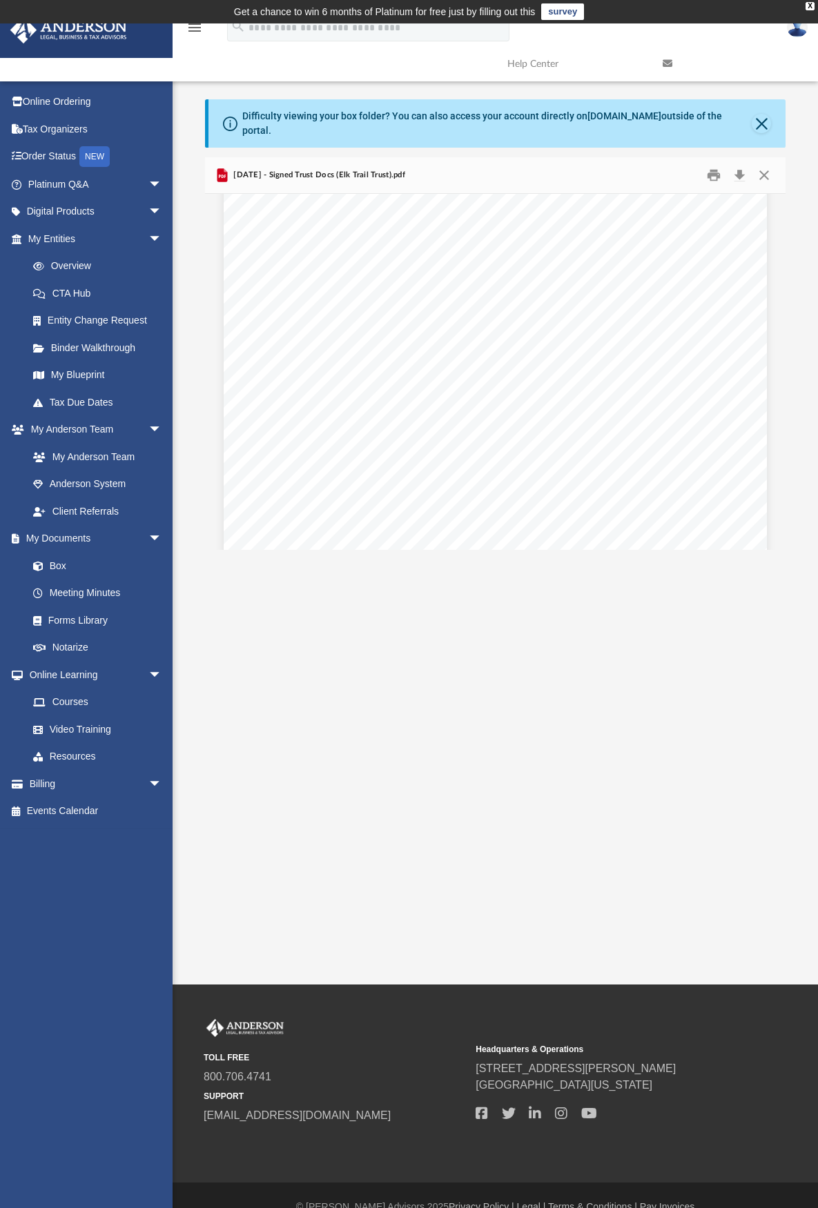
scroll to position [12553, 0]
click at [744, 165] on button "Download" at bounding box center [739, 175] width 25 height 21
click at [736, 168] on button "Download" at bounding box center [739, 175] width 25 height 21
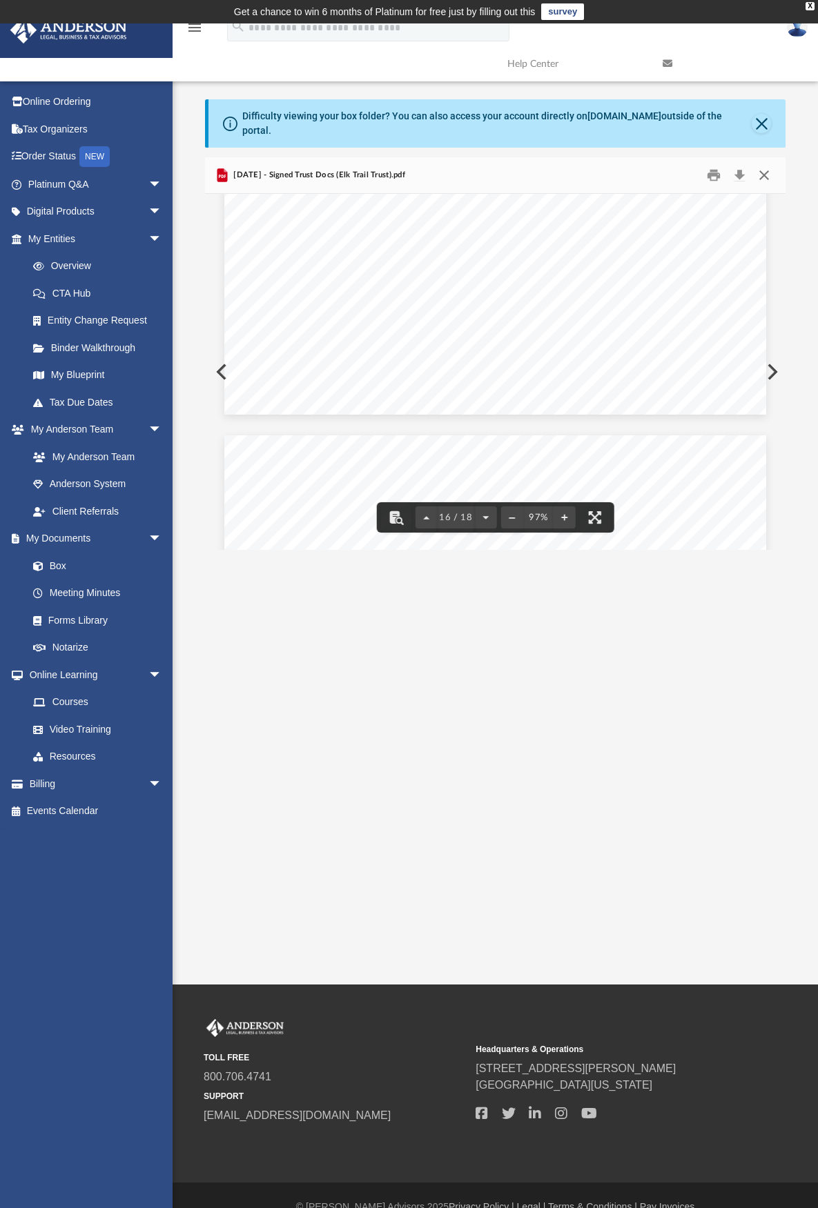
scroll to position [11173, 0]
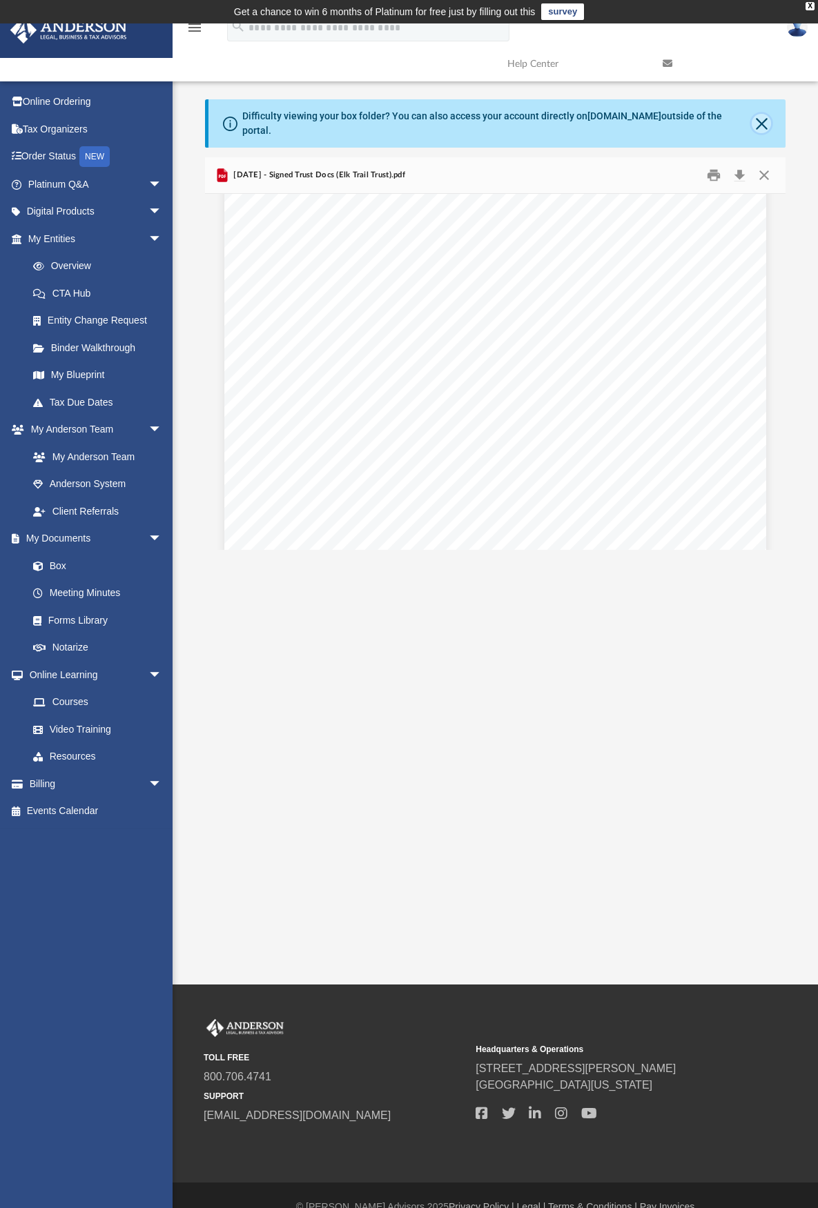
click at [764, 118] on button "Close" at bounding box center [760, 123] width 19 height 19
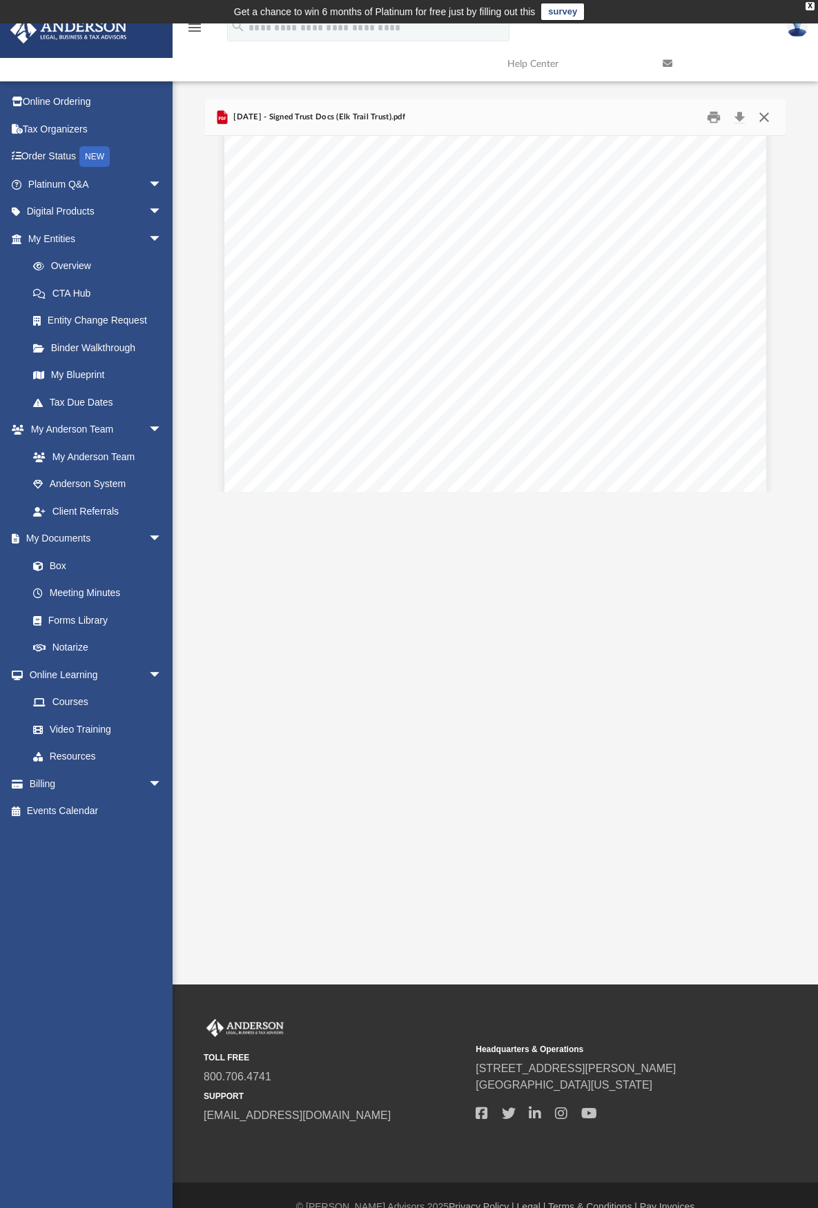
click at [764, 118] on button "Close" at bounding box center [763, 117] width 25 height 21
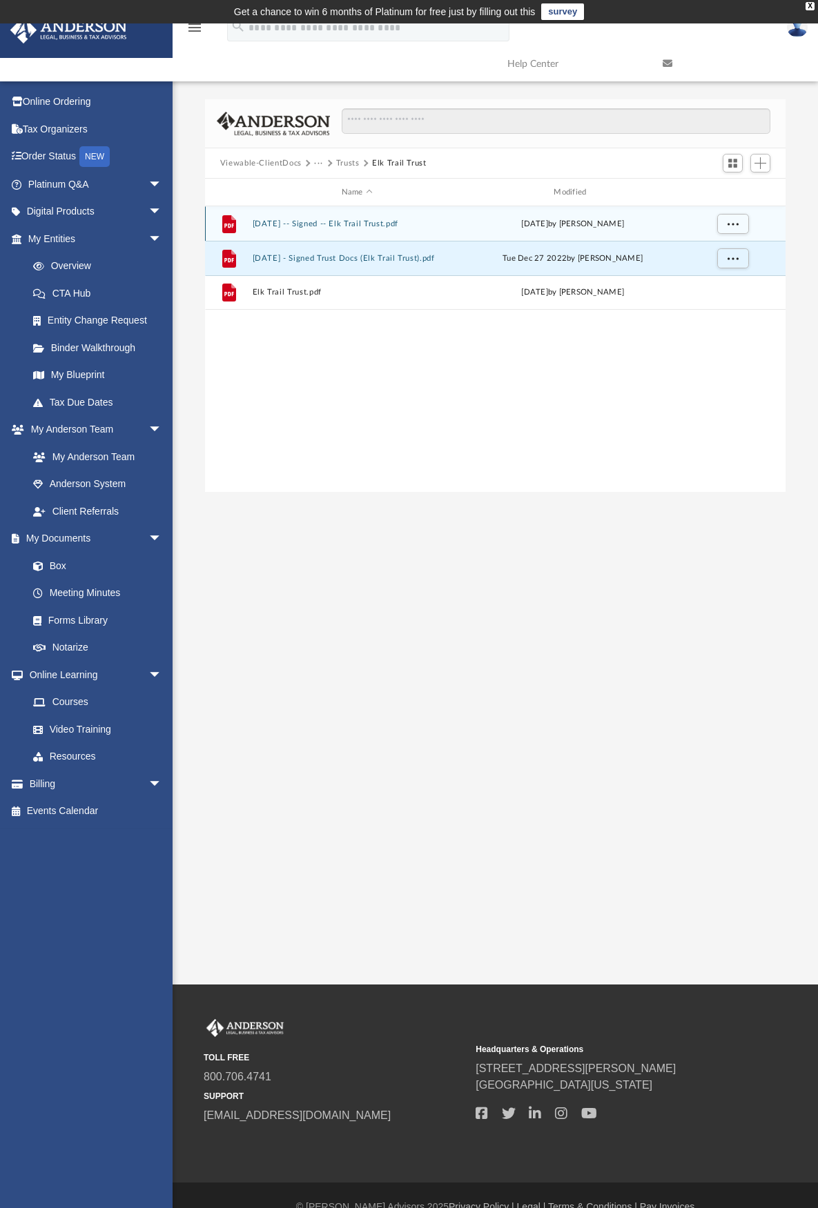
click at [443, 226] on button "2022.09.23 -- Signed -- Elk Trail Trust.pdf" at bounding box center [357, 223] width 210 height 9
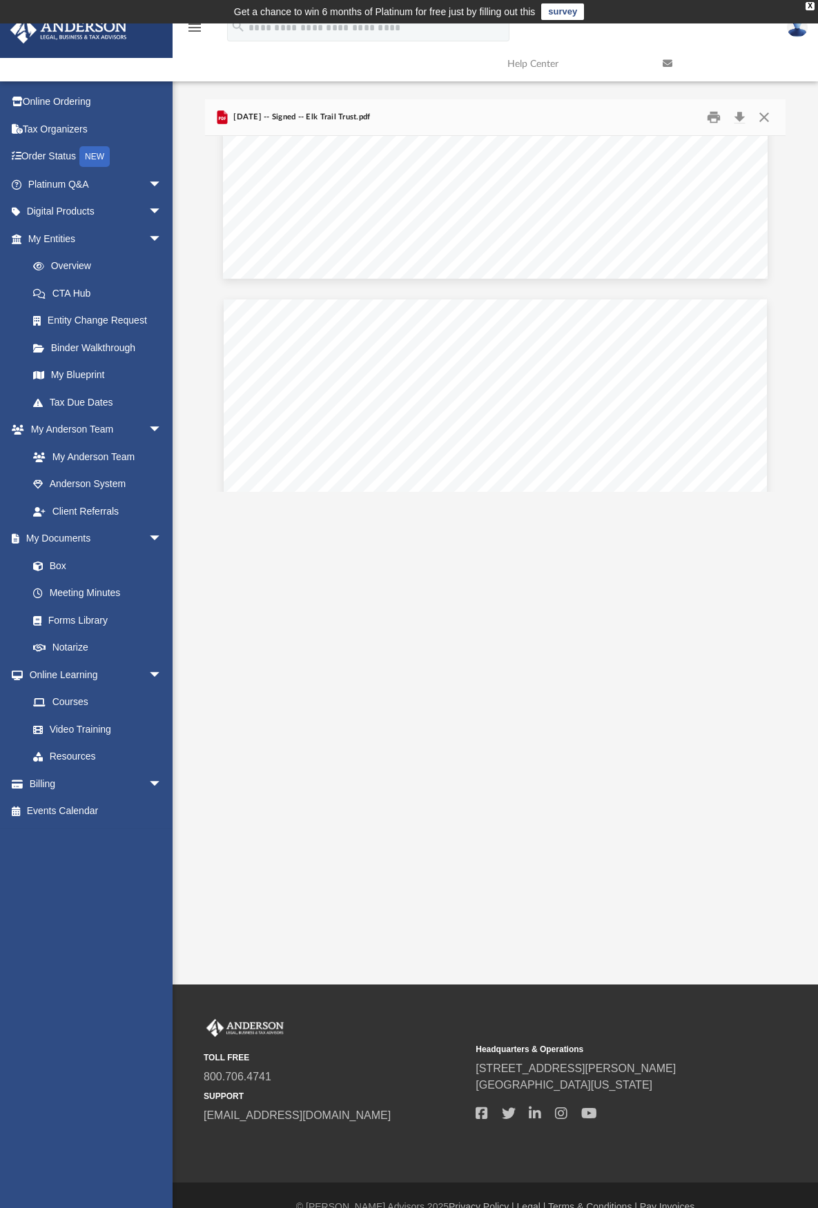
scroll to position [9544, 0]
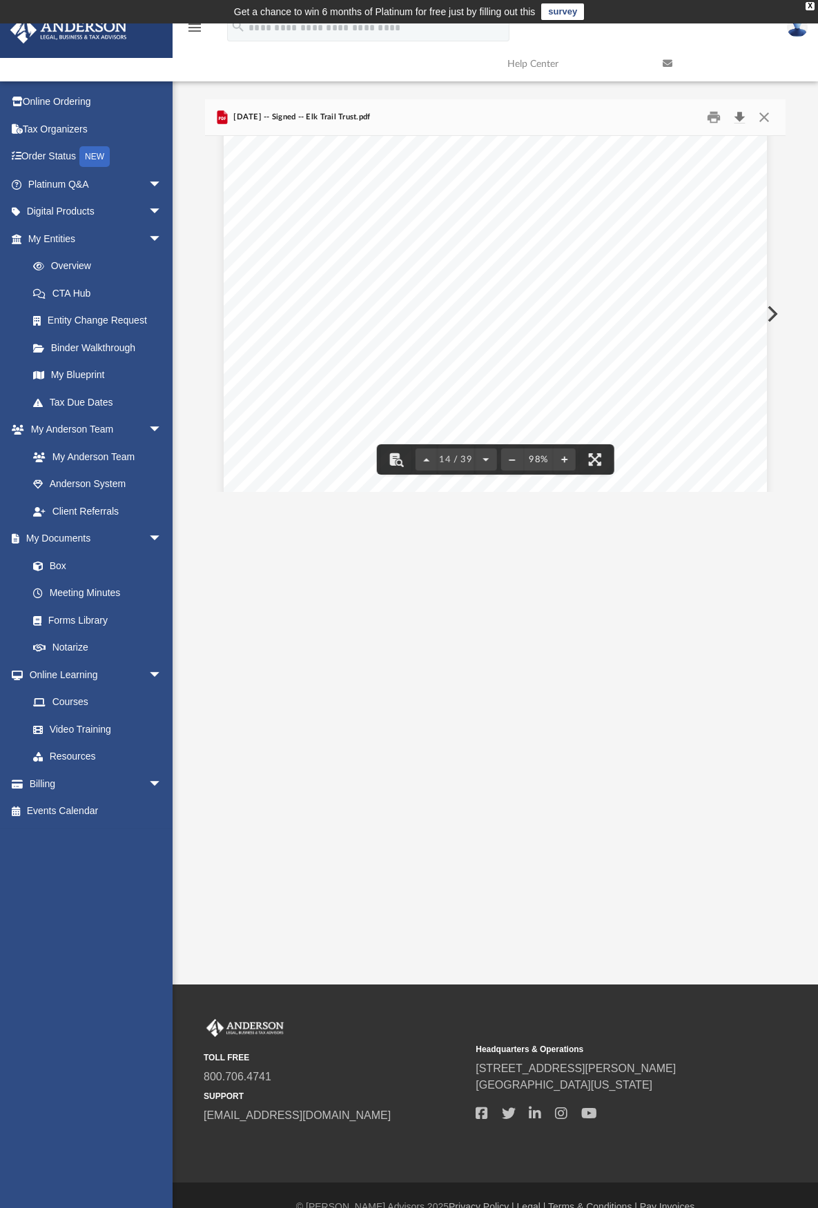
click at [738, 117] on button "Download" at bounding box center [739, 117] width 25 height 21
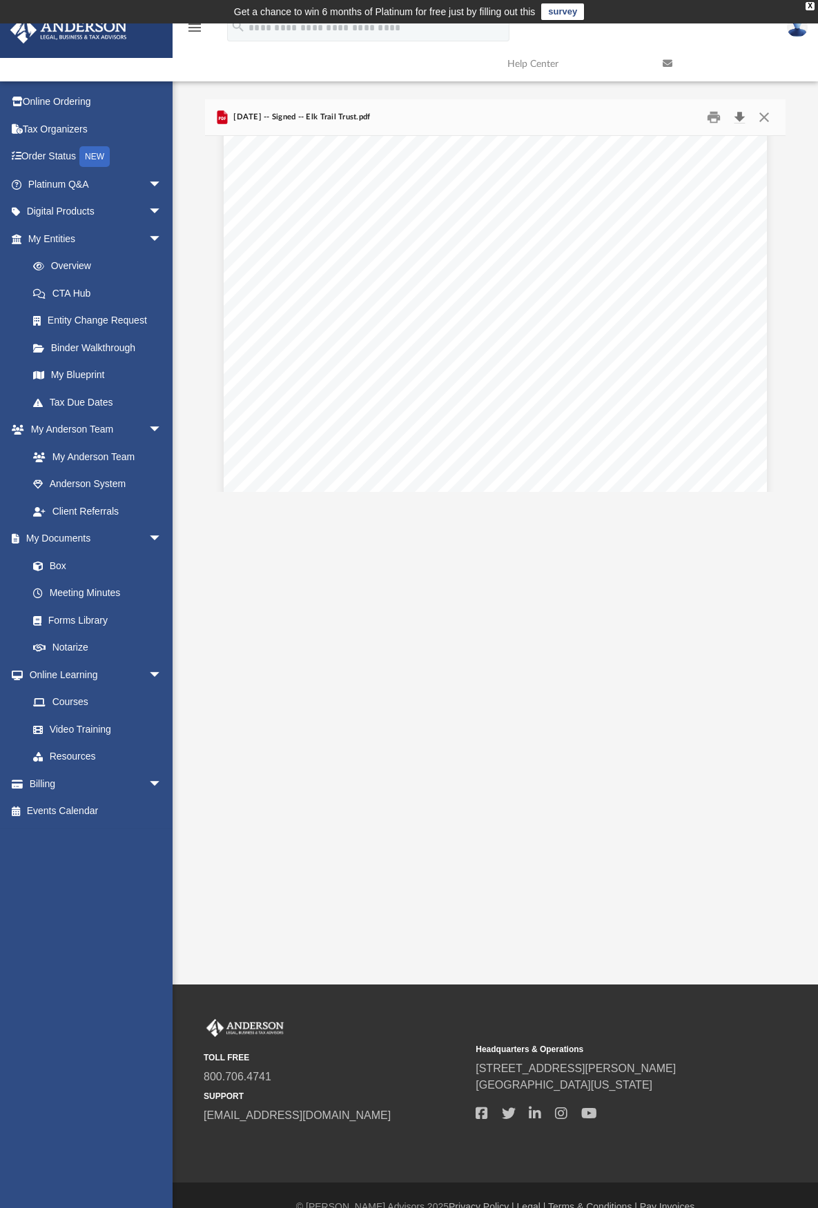
click at [740, 112] on button "Download" at bounding box center [739, 117] width 25 height 21
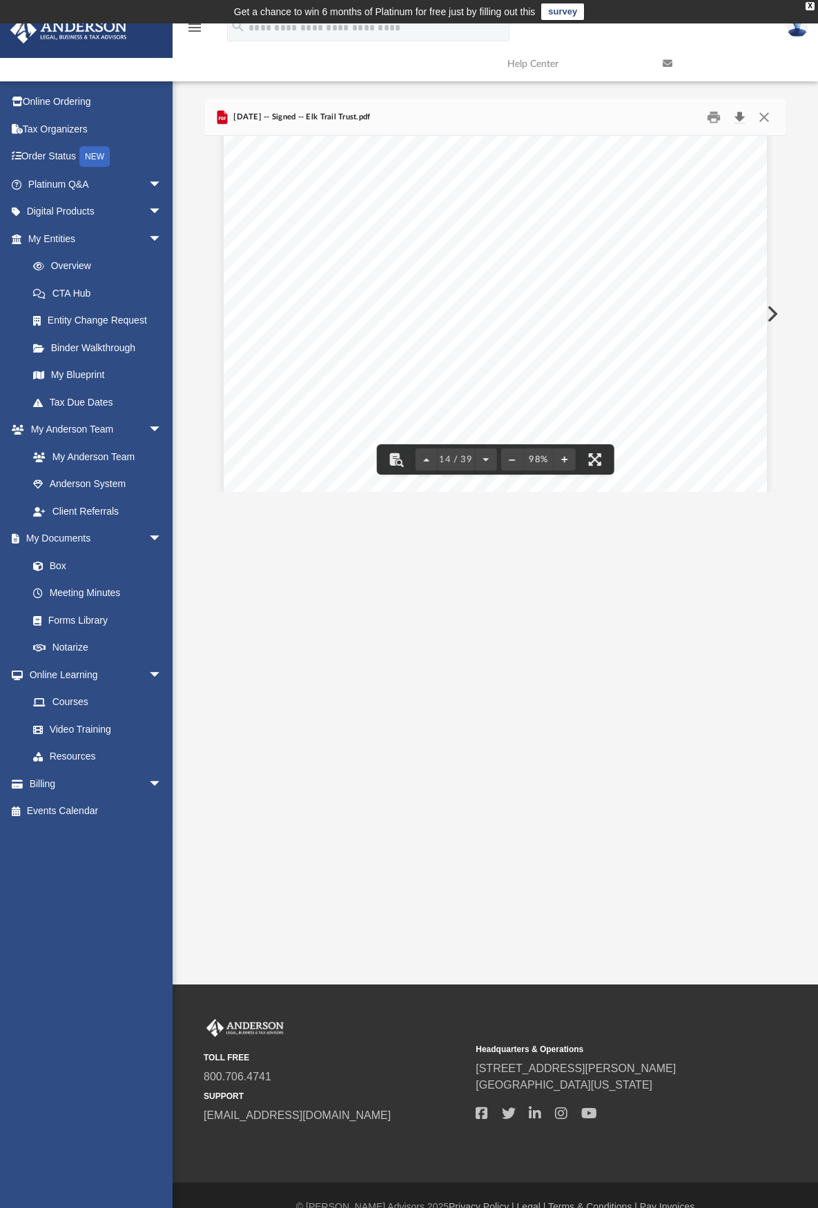
click at [737, 111] on button "Download" at bounding box center [739, 117] width 25 height 21
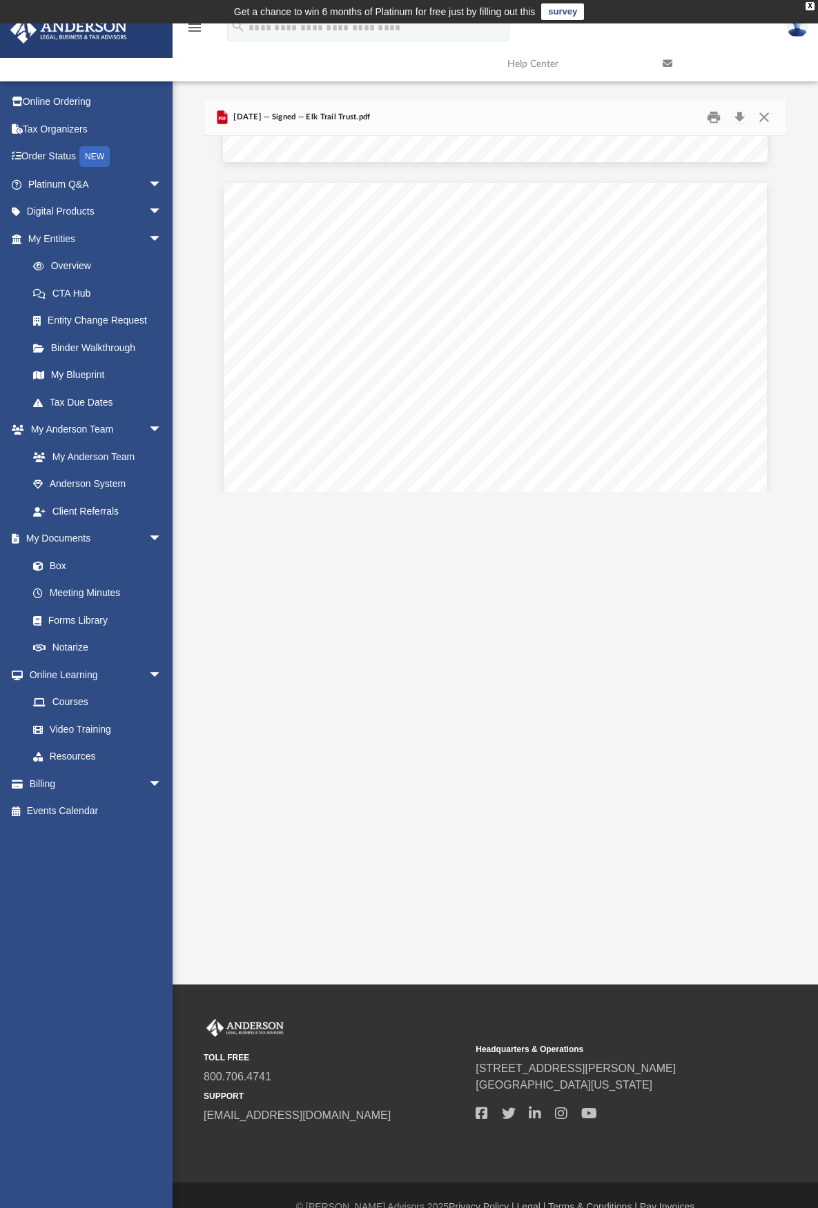
scroll to position [5865, 0]
click at [88, 377] on link "My Blueprint" at bounding box center [101, 376] width 164 height 28
click at [97, 476] on link "Anderson System" at bounding box center [101, 485] width 164 height 28
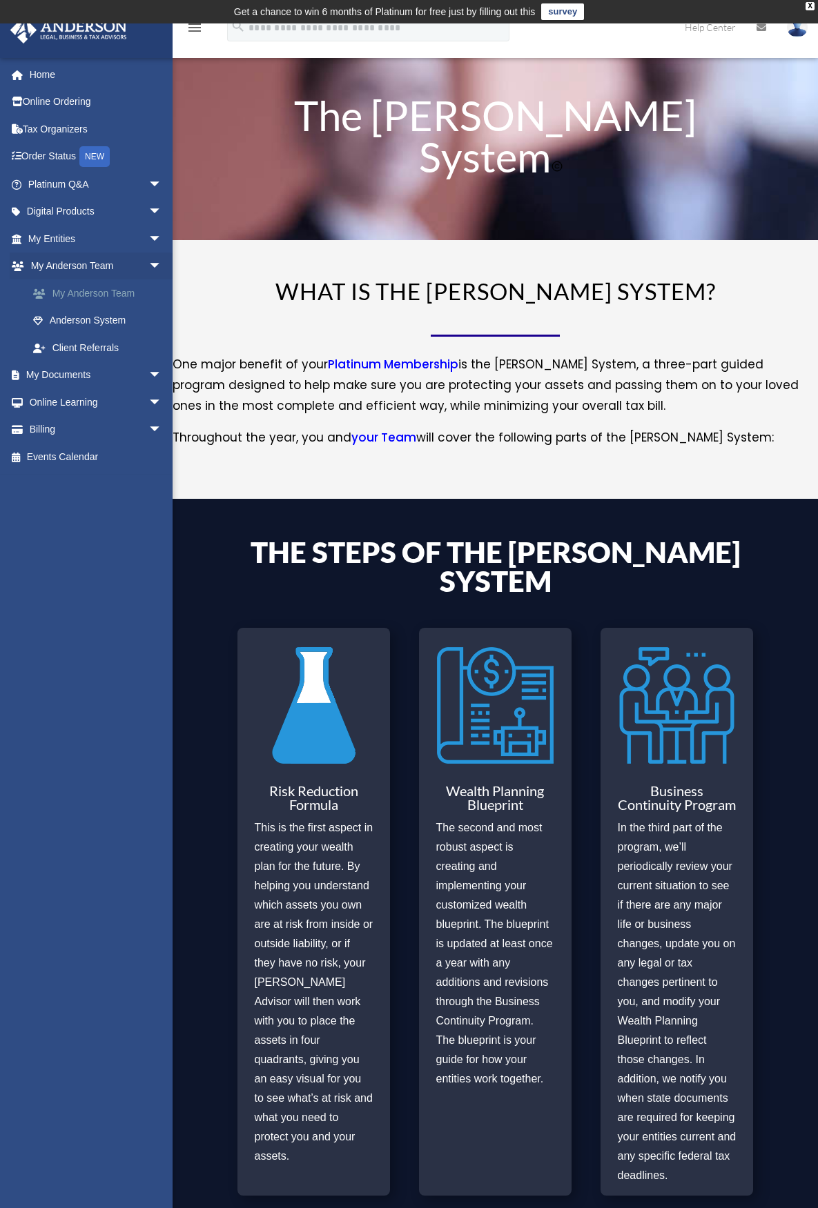
click at [115, 294] on link "My Anderson Team" at bounding box center [101, 293] width 164 height 28
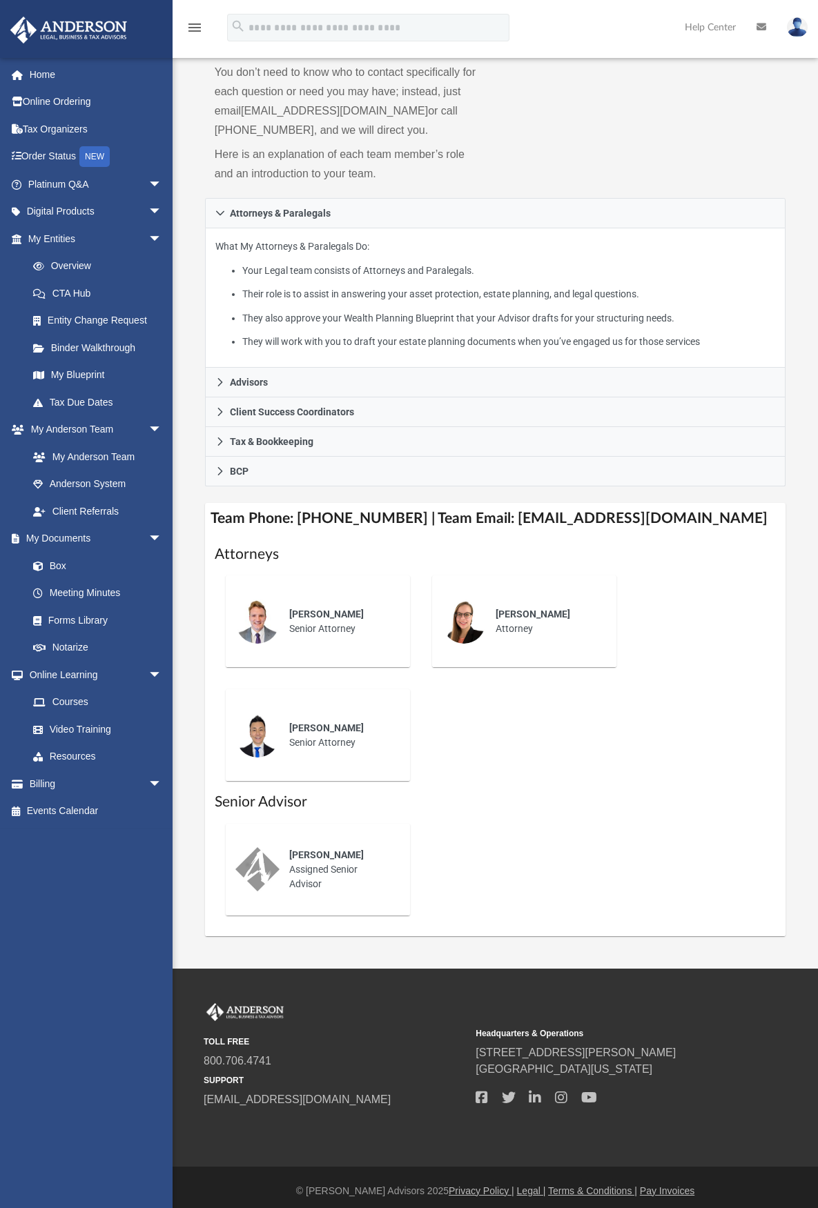
scroll to position [198, 0]
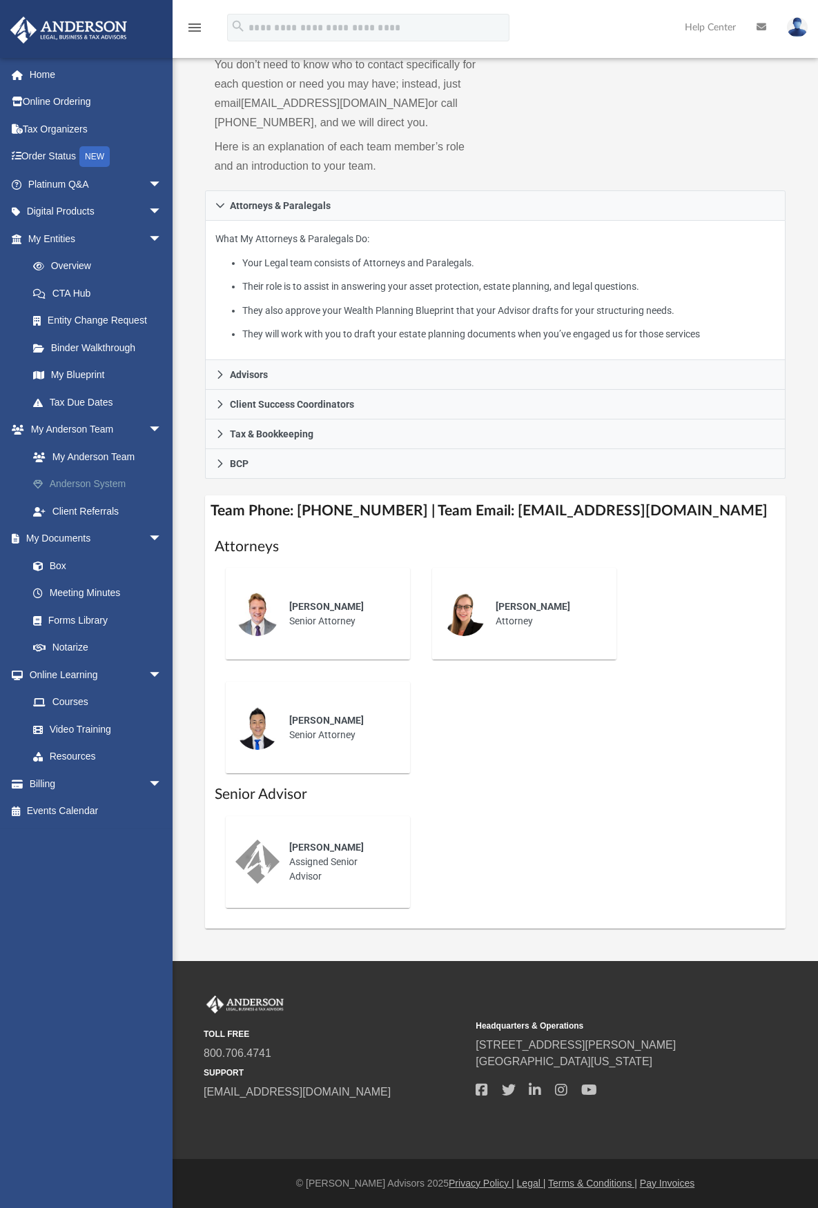
click at [71, 478] on link "Anderson System" at bounding box center [101, 485] width 164 height 28
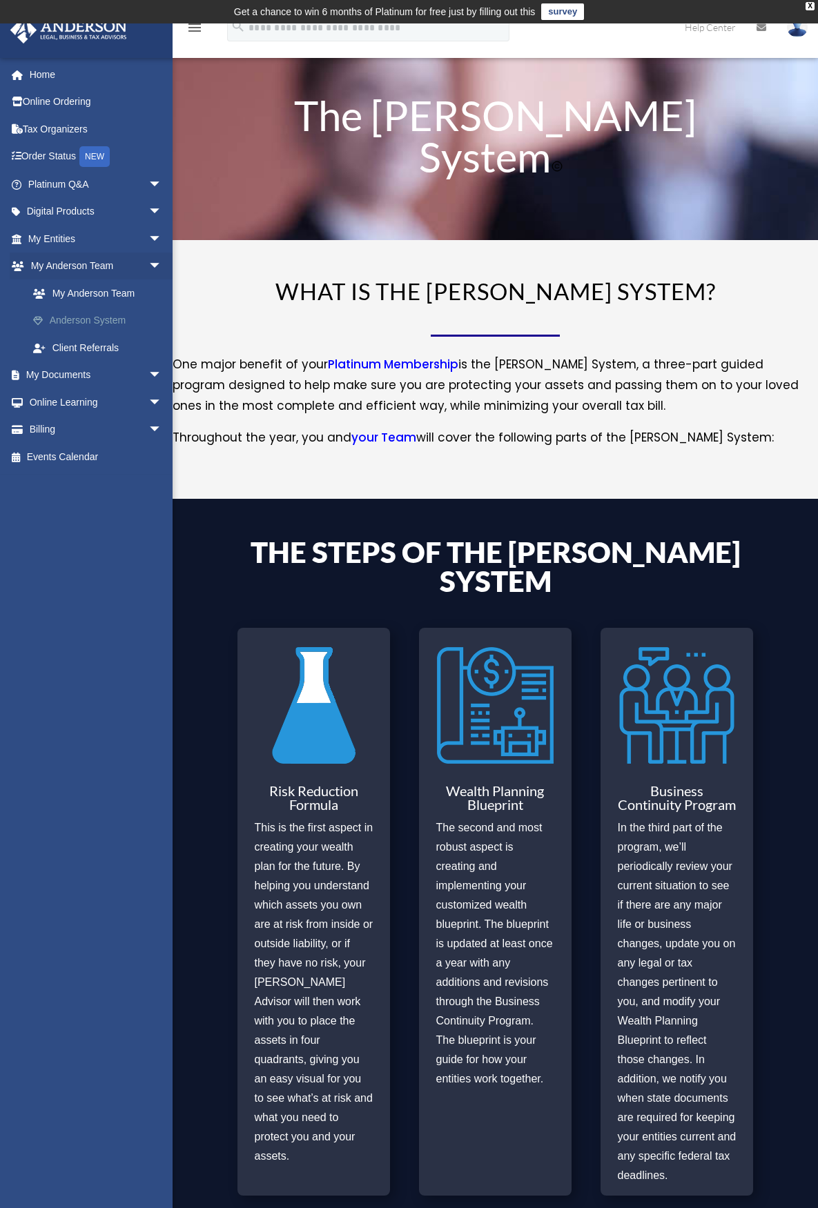
click at [74, 324] on link "Anderson System" at bounding box center [101, 321] width 164 height 28
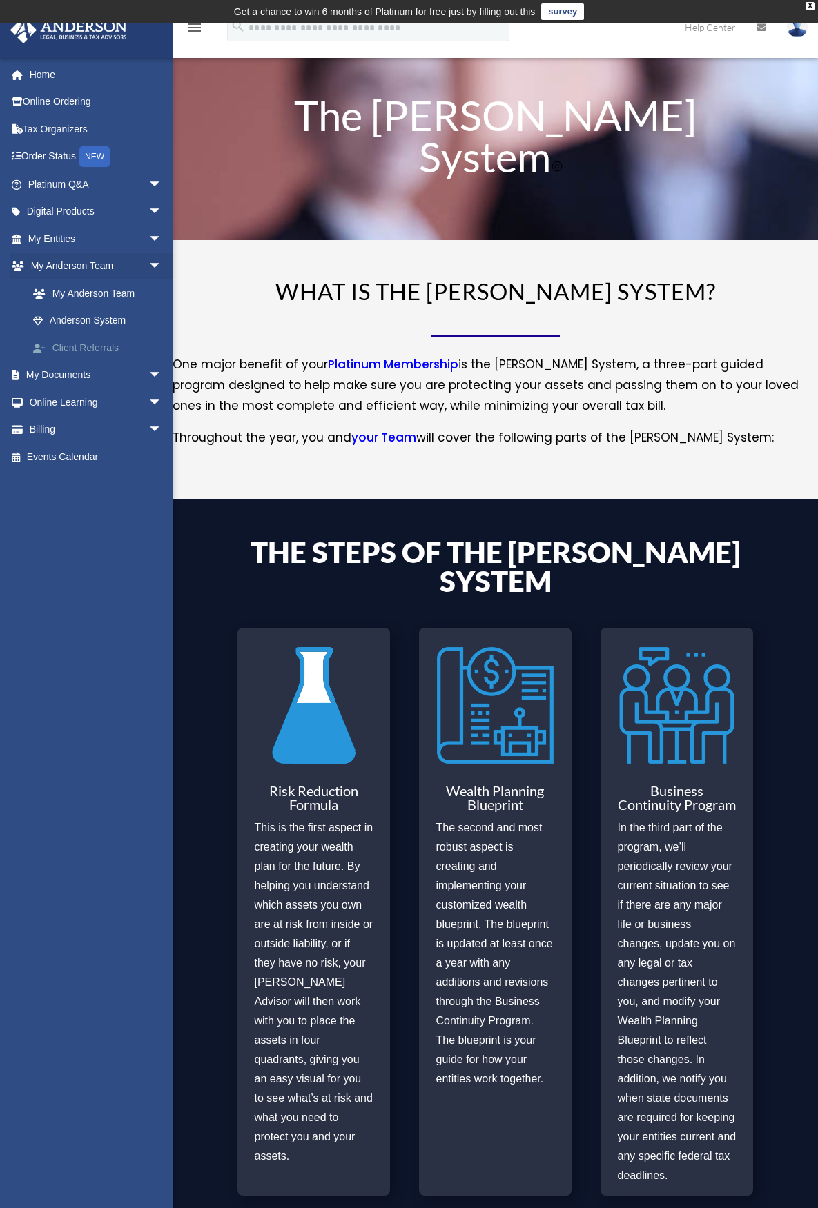
click at [95, 348] on link "Client Referrals" at bounding box center [101, 348] width 164 height 28
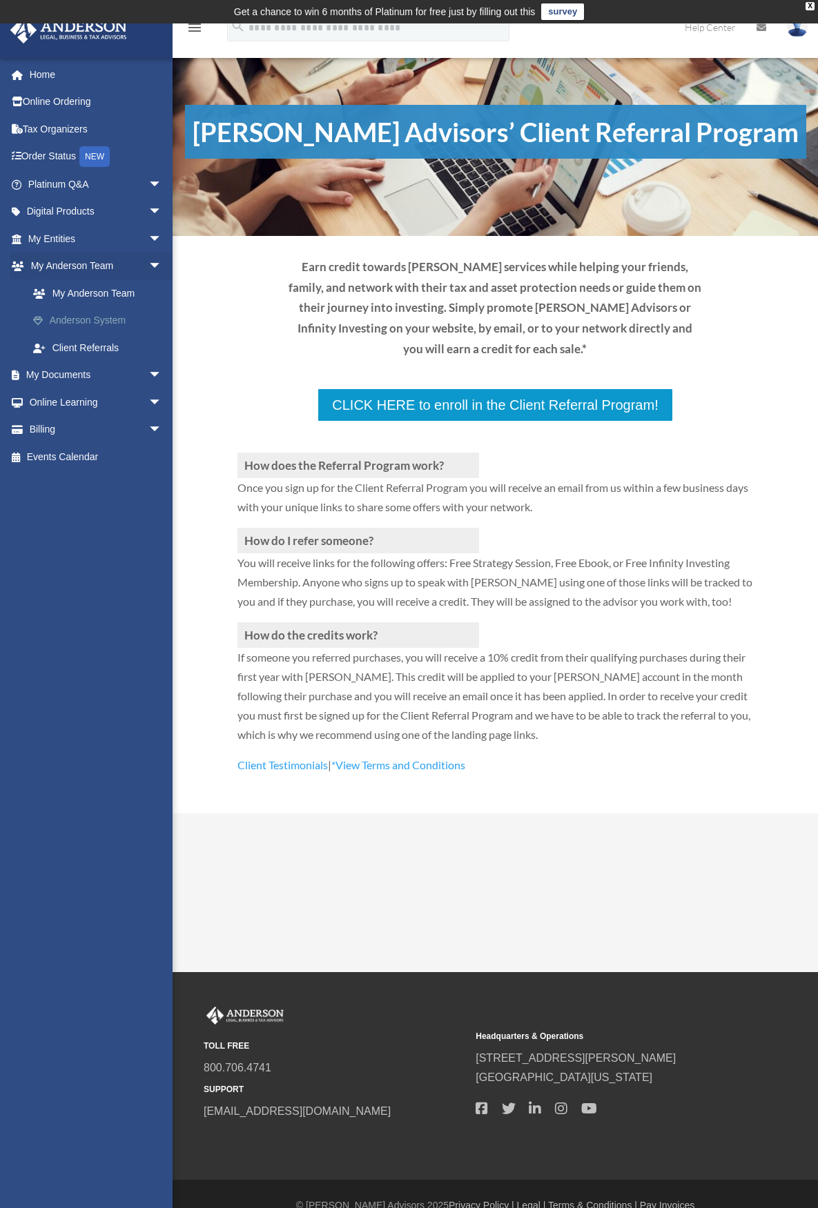
click at [86, 318] on link "Anderson System" at bounding box center [101, 321] width 164 height 28
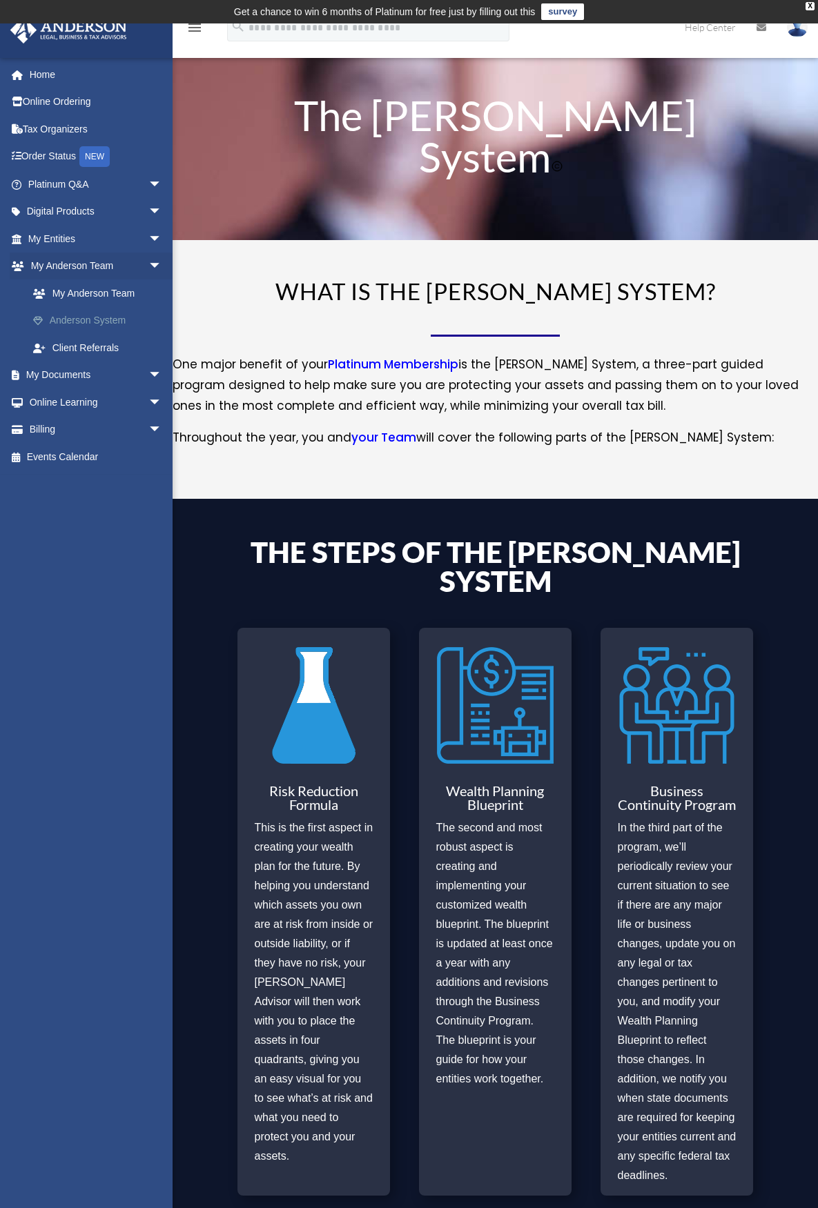
click at [86, 316] on link "Anderson System" at bounding box center [101, 321] width 164 height 28
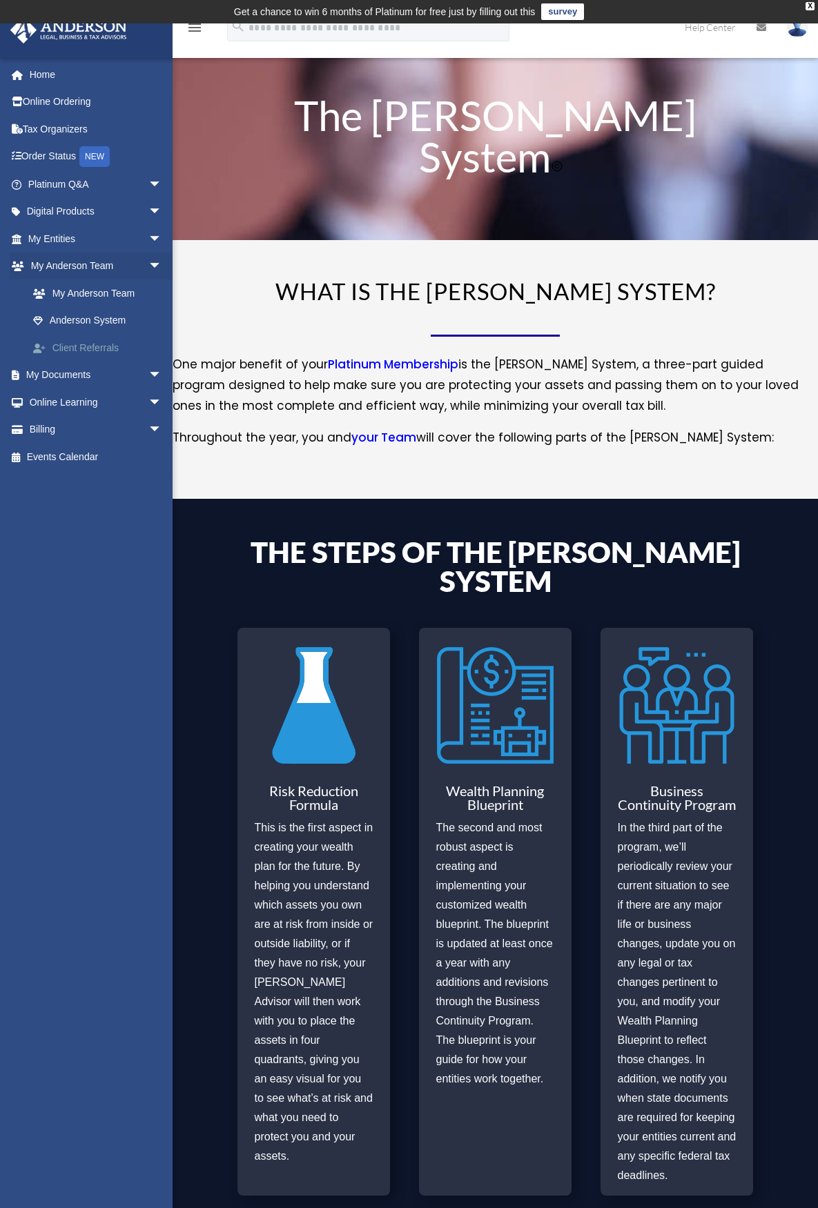
click at [101, 350] on link "Client Referrals" at bounding box center [101, 348] width 164 height 28
